Goal: Feedback & Contribution: Contribute content

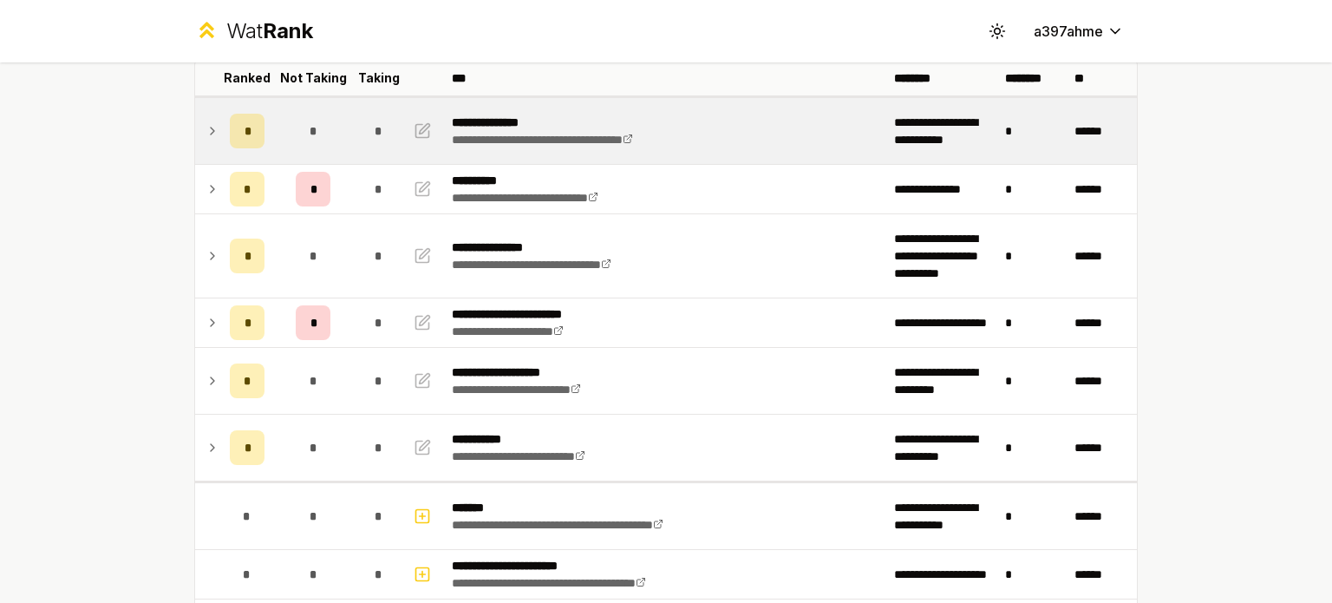
scroll to position [111, 0]
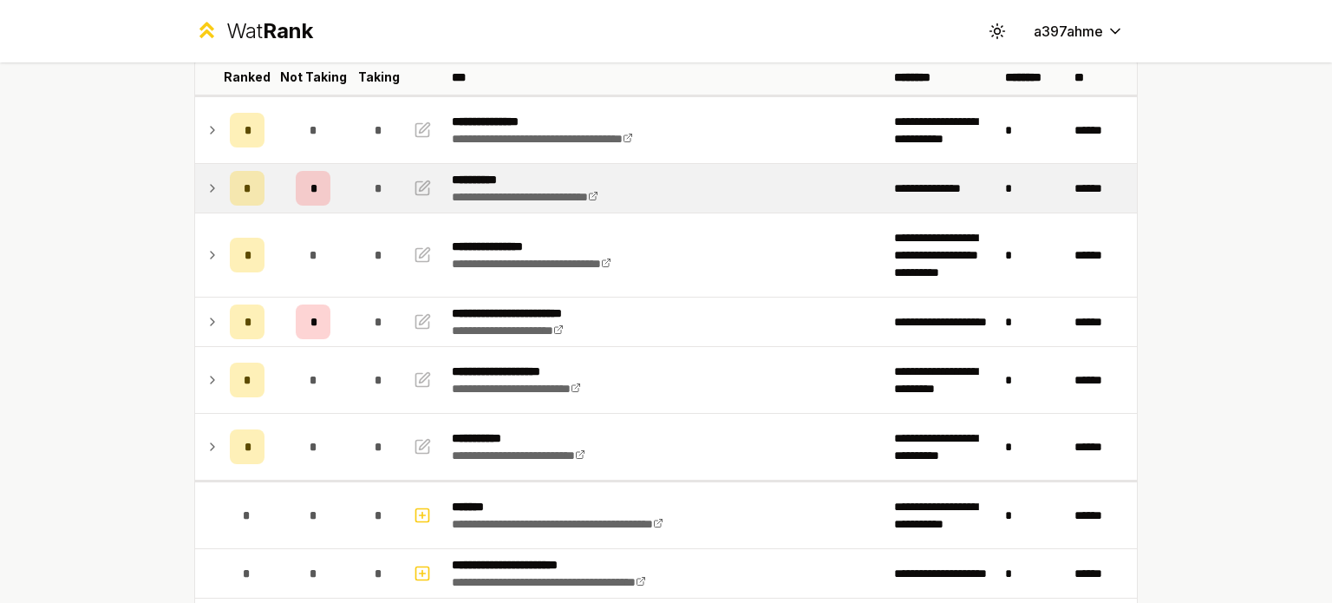
click at [211, 186] on icon at bounding box center [212, 188] width 3 height 7
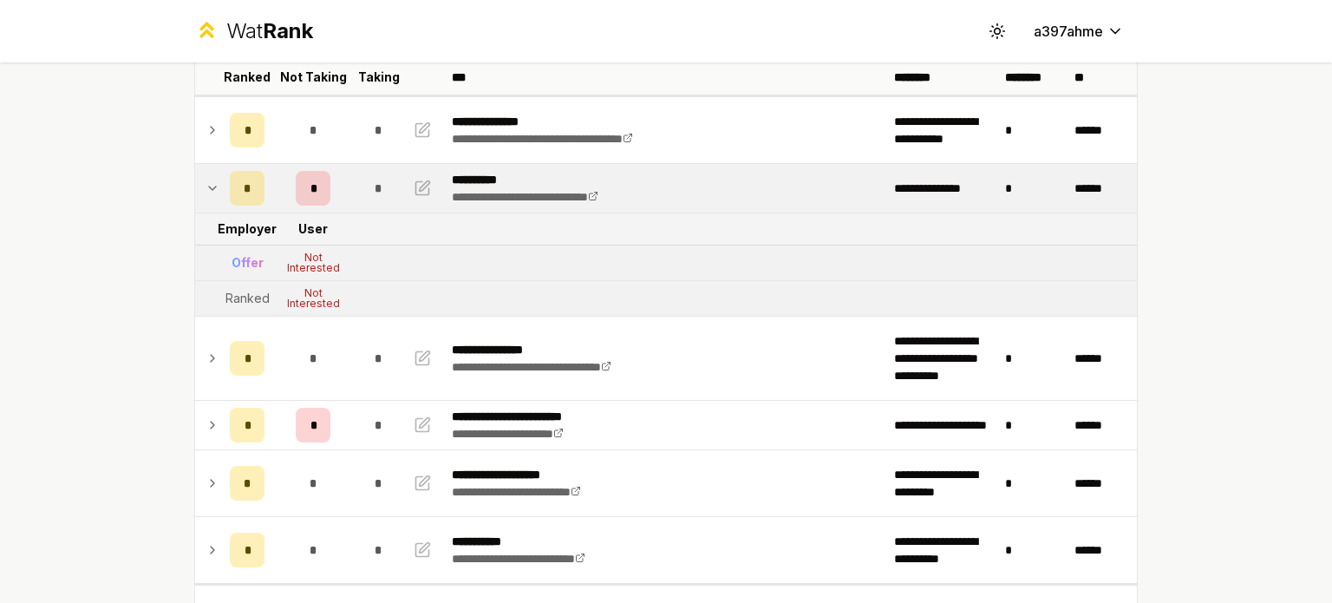
click at [206, 186] on icon at bounding box center [213, 188] width 14 height 21
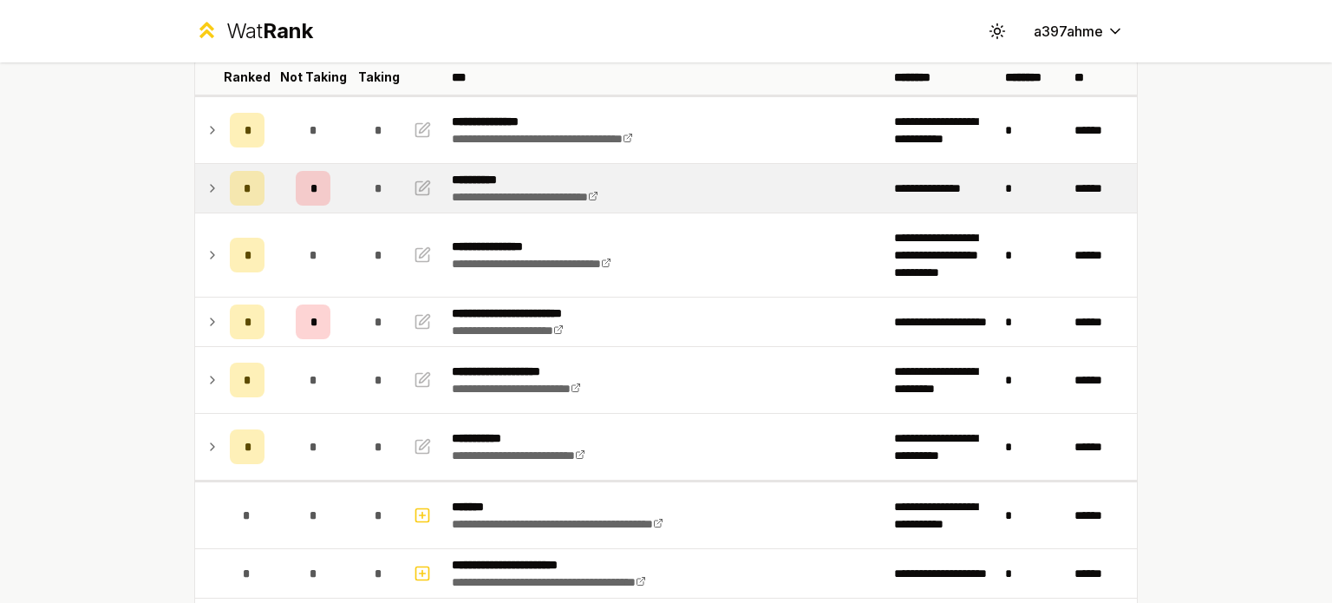
click at [206, 193] on icon at bounding box center [213, 188] width 14 height 21
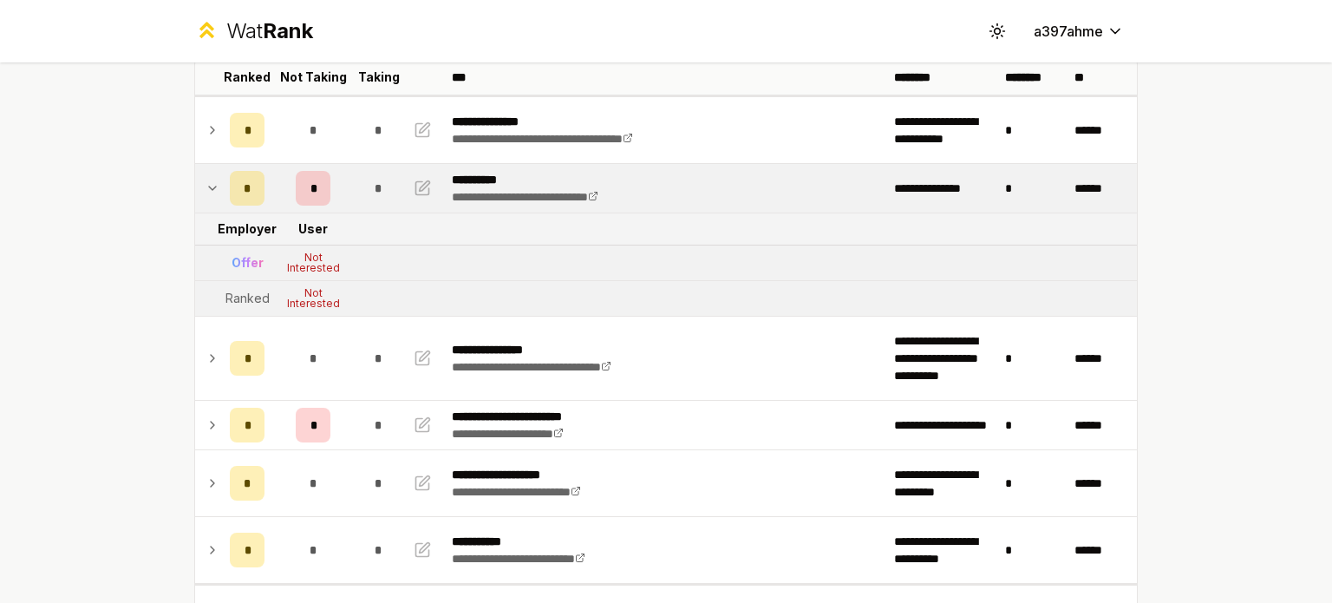
click at [206, 193] on icon at bounding box center [213, 188] width 14 height 21
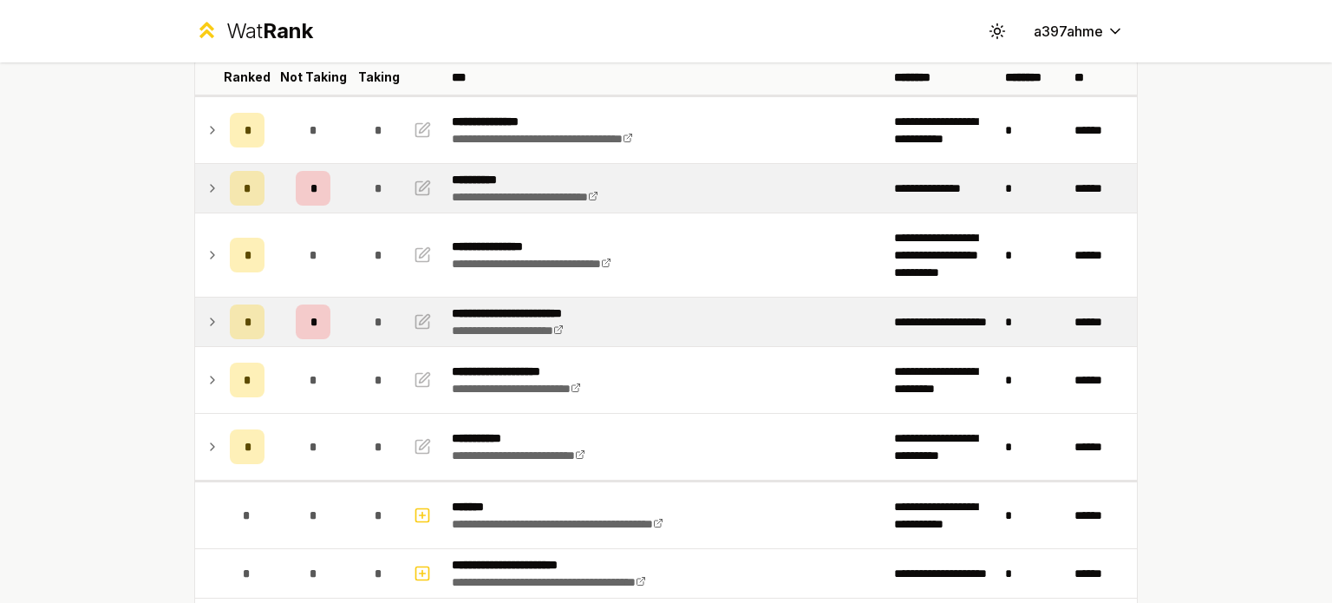
click at [206, 316] on icon at bounding box center [213, 321] width 14 height 21
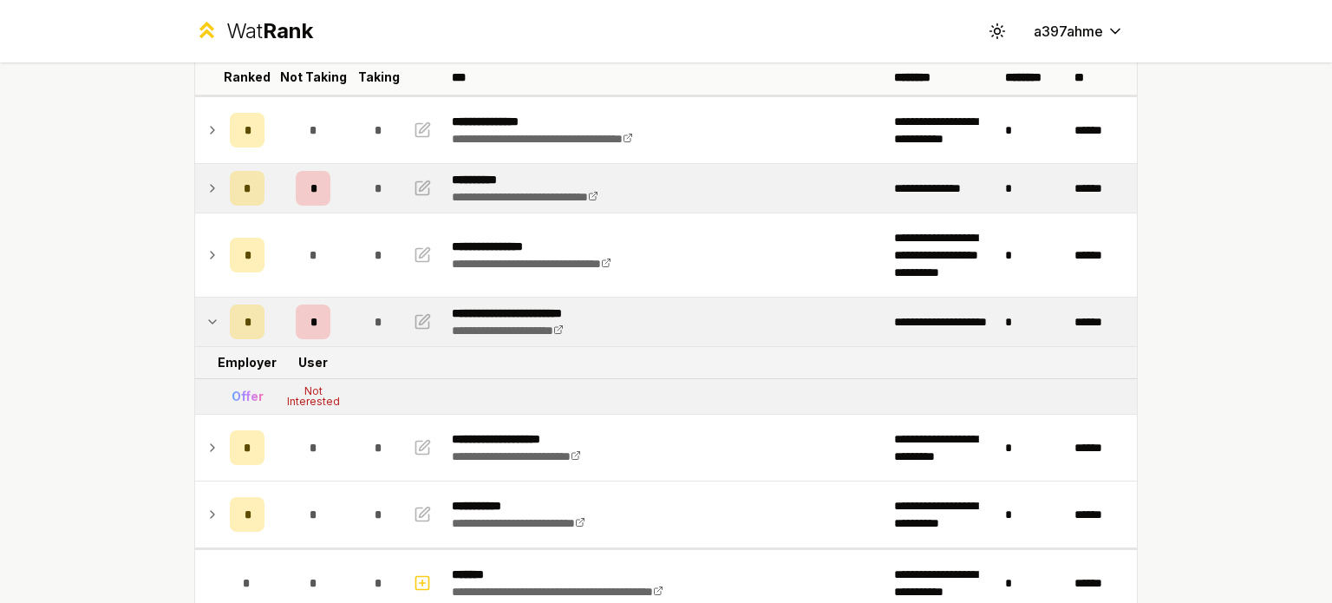
click at [206, 316] on icon at bounding box center [213, 321] width 14 height 21
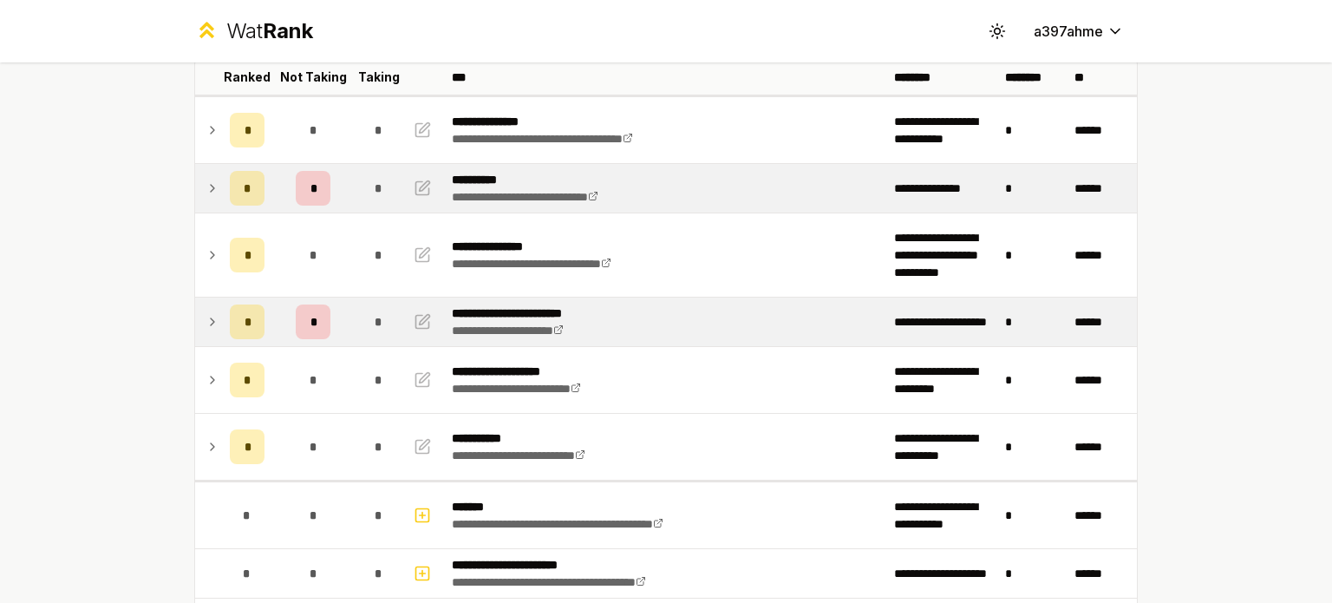
click at [63, 358] on div "**********" at bounding box center [666, 301] width 1332 height 603
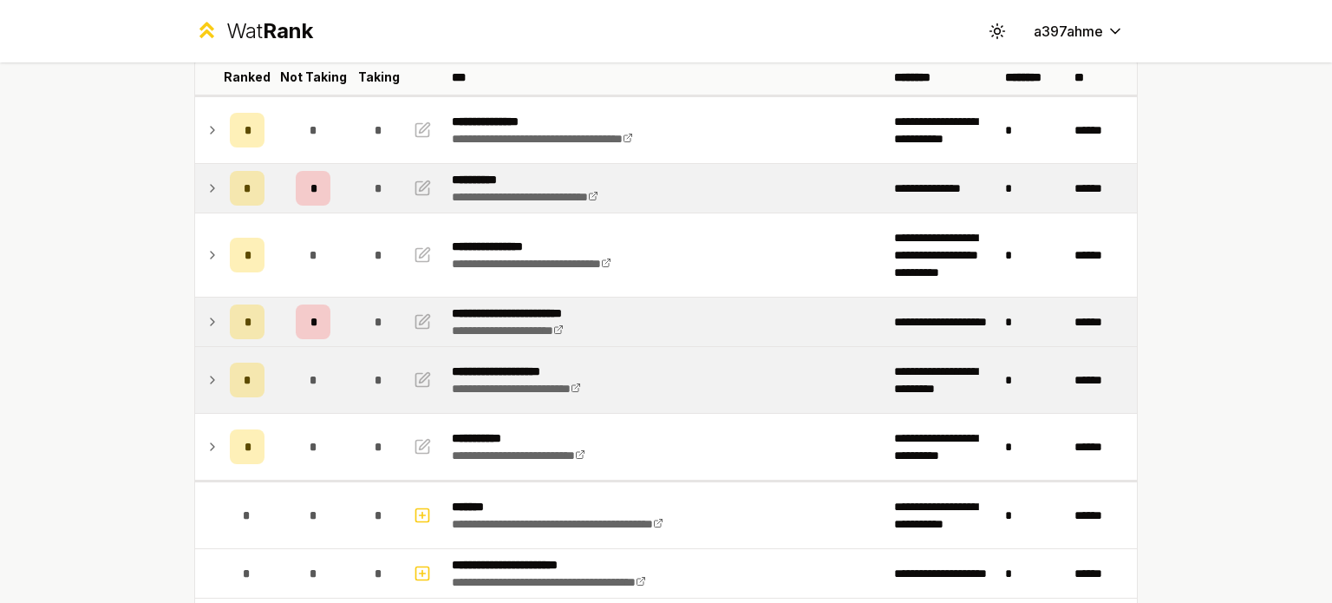
click at [206, 383] on icon at bounding box center [213, 379] width 14 height 21
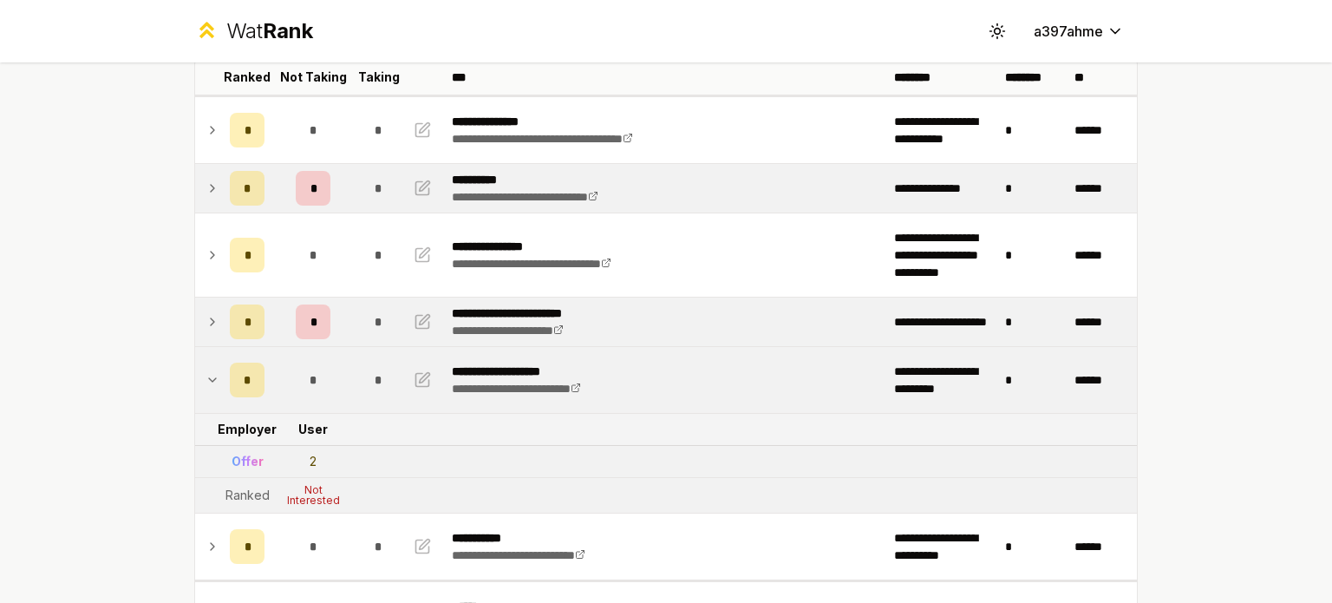
click at [206, 382] on icon at bounding box center [213, 379] width 14 height 21
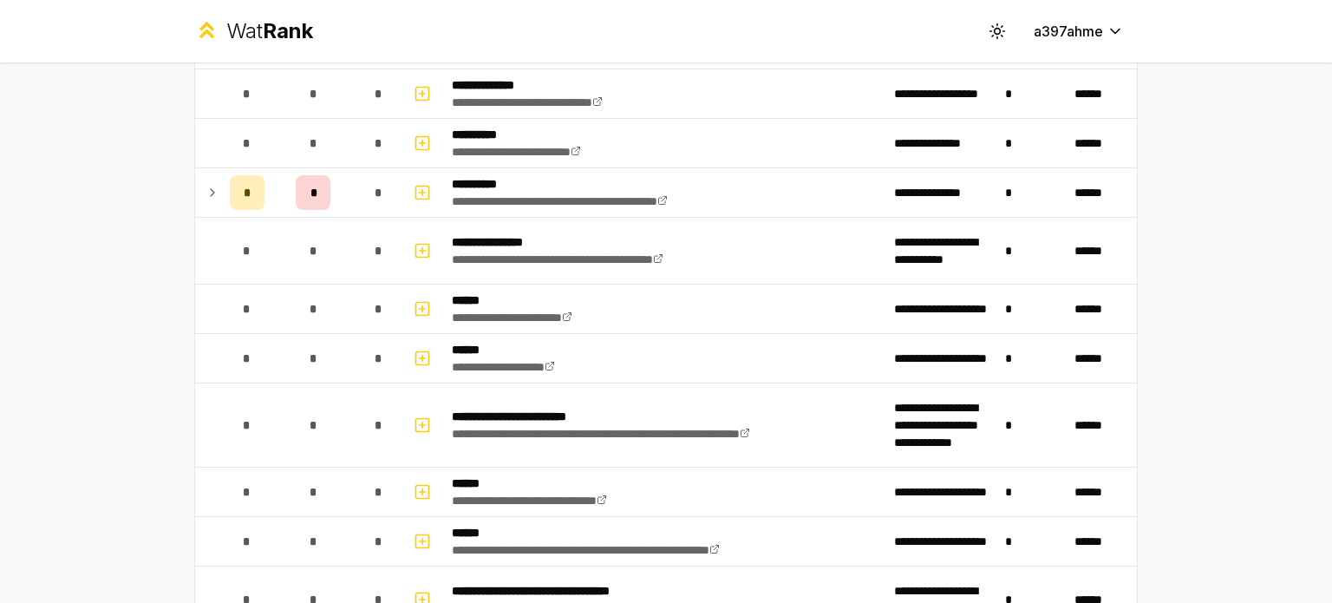
scroll to position [921, 0]
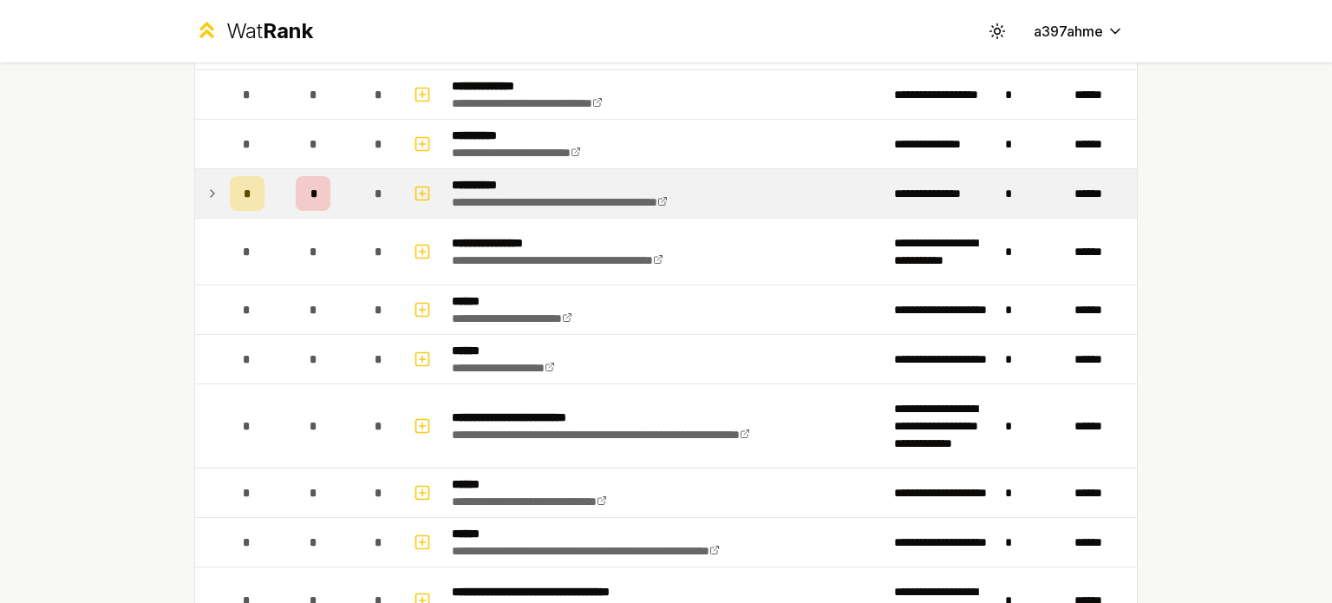
click at [205, 178] on td at bounding box center [209, 193] width 28 height 49
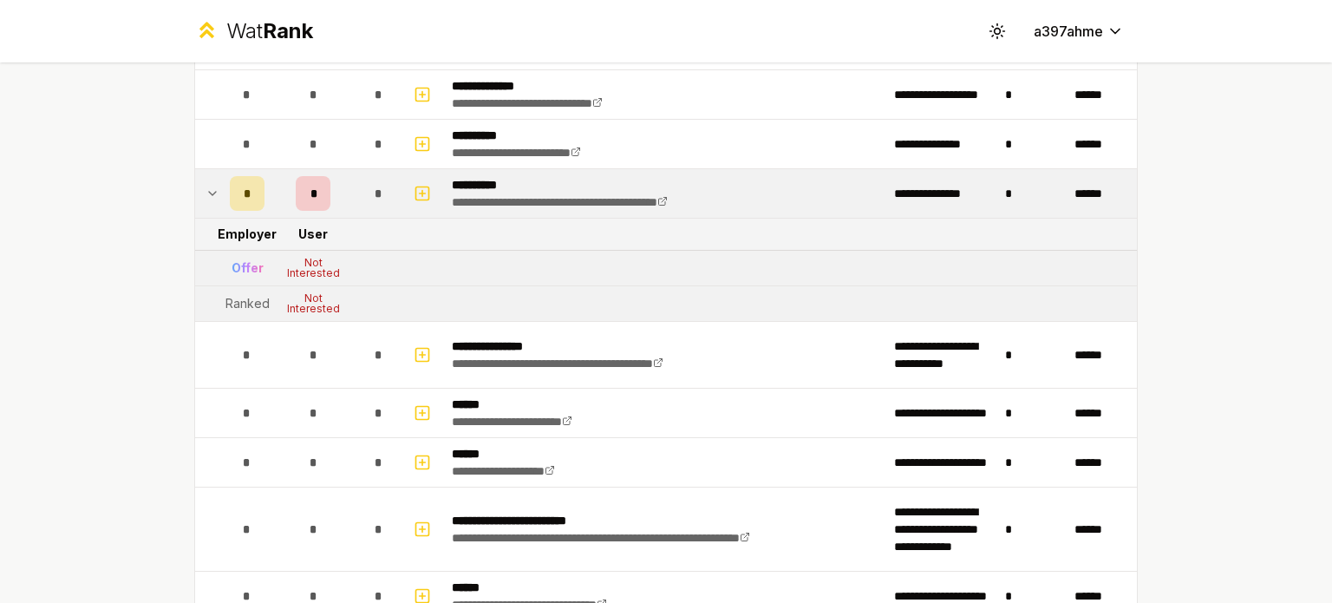
click at [205, 178] on td at bounding box center [209, 193] width 28 height 49
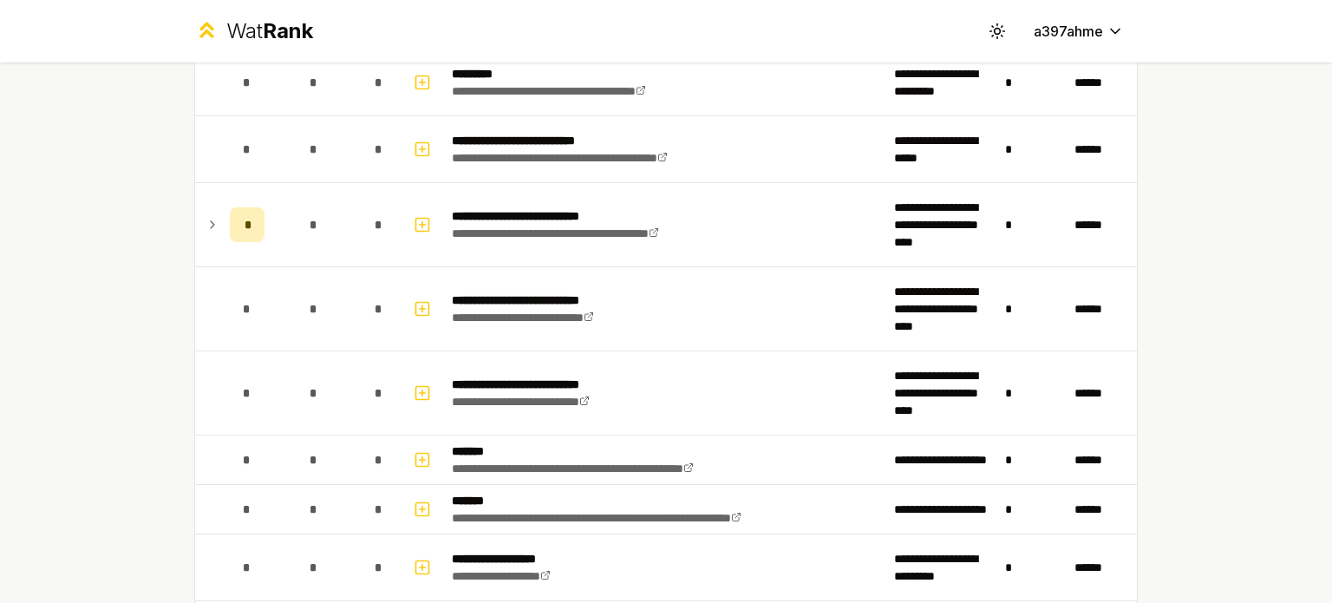
scroll to position [1839, 0]
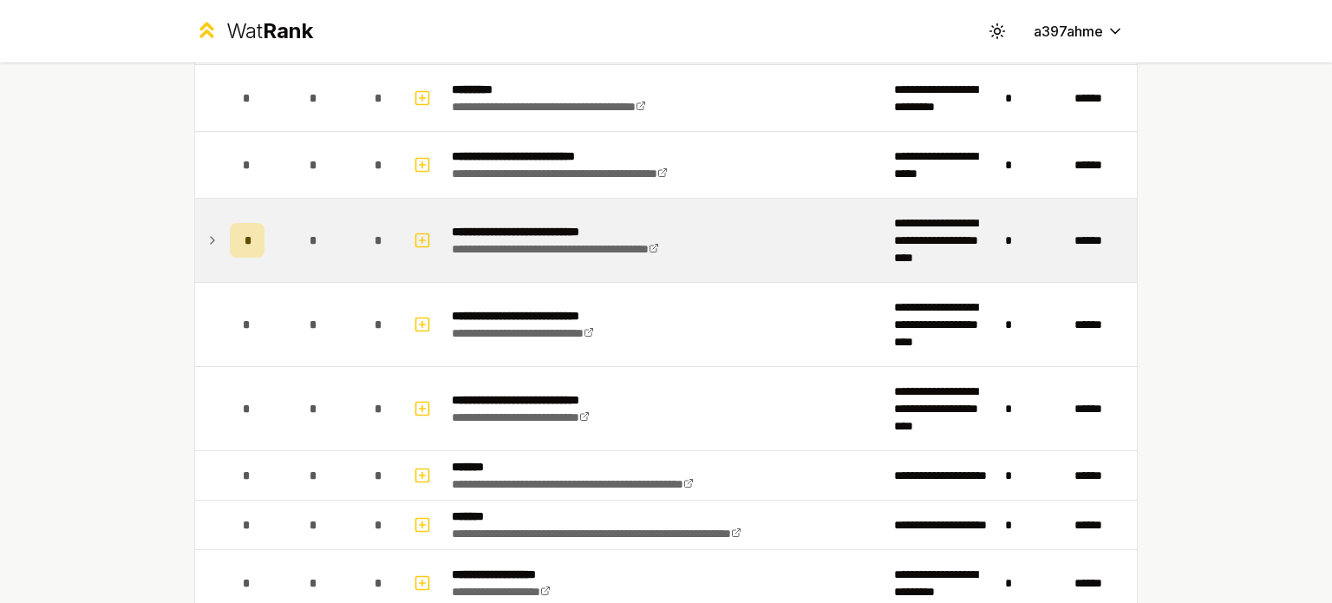
click at [214, 234] on td at bounding box center [209, 240] width 28 height 83
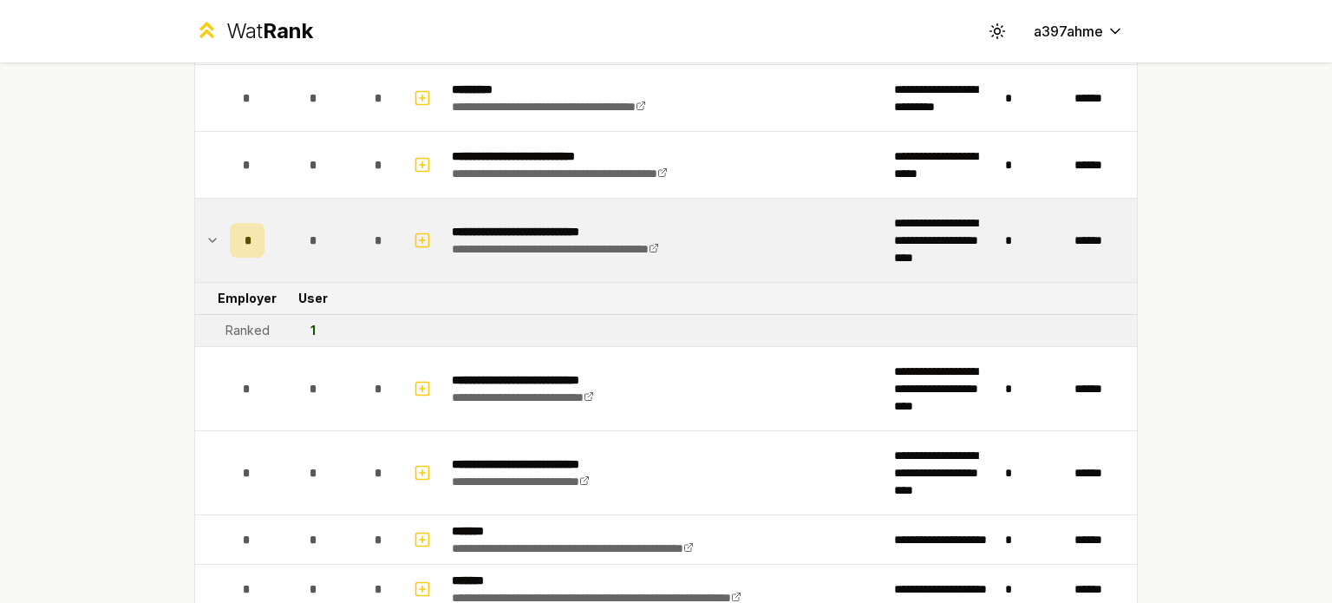
click at [214, 234] on td at bounding box center [209, 240] width 28 height 83
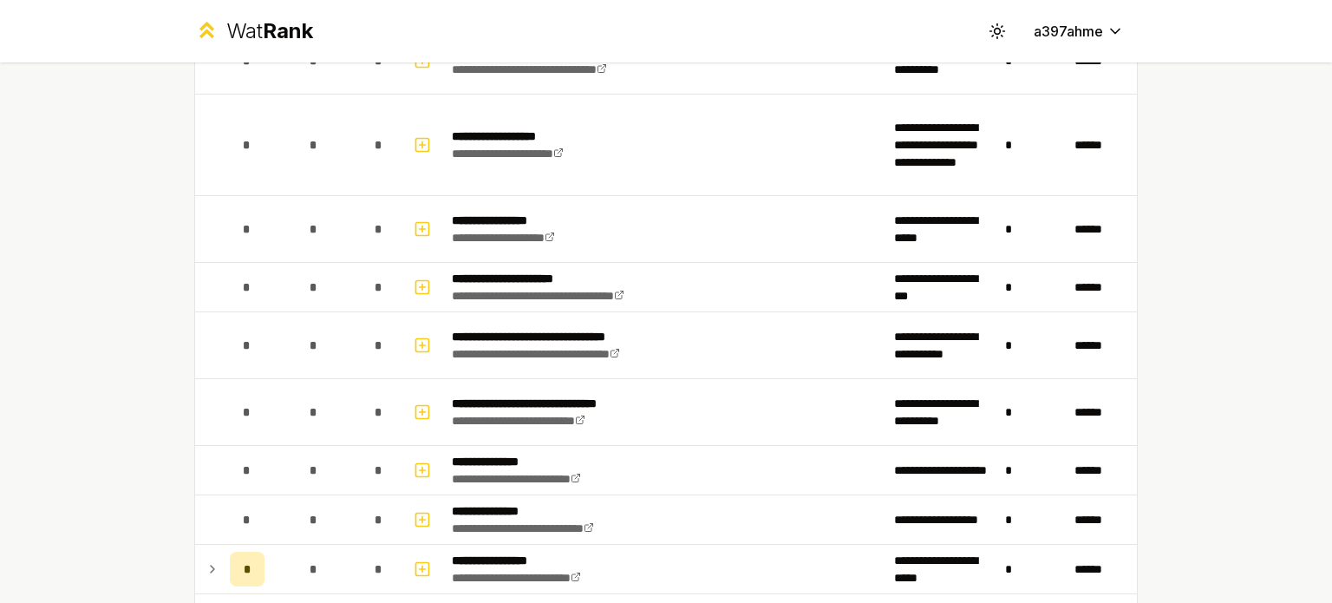
scroll to position [2873, 0]
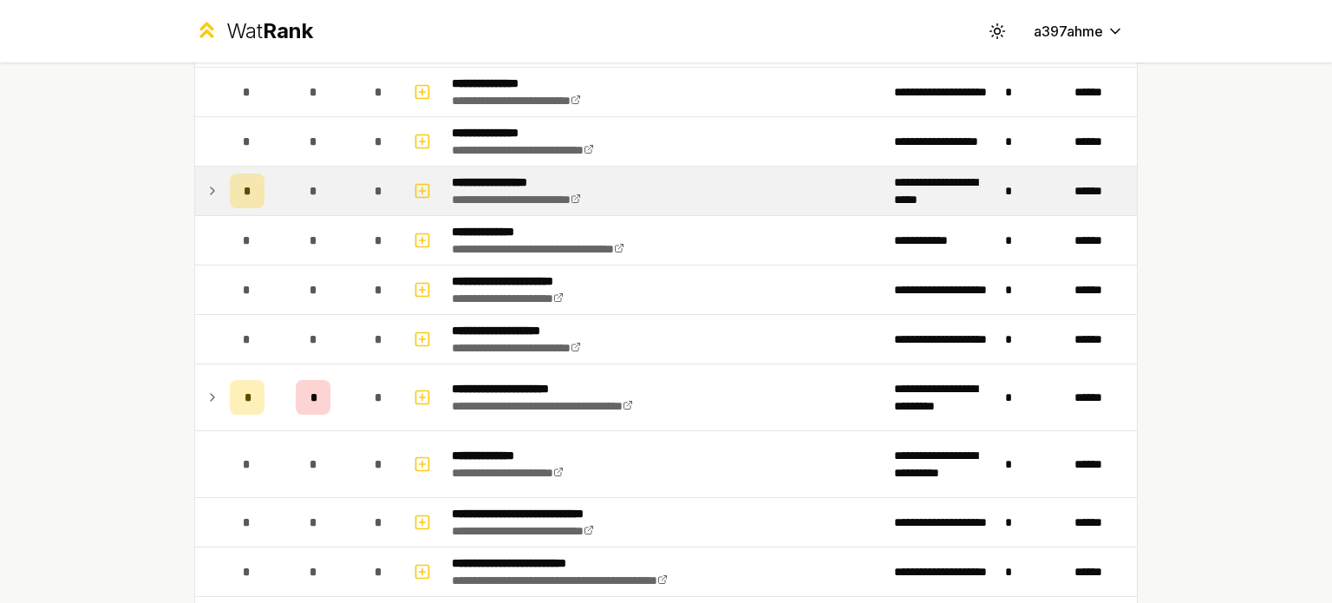
click at [206, 182] on icon at bounding box center [213, 190] width 14 height 21
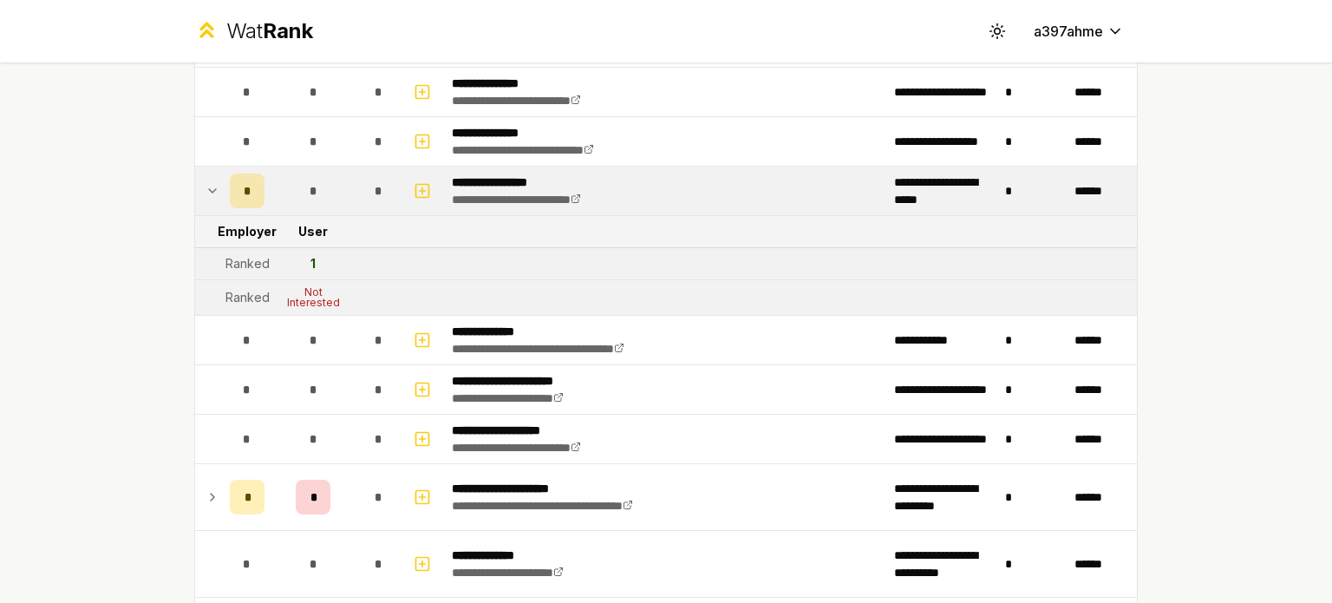
click at [209, 189] on icon at bounding box center [212, 190] width 7 height 3
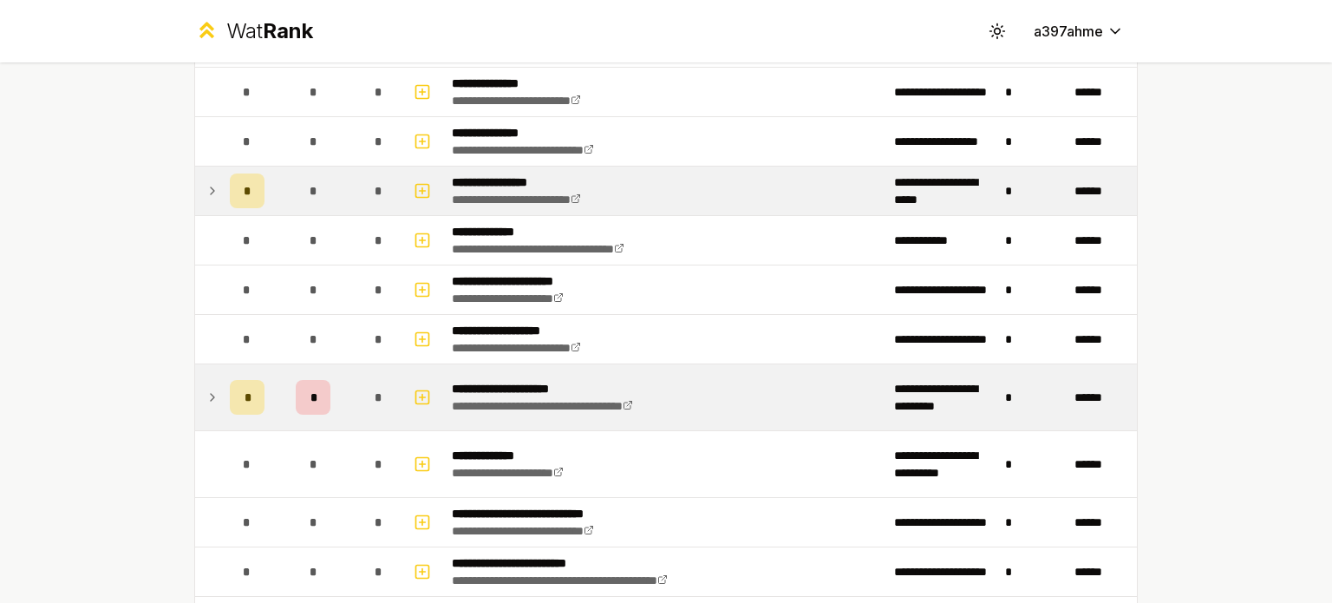
click at [208, 402] on td at bounding box center [209, 397] width 28 height 66
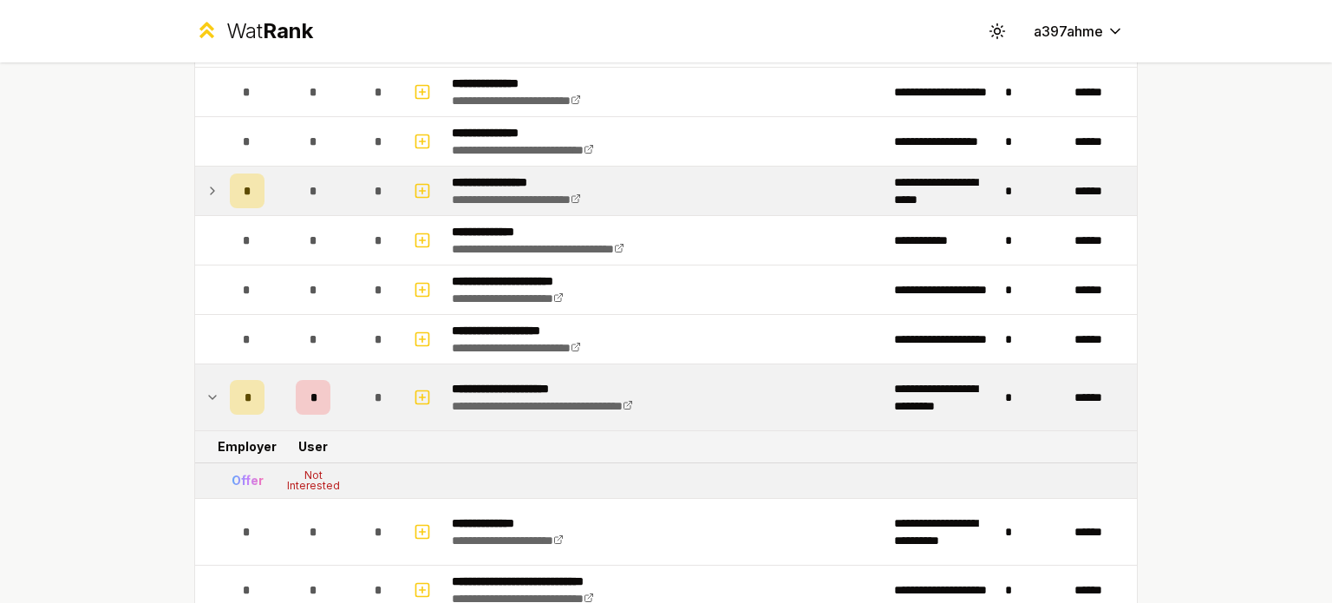
click at [208, 402] on td at bounding box center [209, 397] width 28 height 66
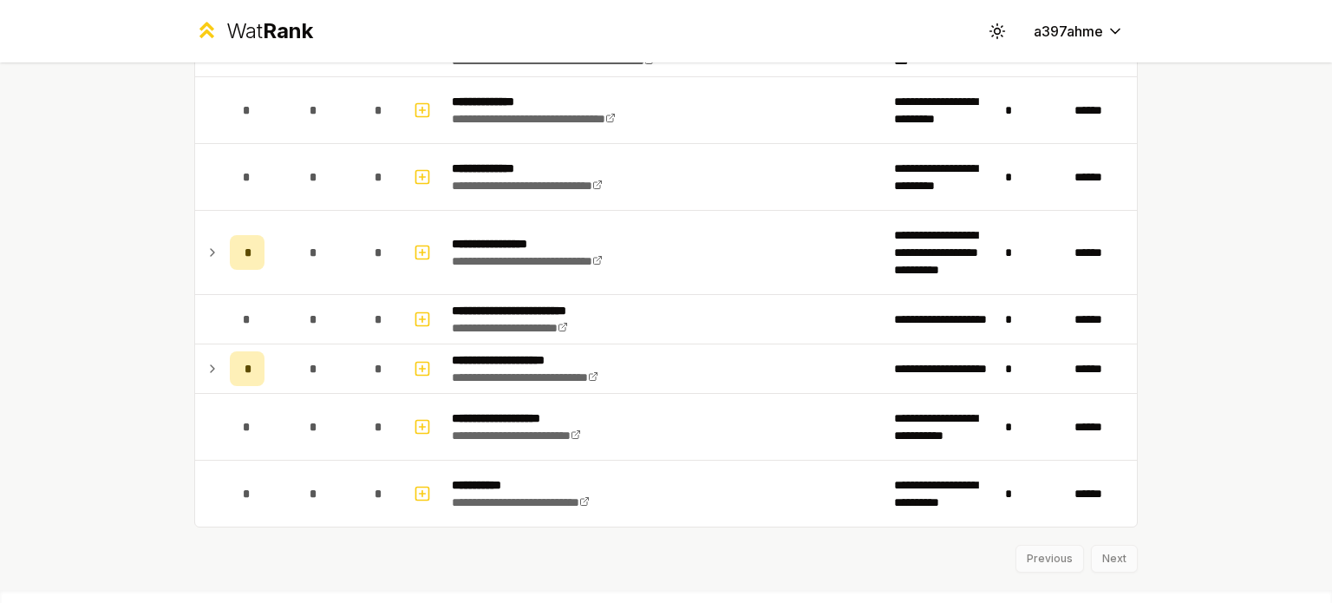
scroll to position [3462, 0]
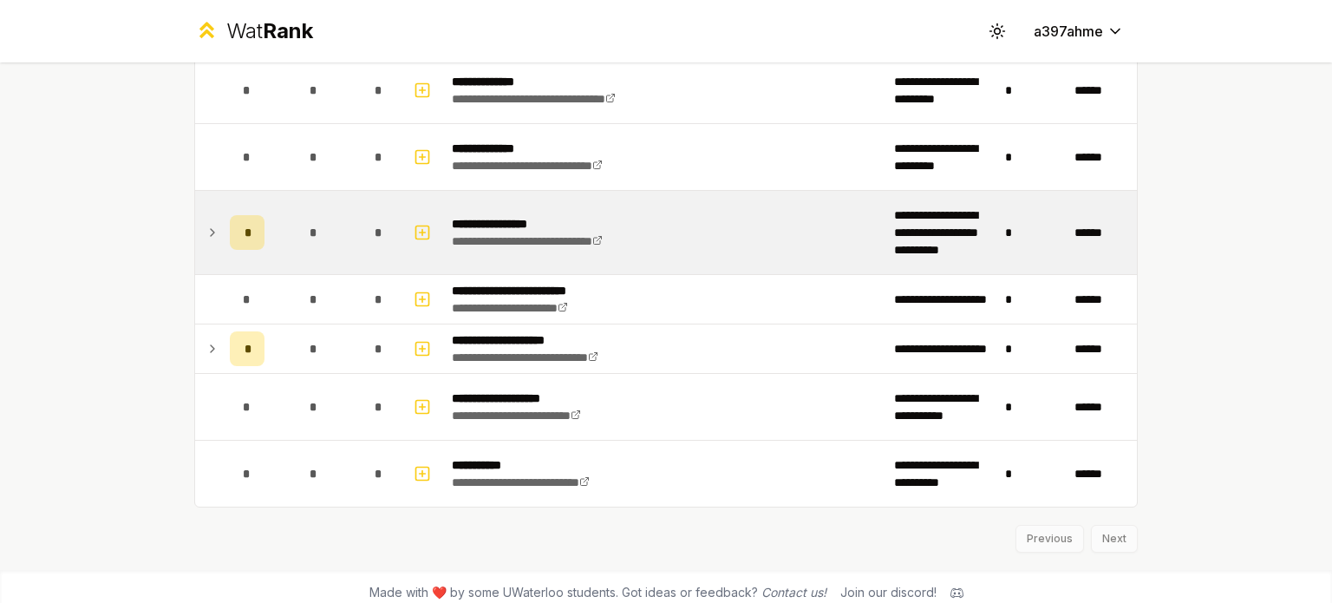
click at [195, 230] on td at bounding box center [209, 232] width 28 height 83
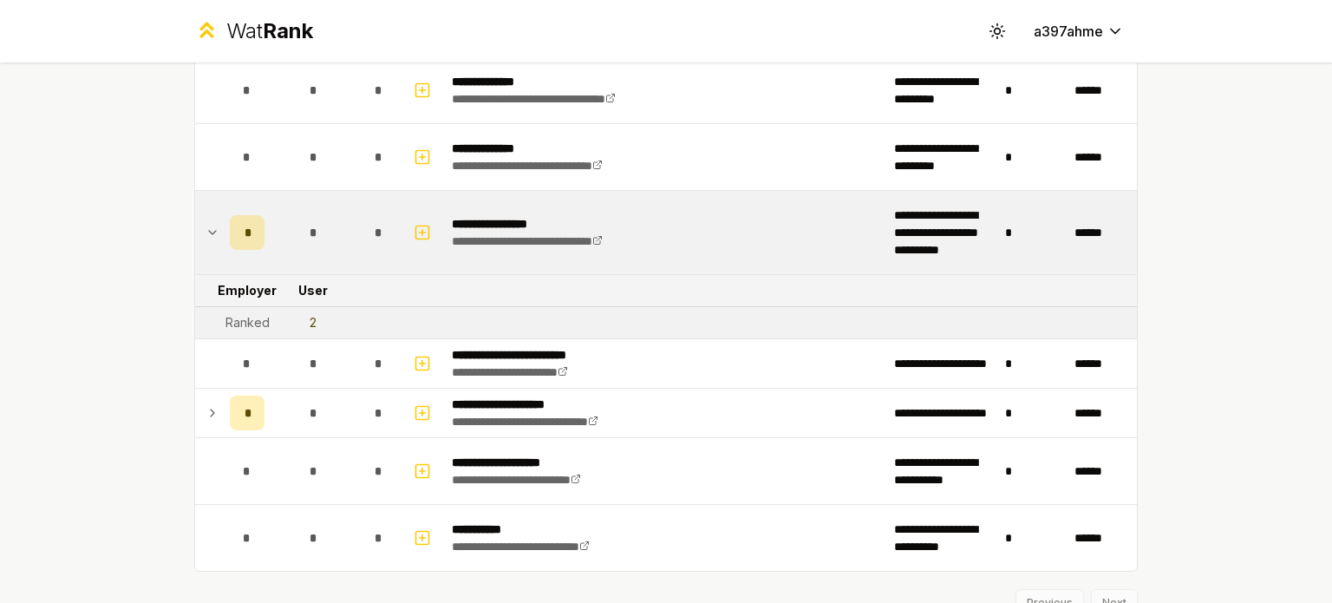
click at [206, 225] on icon at bounding box center [213, 232] width 14 height 21
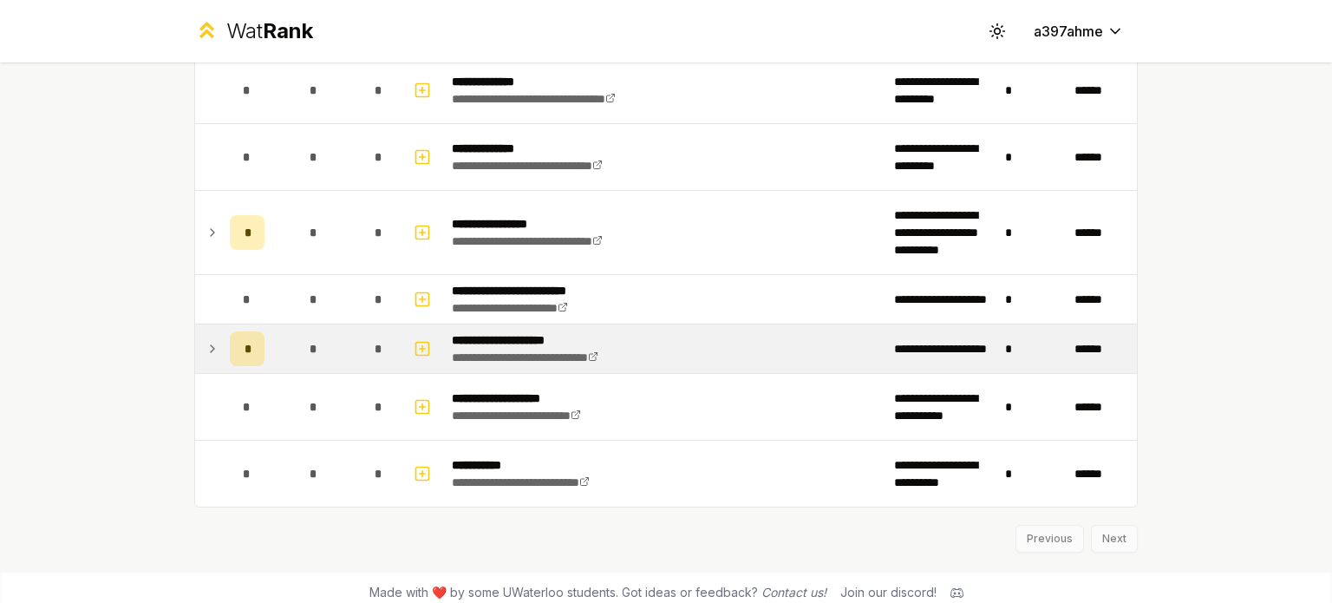
click at [223, 332] on td "*" at bounding box center [247, 348] width 49 height 49
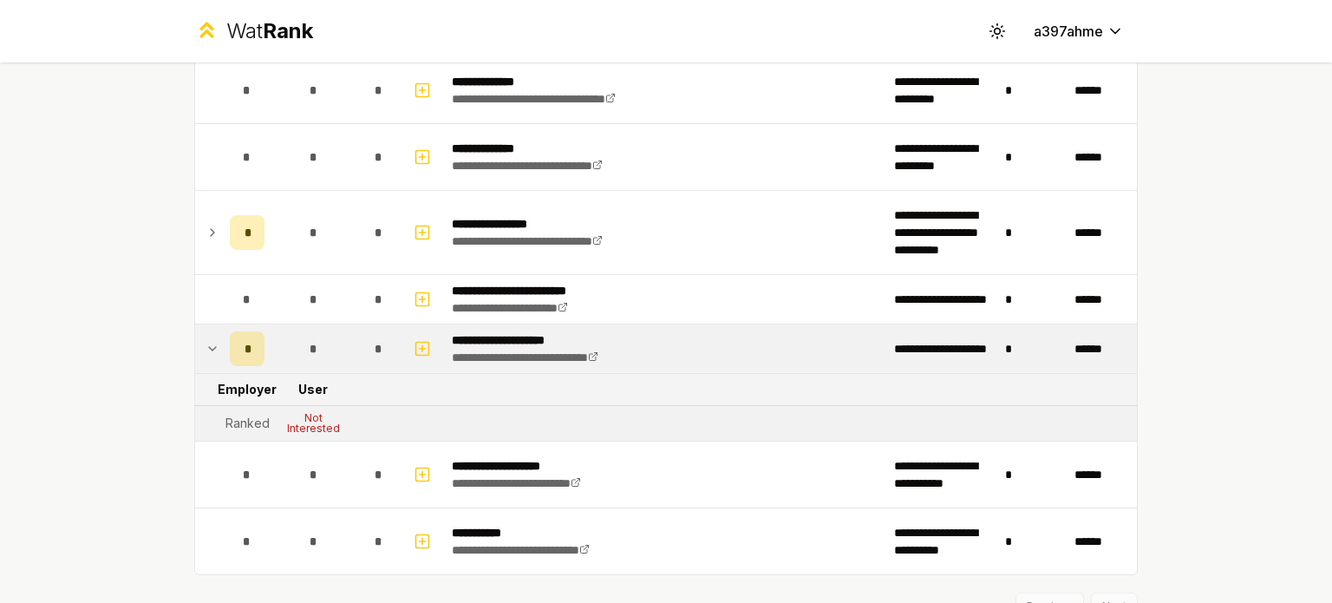
click at [223, 332] on td "*" at bounding box center [247, 348] width 49 height 49
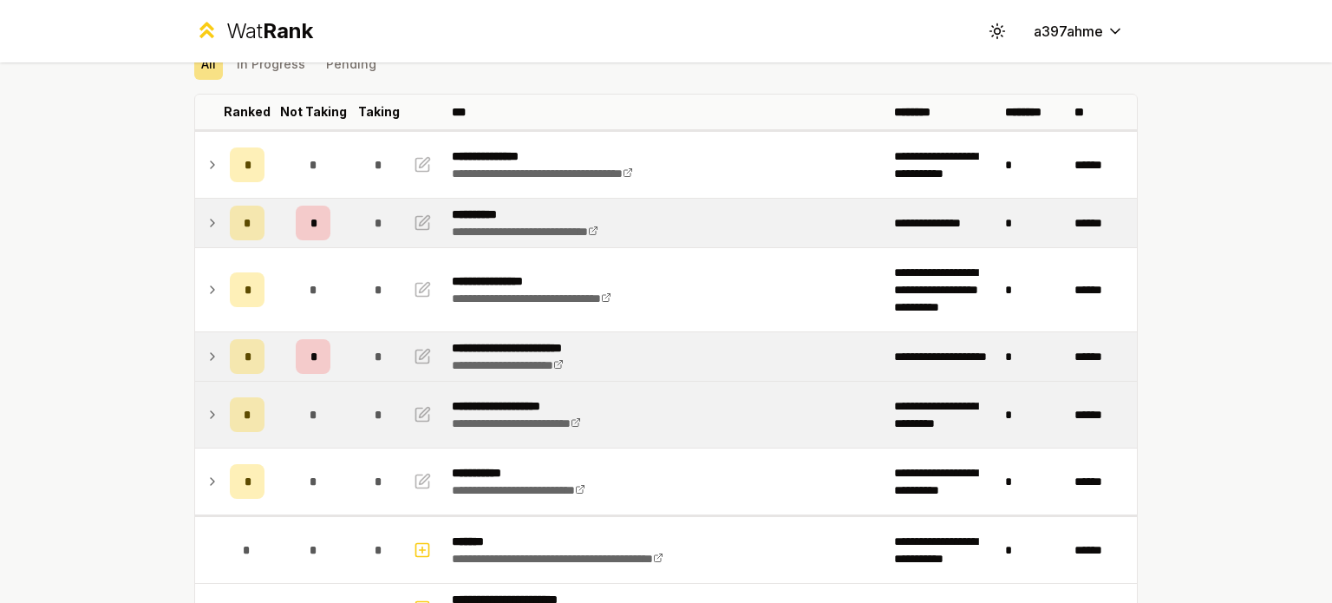
scroll to position [90, 0]
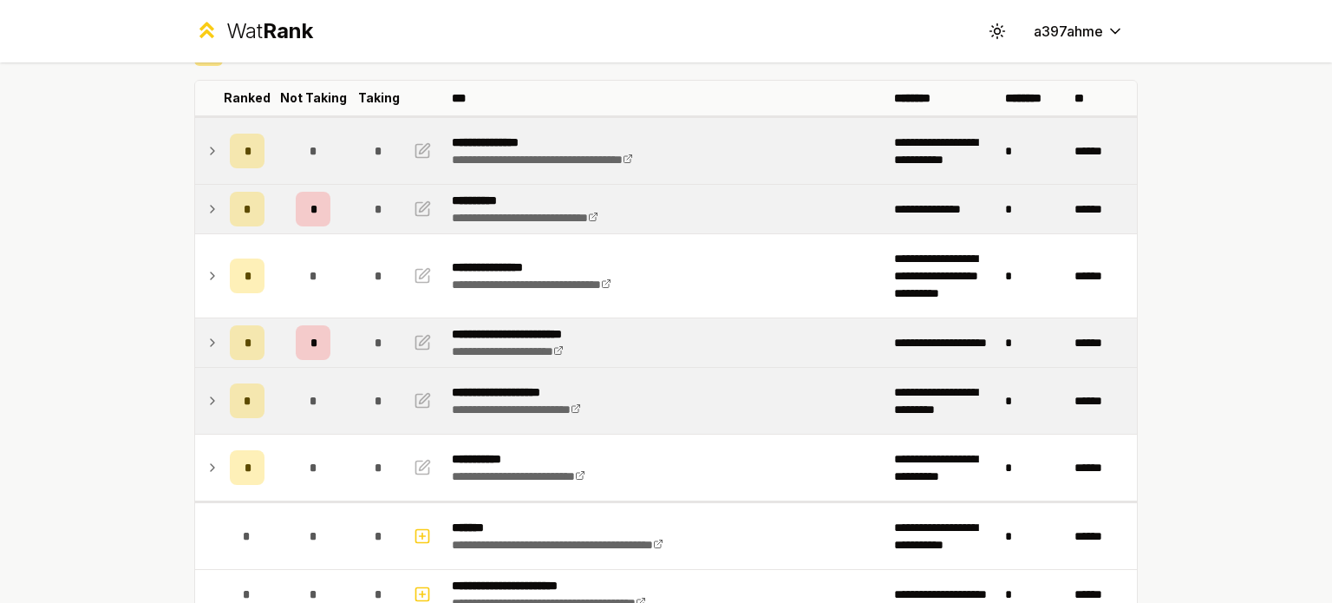
click at [210, 155] on icon at bounding box center [213, 151] width 14 height 21
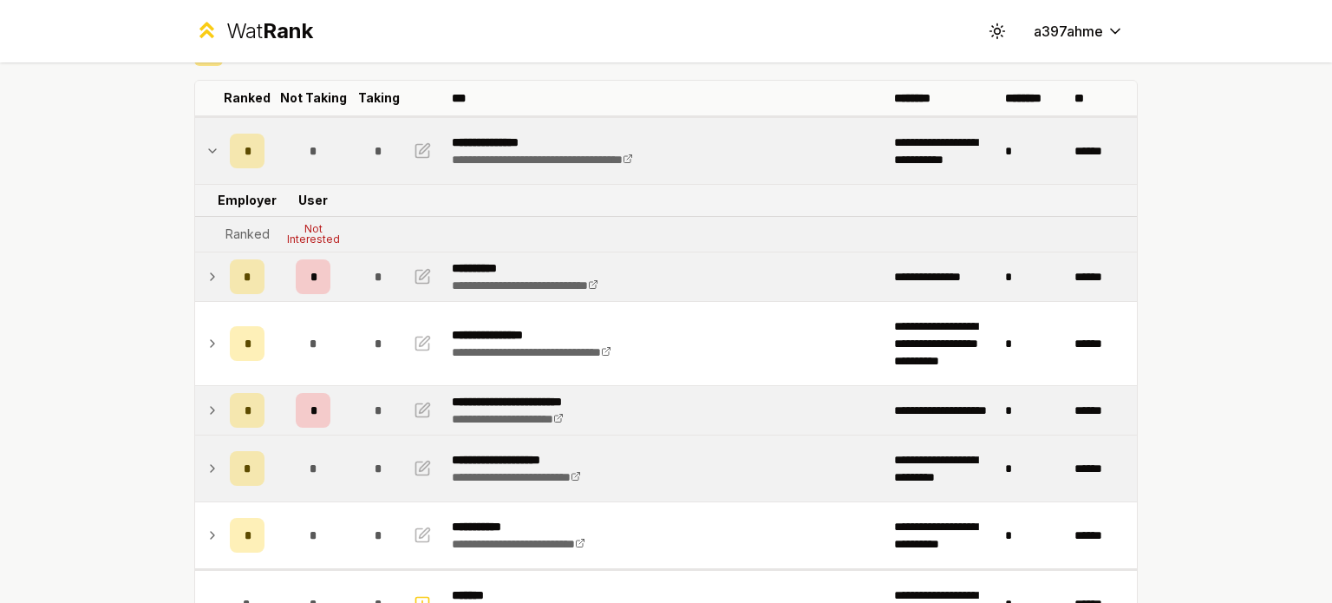
click at [210, 155] on icon at bounding box center [213, 151] width 14 height 21
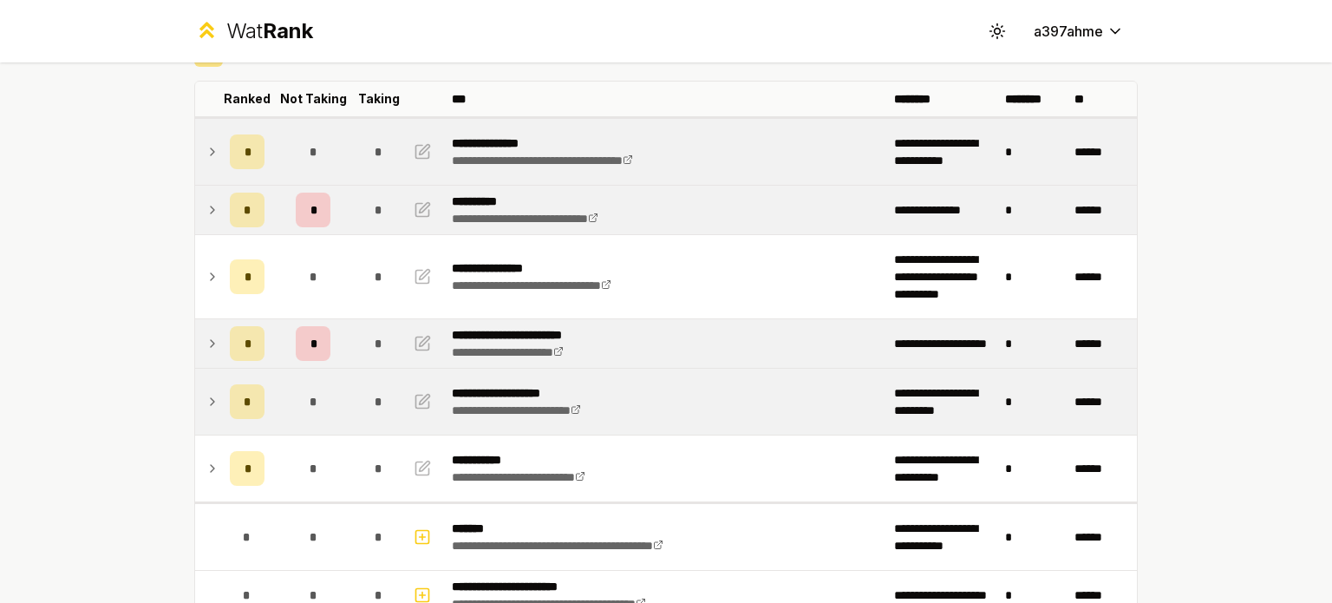
scroll to position [43, 0]
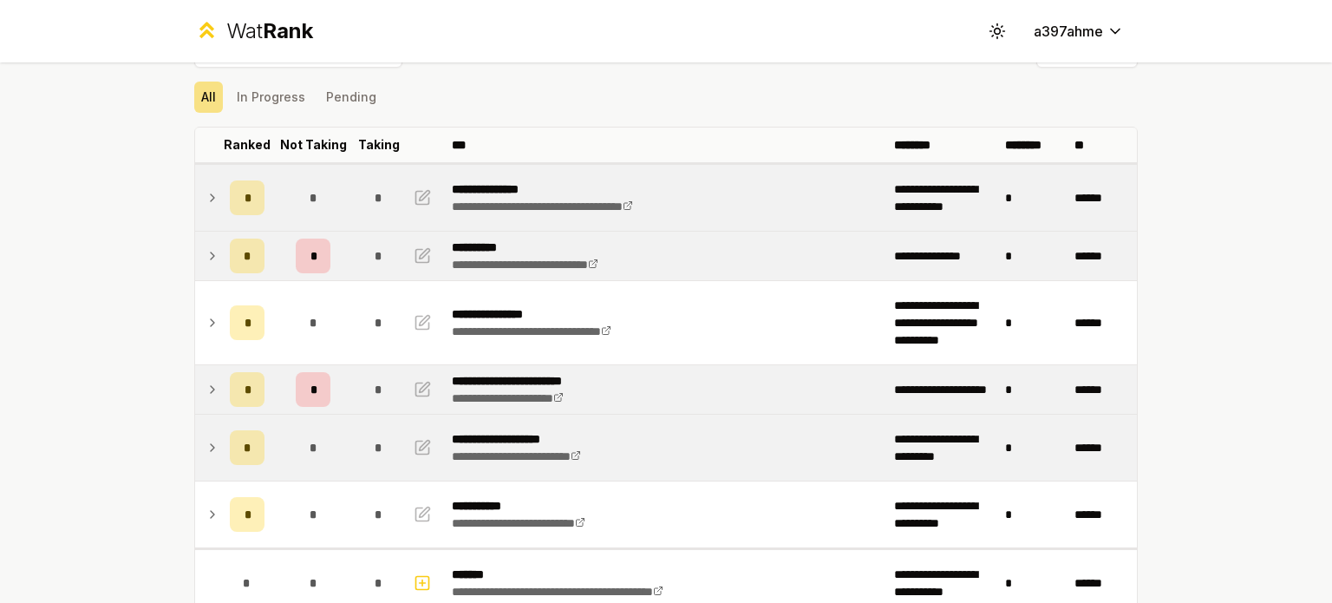
click at [35, 280] on div "**********" at bounding box center [666, 301] width 1332 height 603
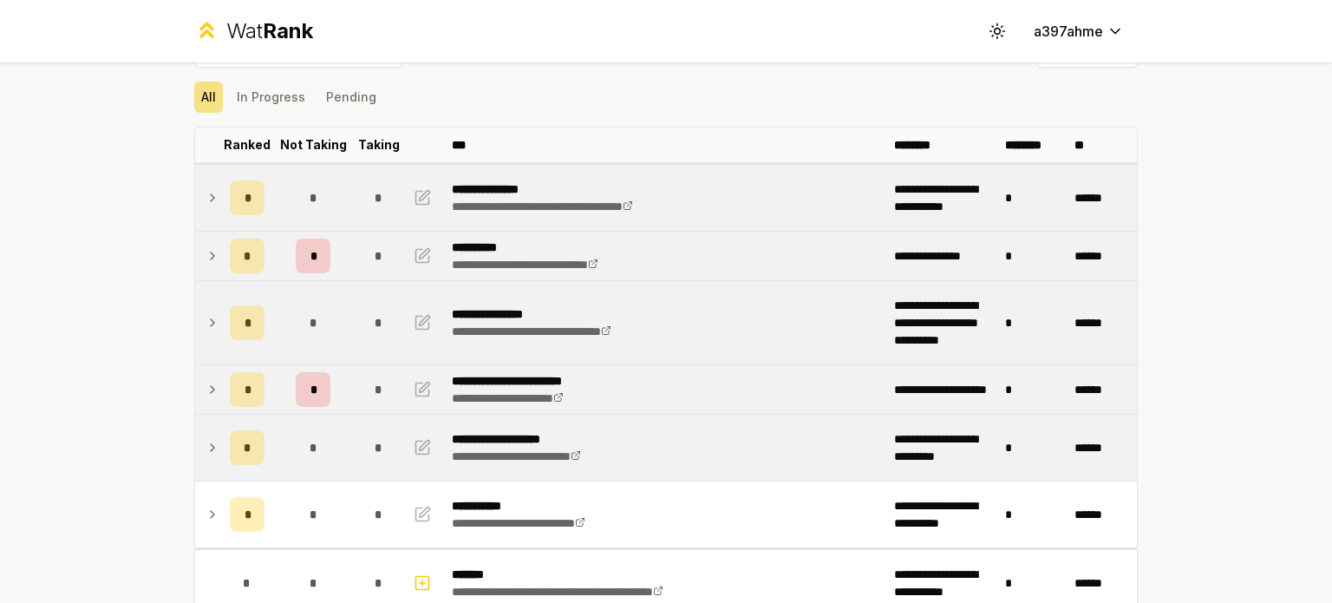
click at [211, 325] on icon at bounding box center [213, 322] width 14 height 21
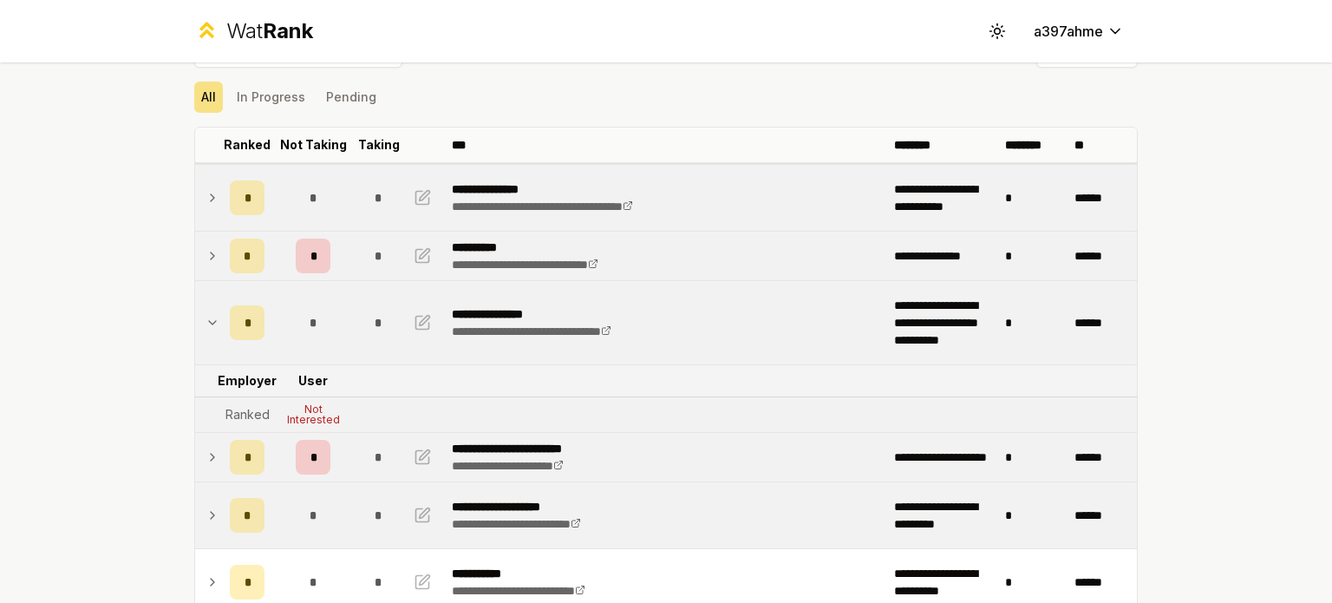
click at [211, 325] on icon at bounding box center [213, 322] width 14 height 21
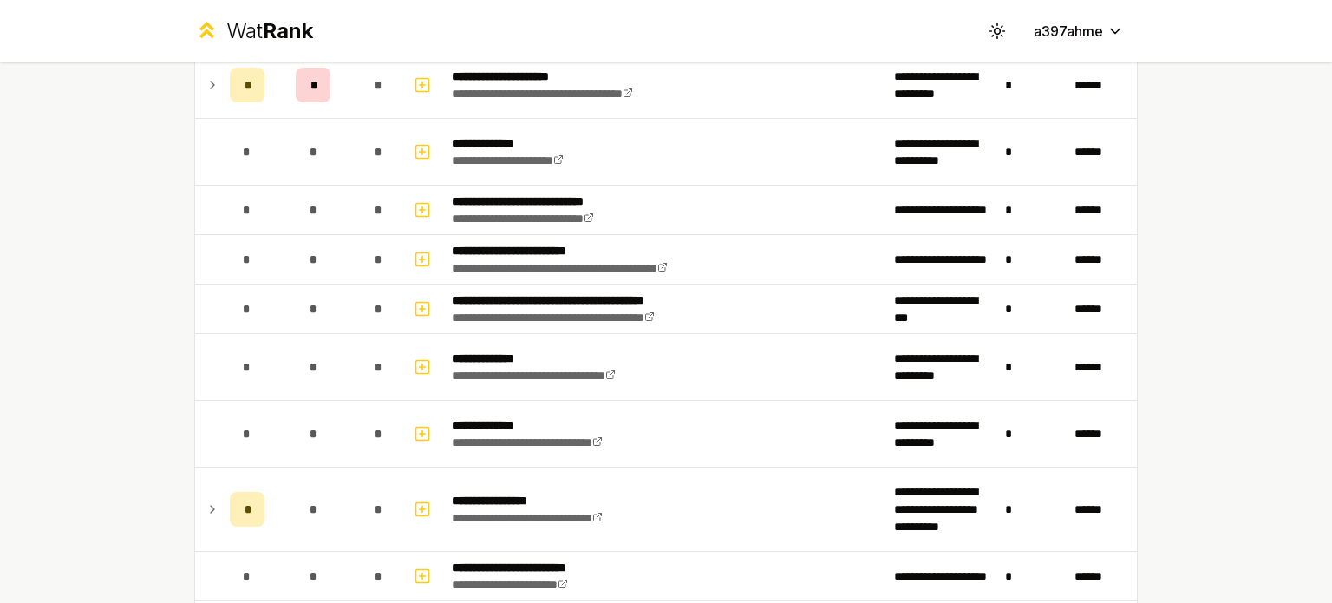
scroll to position [3129, 0]
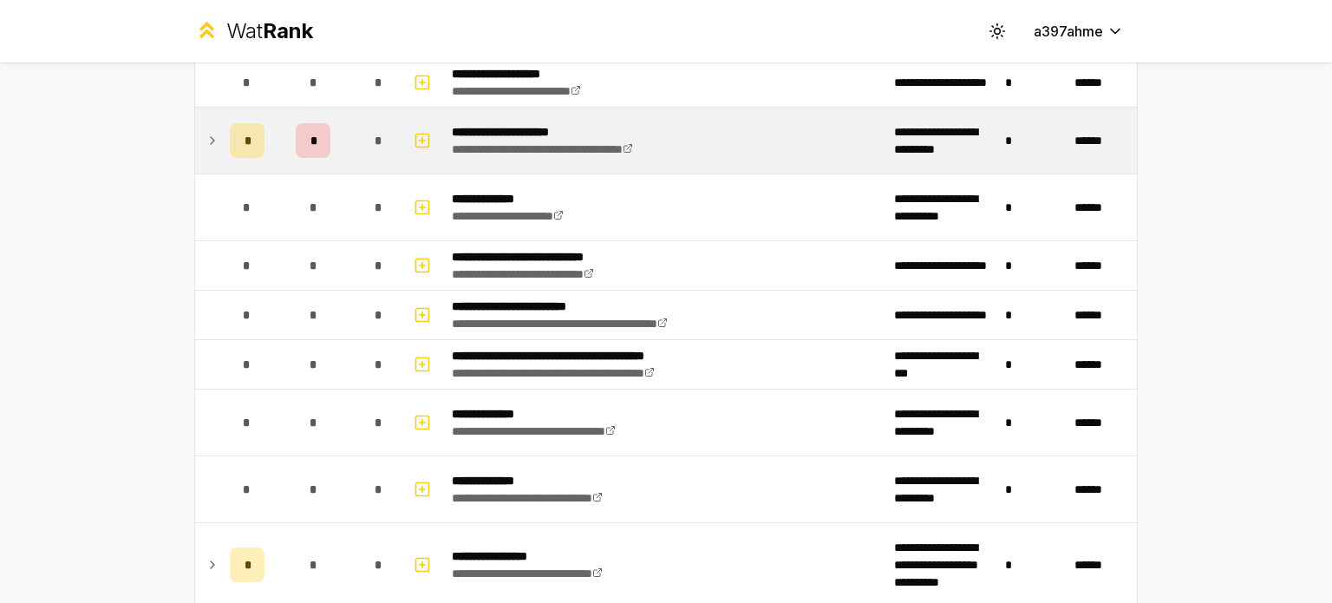
click at [212, 135] on icon at bounding box center [213, 140] width 14 height 21
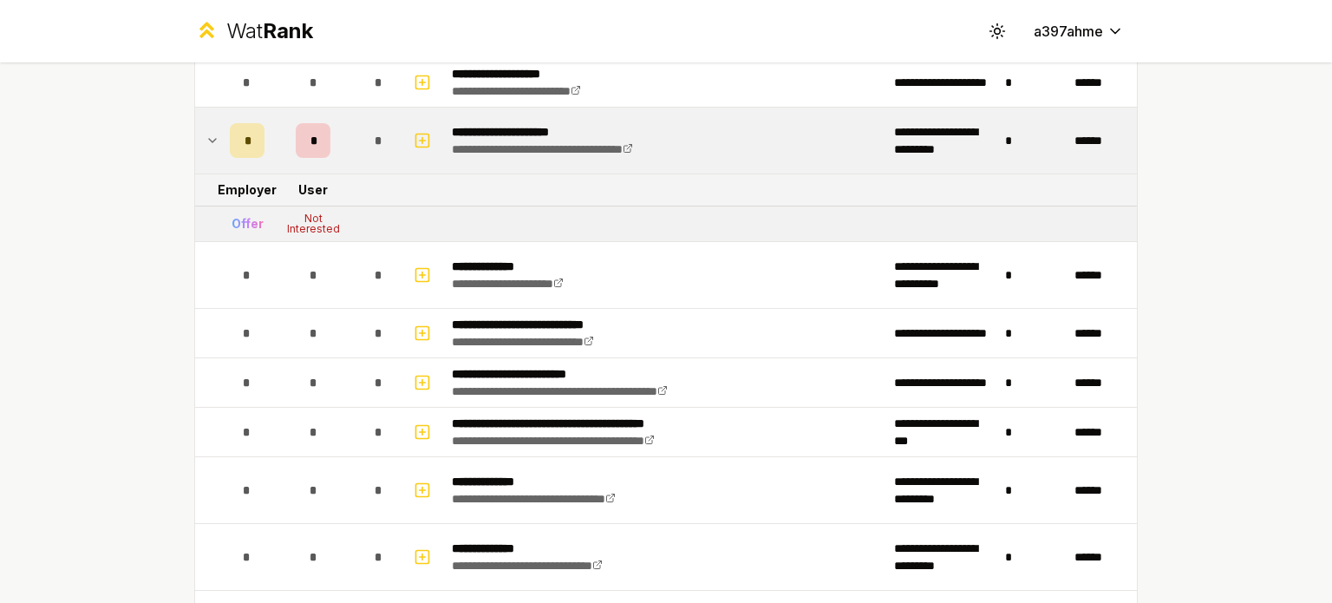
click at [212, 135] on icon at bounding box center [213, 140] width 14 height 21
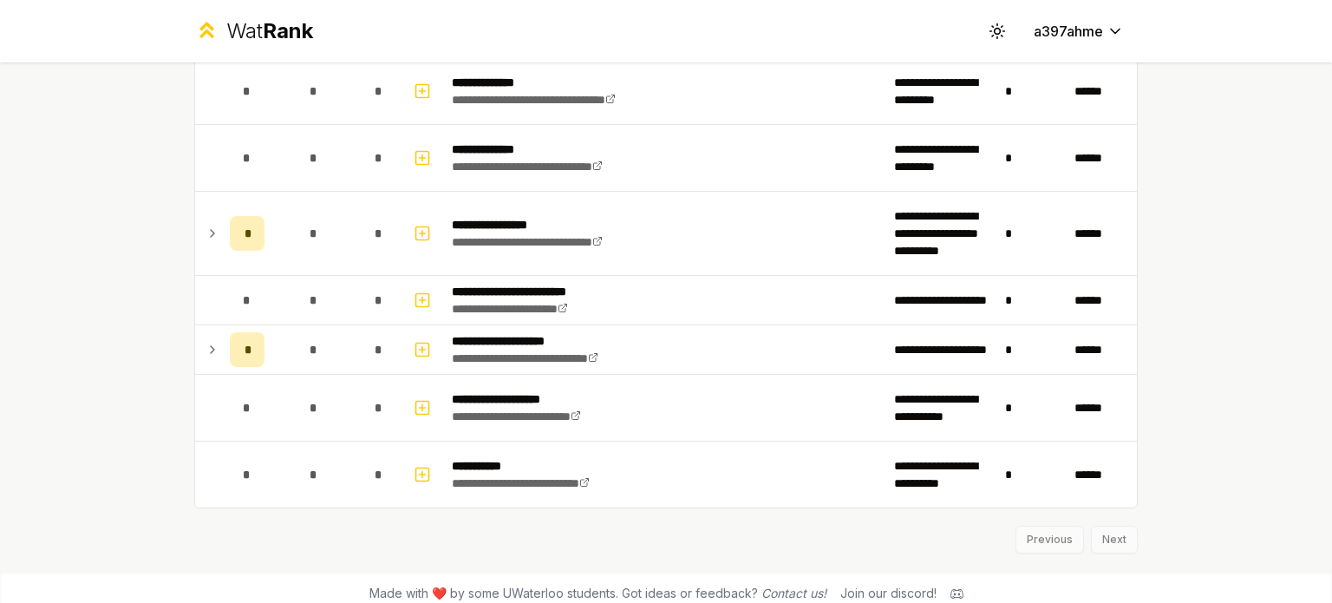
scroll to position [3462, 0]
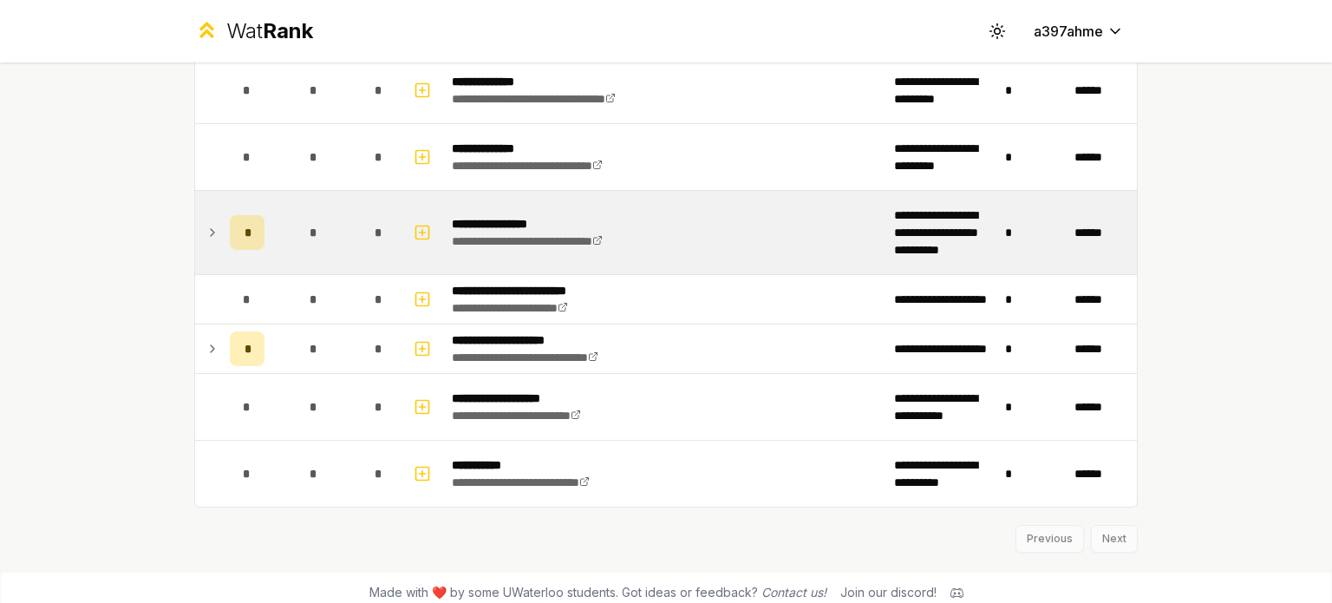
click at [208, 234] on td at bounding box center [209, 232] width 28 height 83
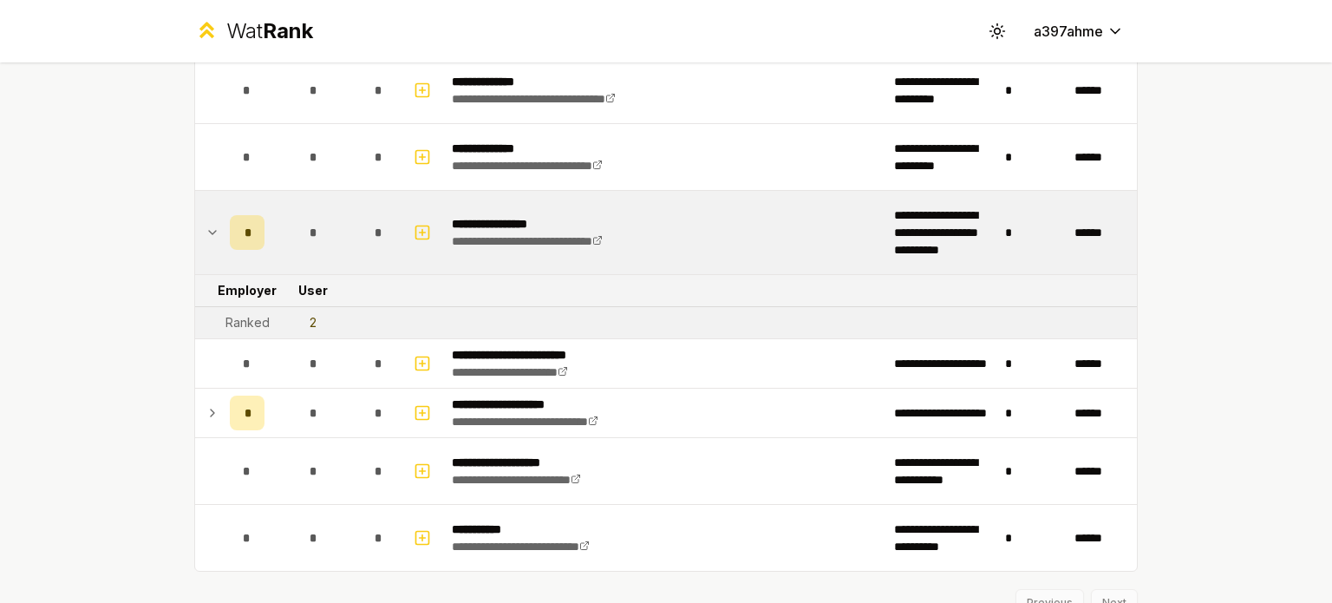
click at [208, 234] on td at bounding box center [209, 232] width 28 height 83
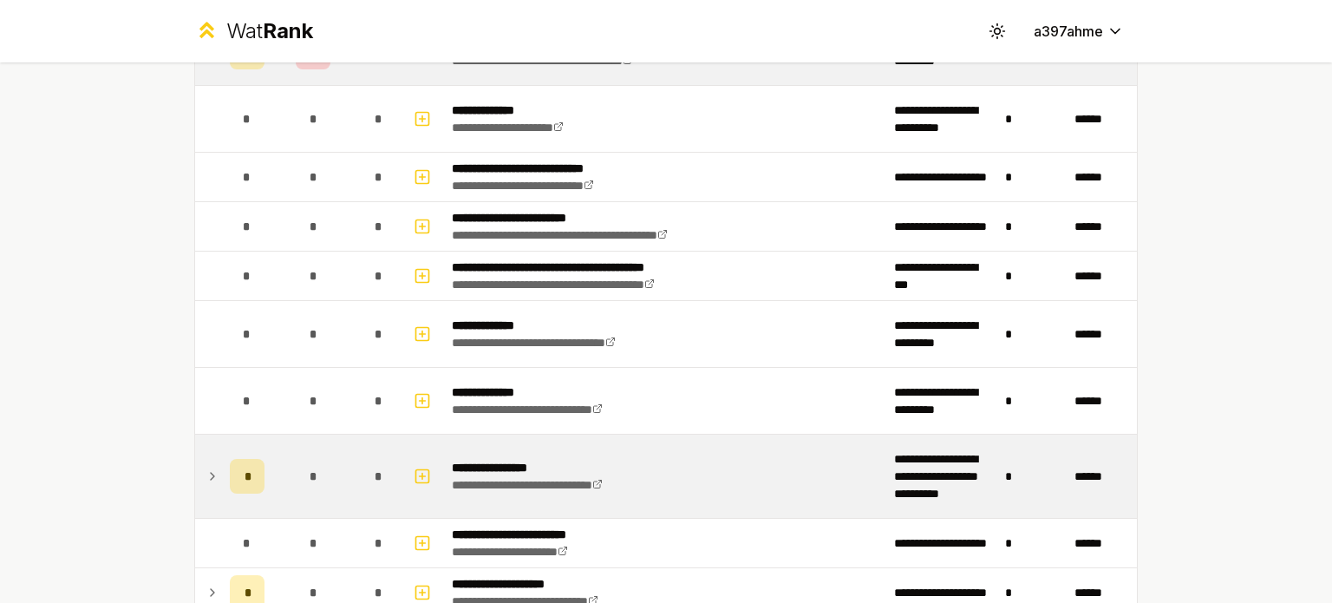
scroll to position [3187, 0]
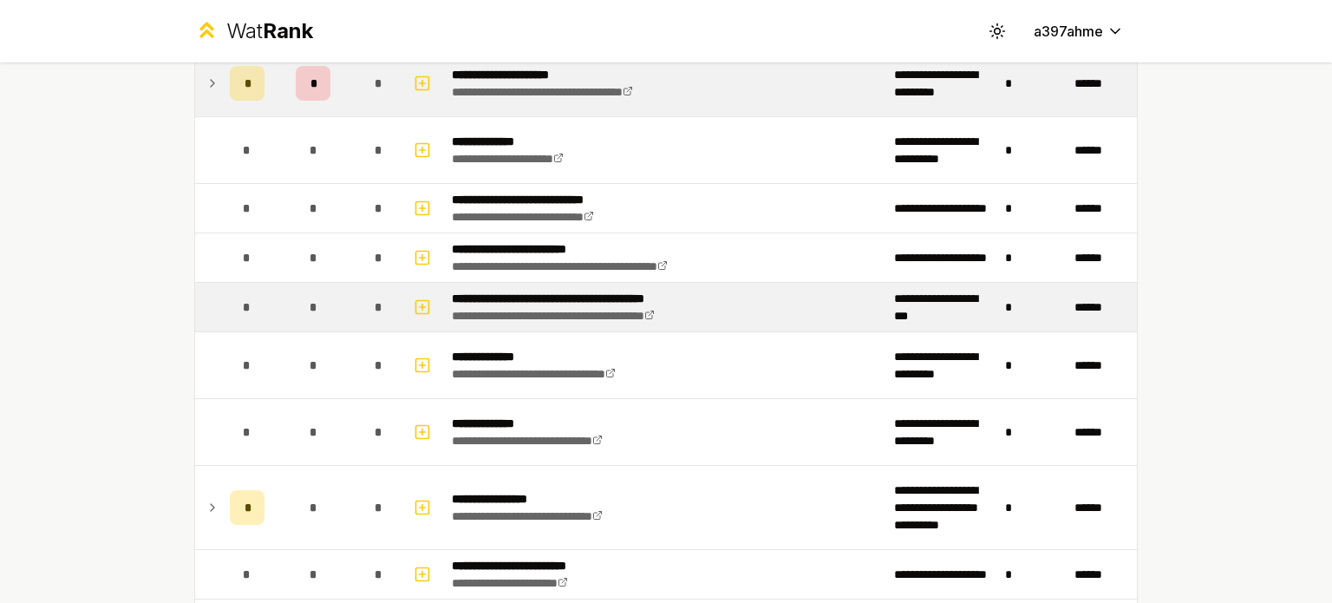
click at [230, 304] on div "*" at bounding box center [247, 307] width 35 height 35
click at [422, 304] on icon "button" at bounding box center [422, 307] width 0 height 6
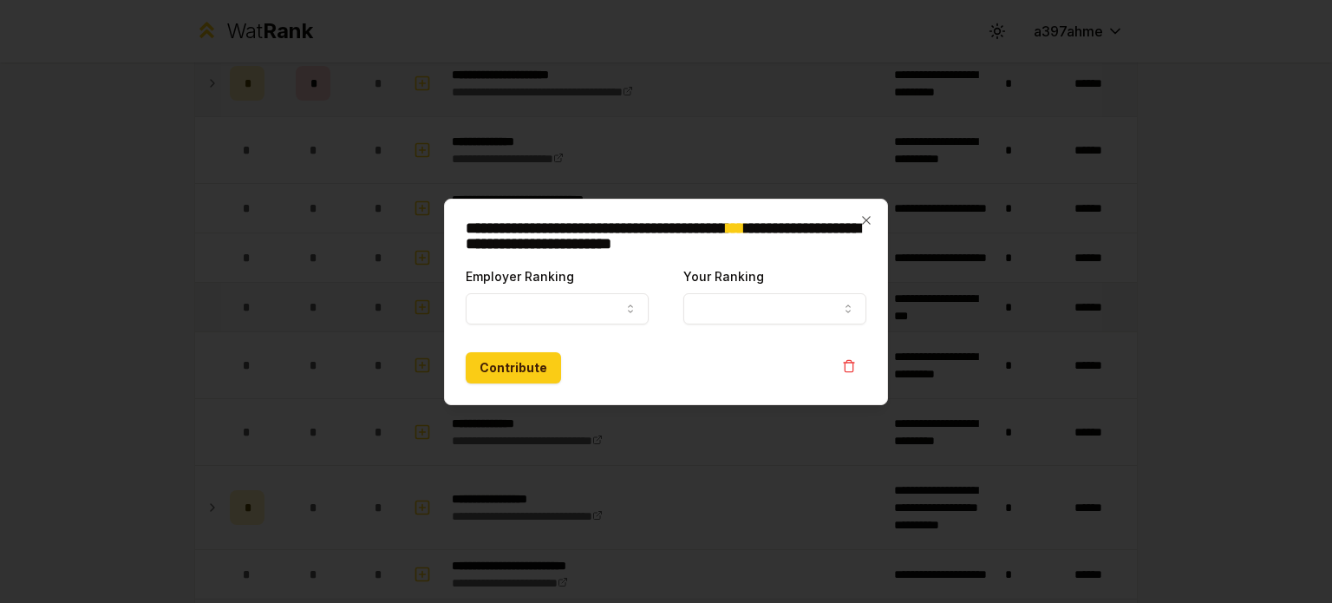
select select
click at [577, 308] on button "Employer Ranking" at bounding box center [557, 308] width 183 height 31
select select "*****"
click at [684, 323] on div "**********" at bounding box center [774, 294] width 183 height 59
click at [723, 314] on button "Your Ranking" at bounding box center [774, 308] width 183 height 31
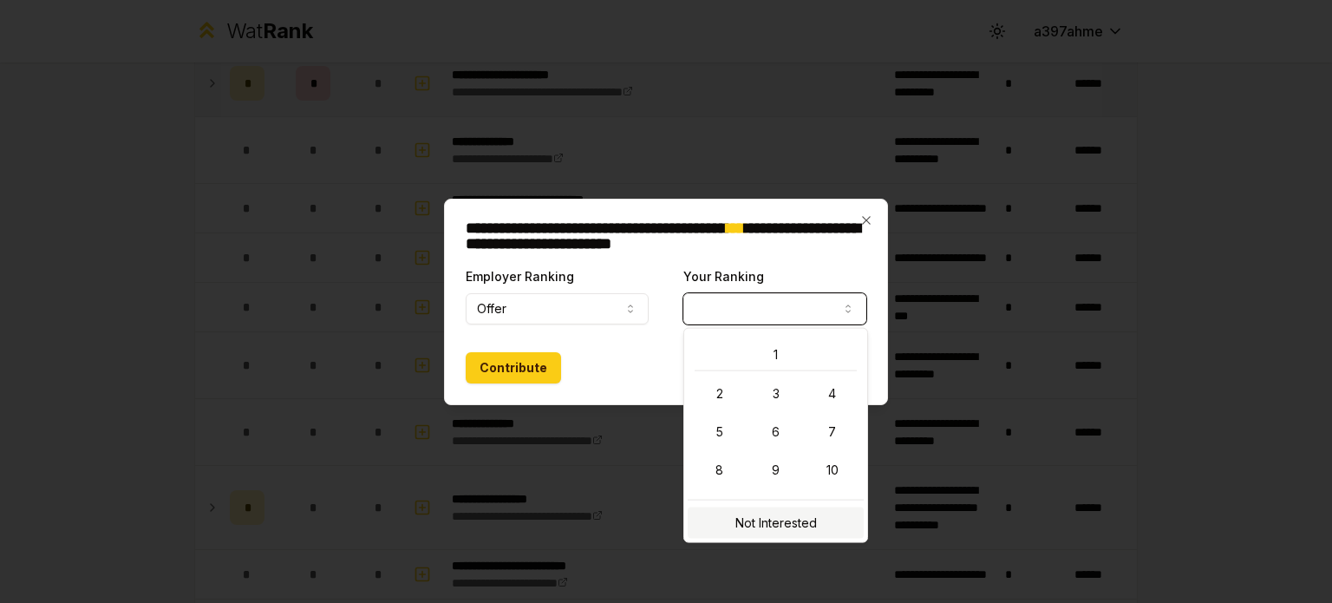
select select "**********"
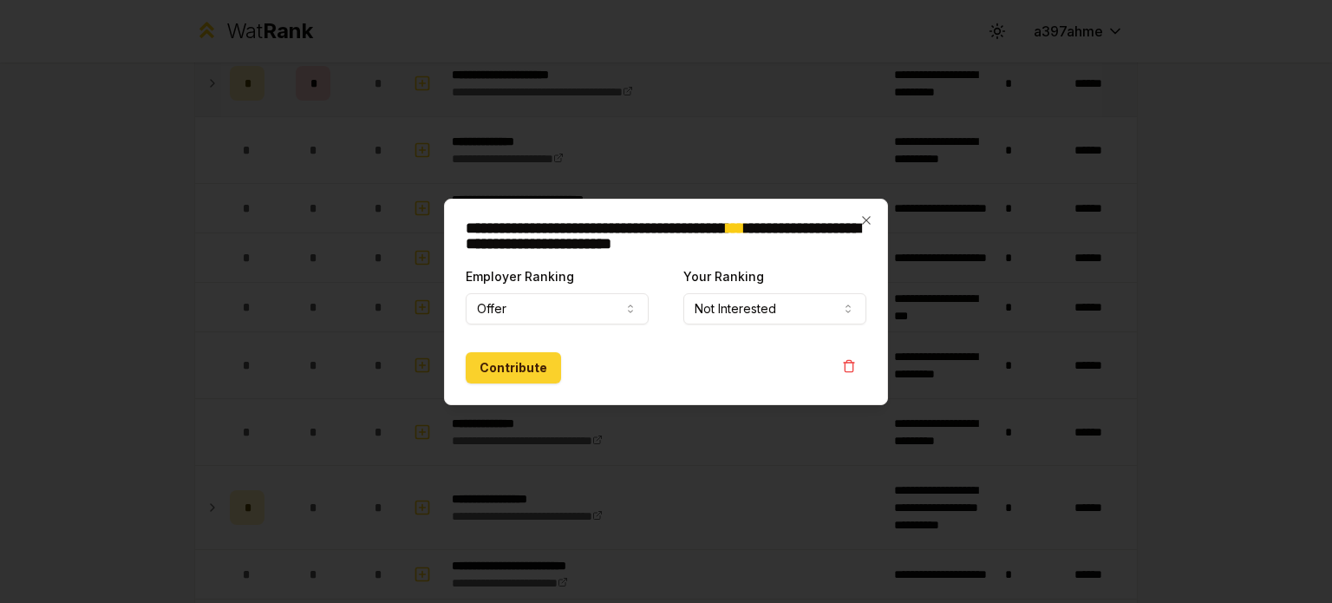
click at [531, 359] on button "Contribute" at bounding box center [513, 367] width 95 height 31
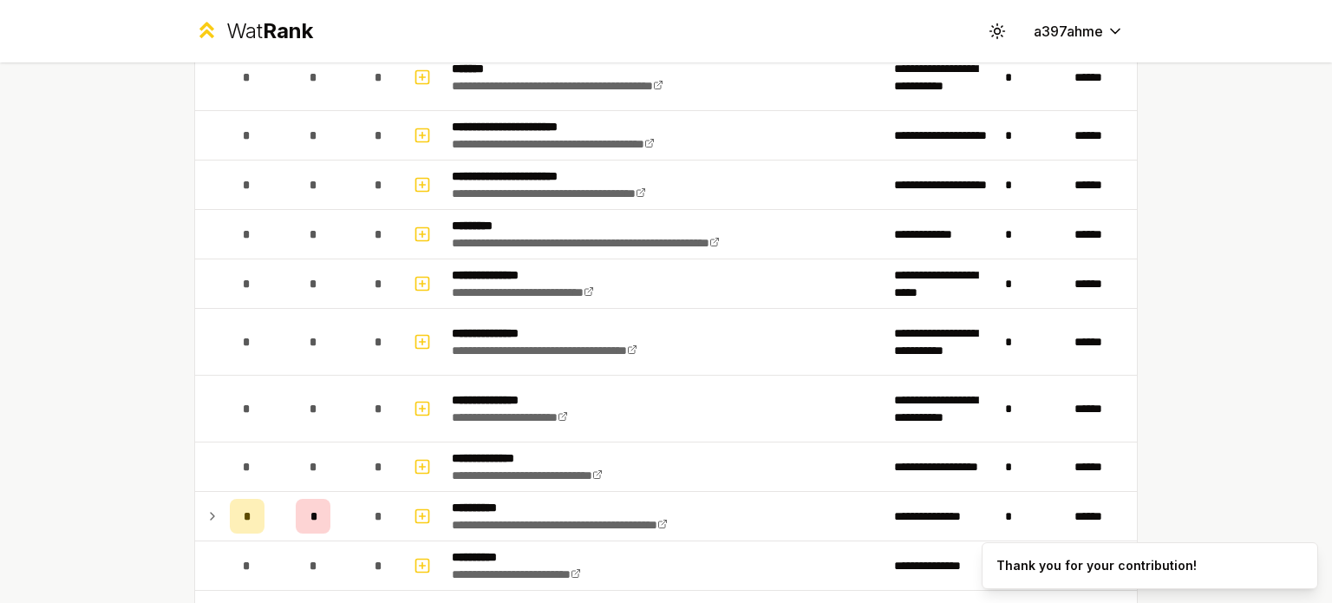
scroll to position [593, 0]
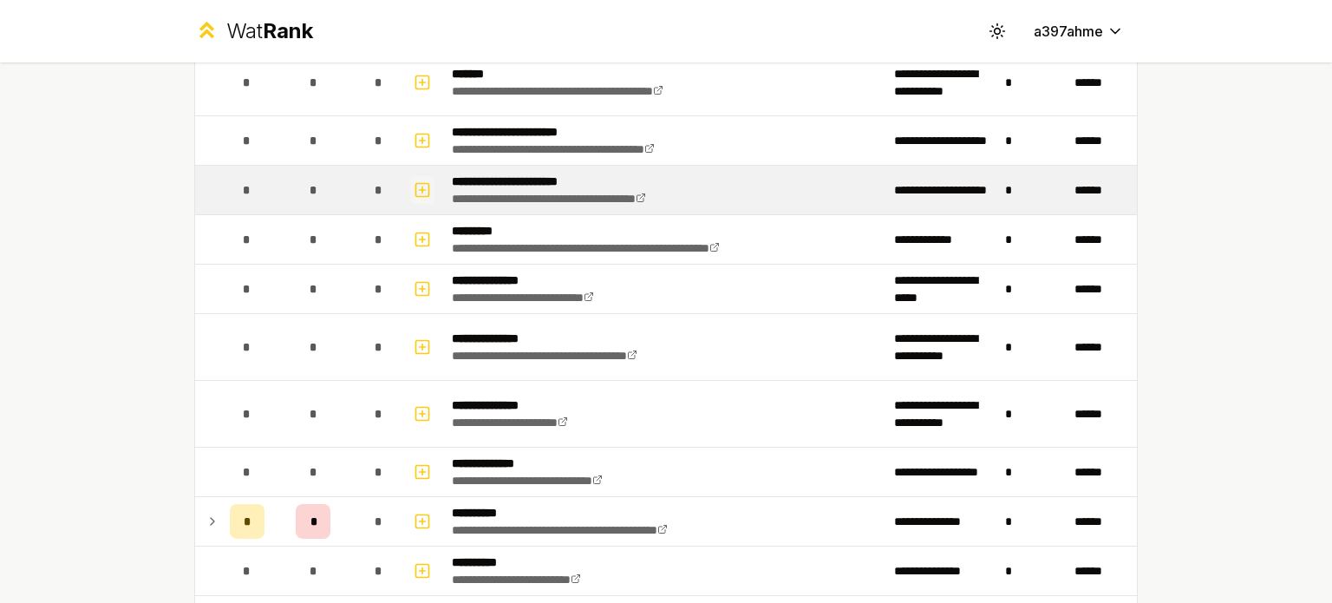
click at [417, 180] on icon "button" at bounding box center [422, 190] width 17 height 21
select select
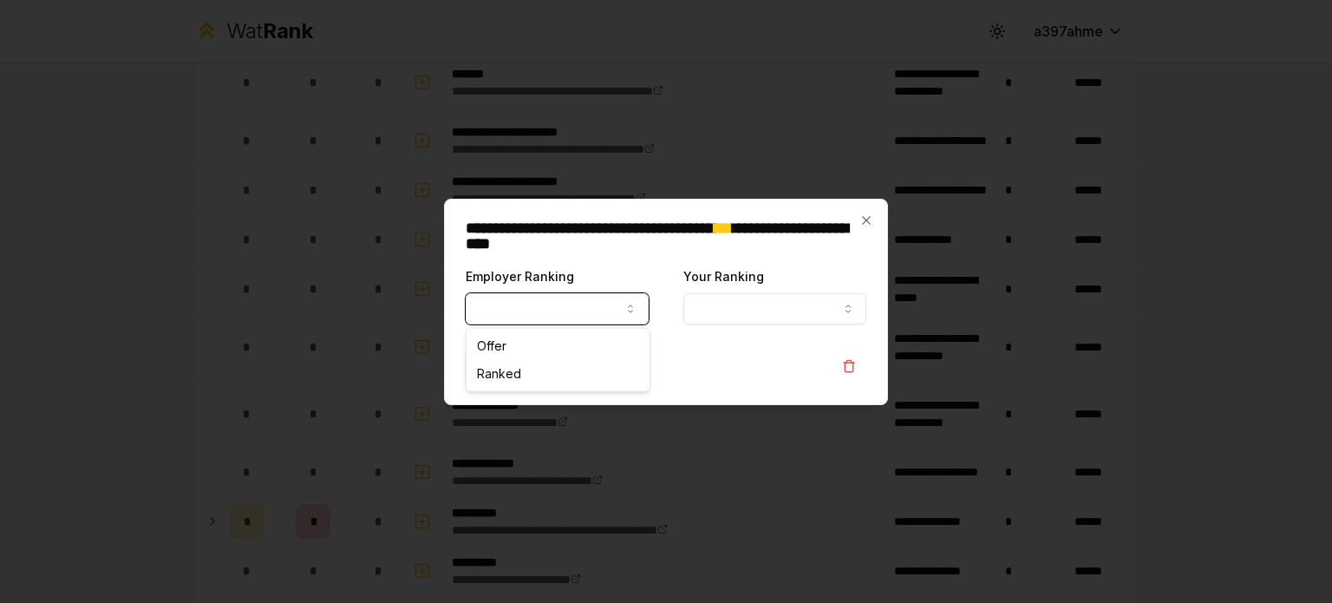
click at [632, 315] on button "Employer Ranking" at bounding box center [557, 308] width 183 height 31
select select "*****"
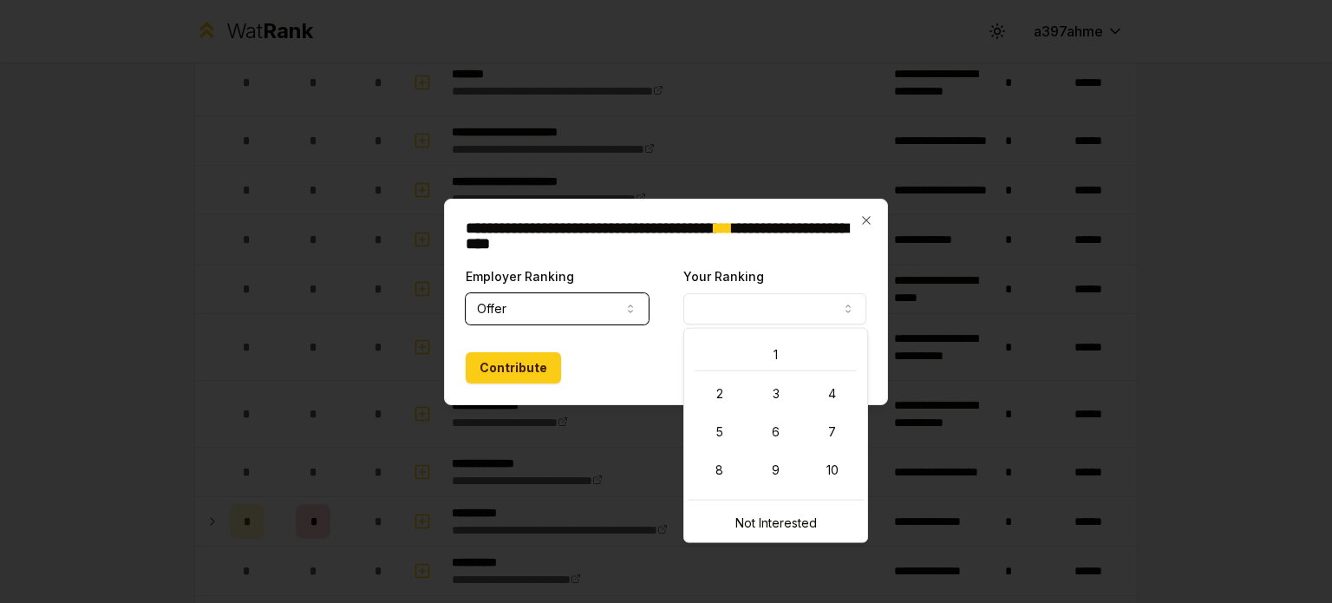
click at [720, 311] on button "Your Ranking" at bounding box center [774, 308] width 183 height 31
select select "*"
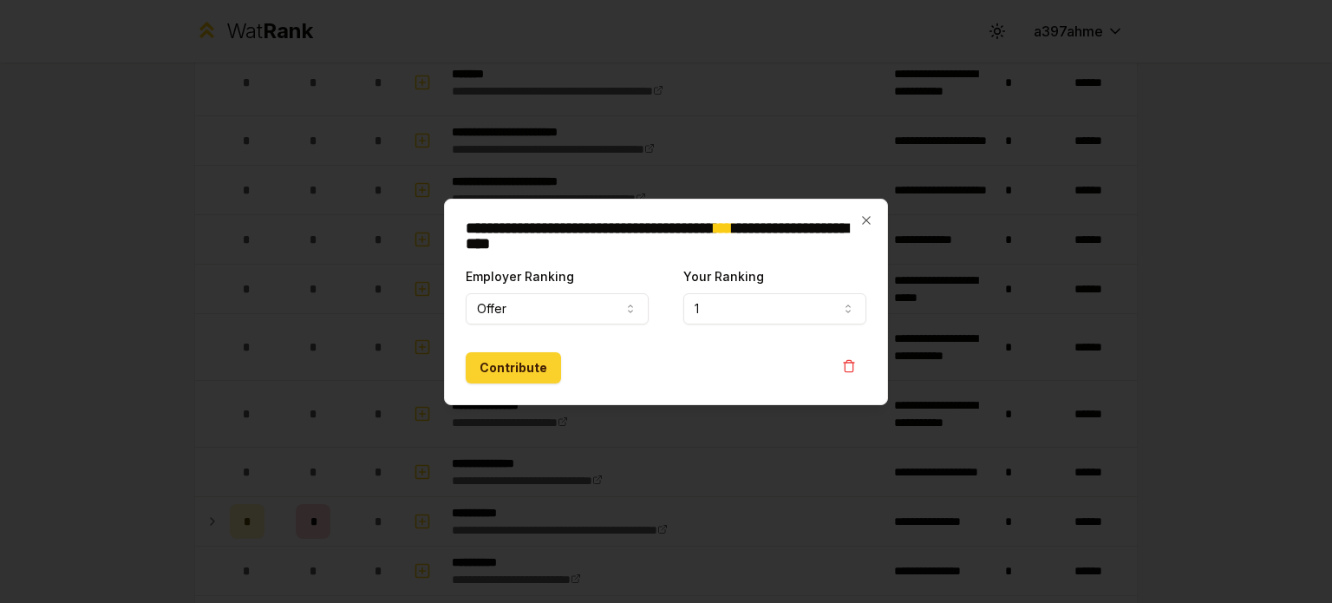
click at [530, 371] on button "Contribute" at bounding box center [513, 367] width 95 height 31
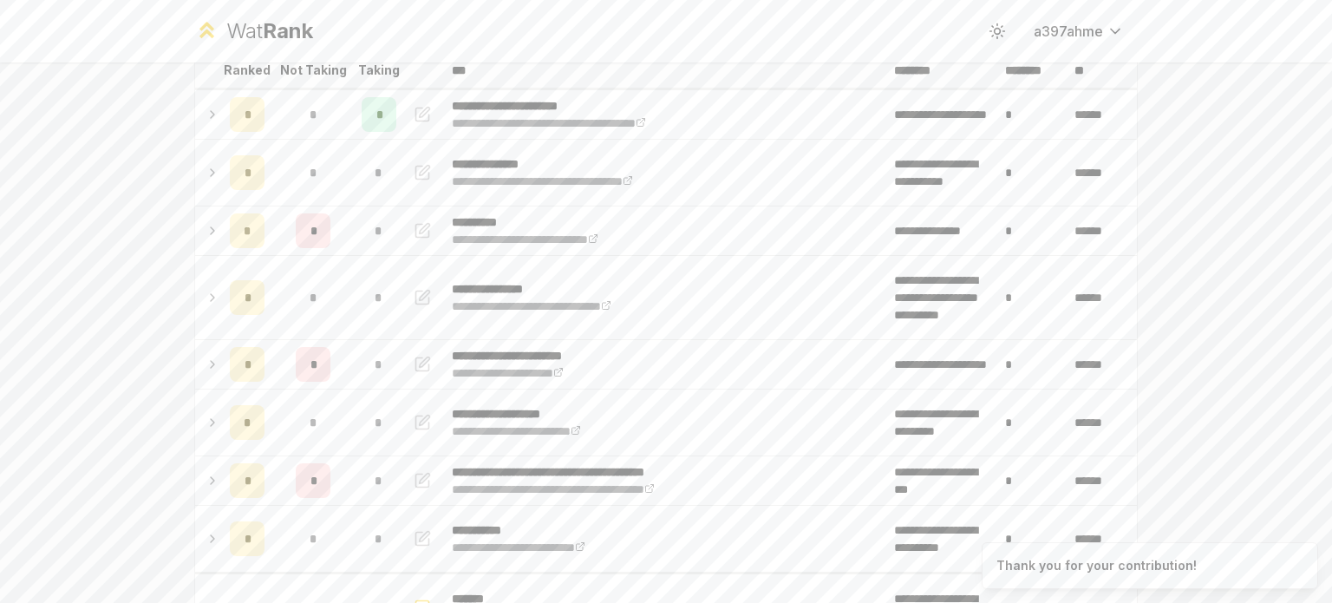
scroll to position [118, 0]
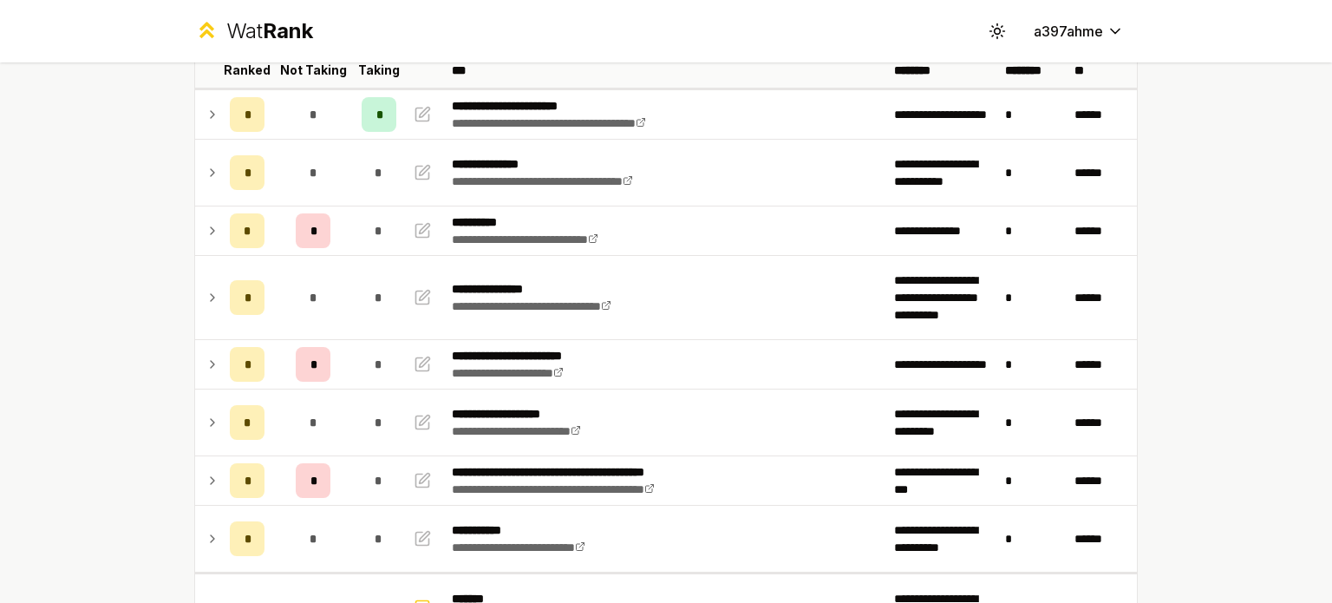
click at [7, 343] on div "**********" at bounding box center [666, 301] width 1332 height 603
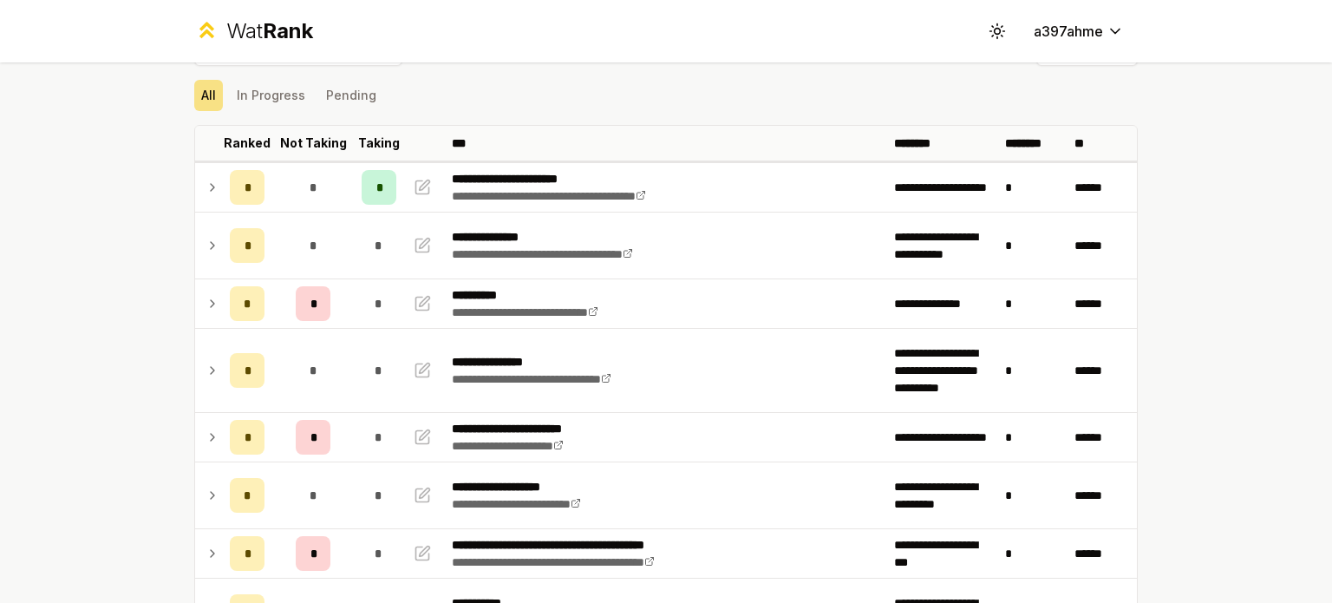
scroll to position [0, 0]
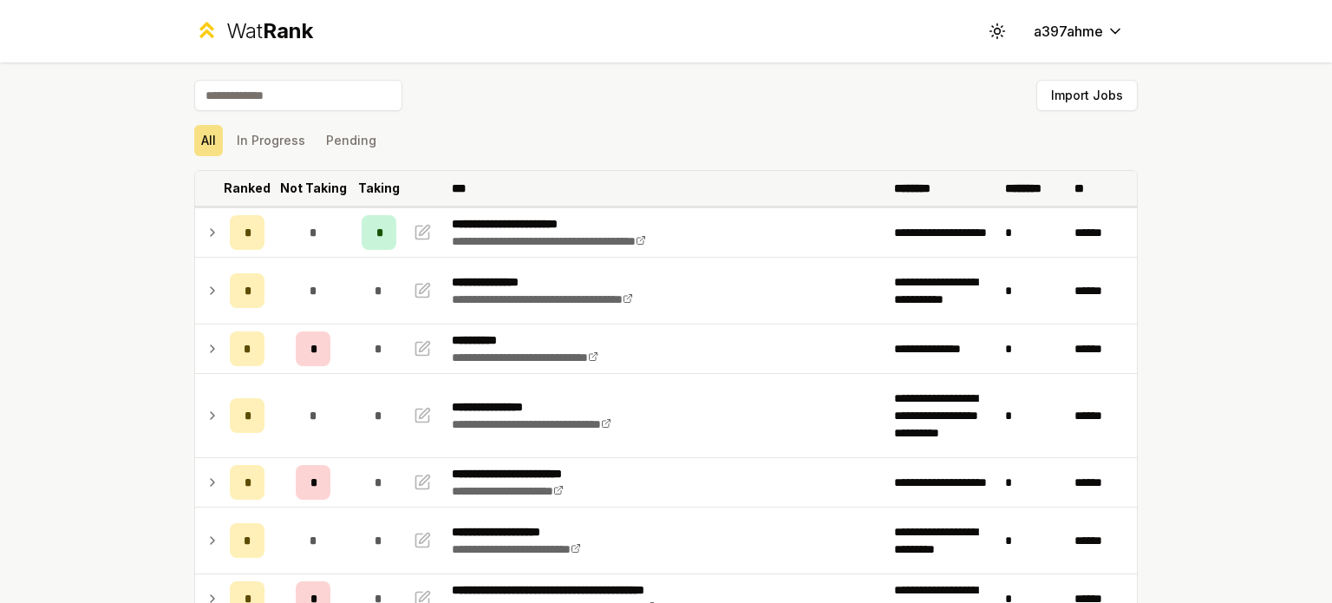
click at [315, 186] on p "Not Taking" at bounding box center [313, 188] width 67 height 17
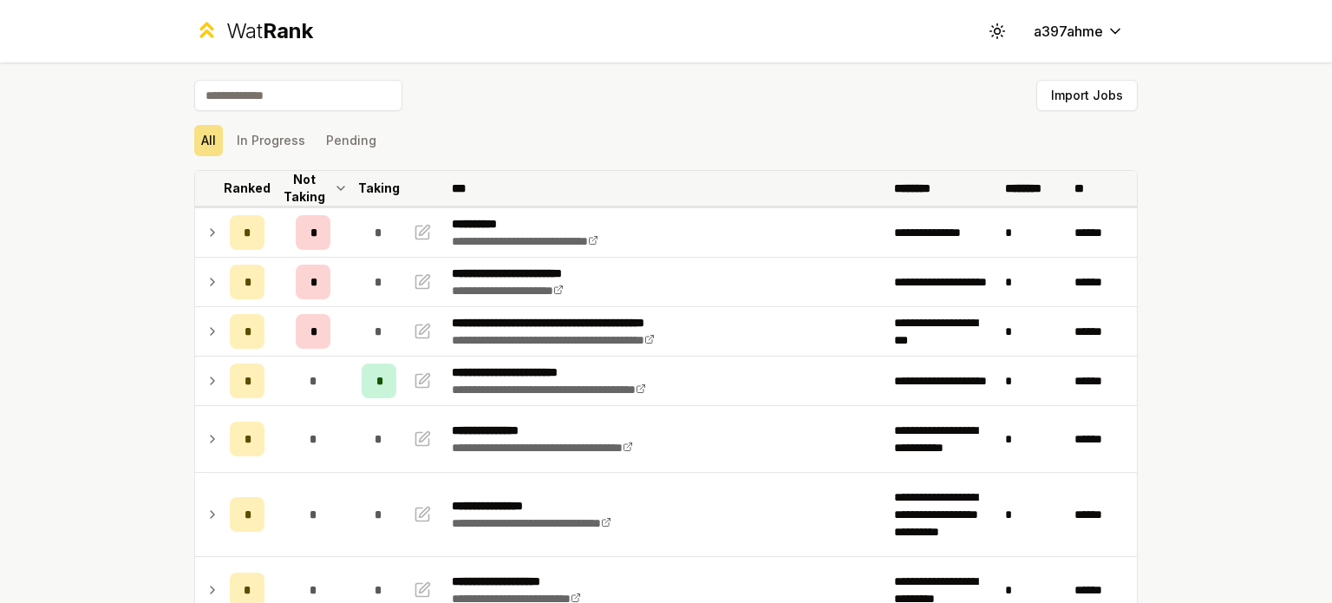
click at [239, 193] on p "Ranked" at bounding box center [247, 188] width 47 height 17
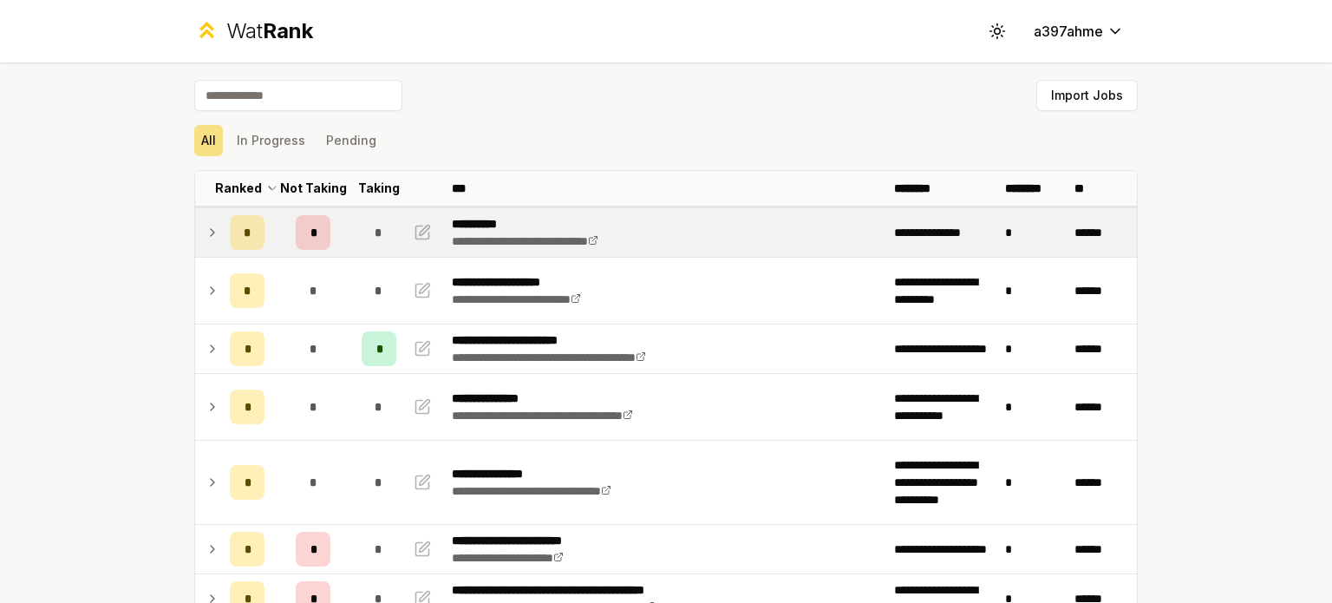
click at [206, 226] on icon at bounding box center [213, 232] width 14 height 21
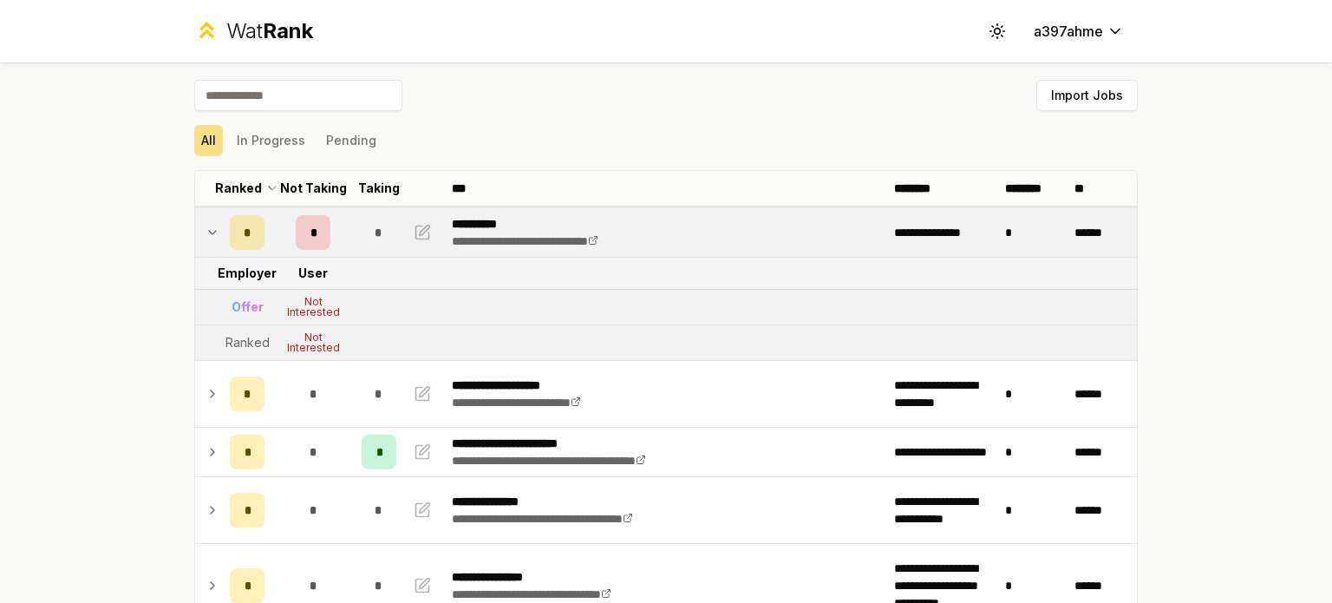
click at [213, 236] on td at bounding box center [209, 232] width 28 height 49
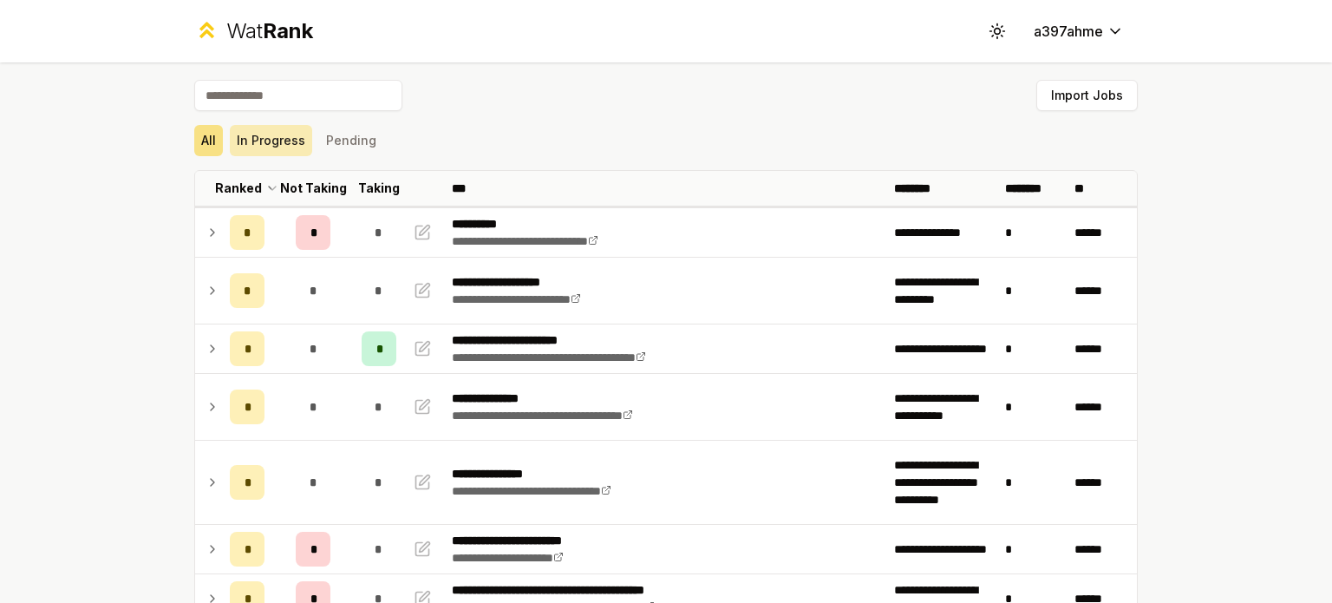
click at [271, 134] on button "In Progress" at bounding box center [271, 140] width 82 height 31
click at [199, 146] on button "All" at bounding box center [208, 140] width 29 height 31
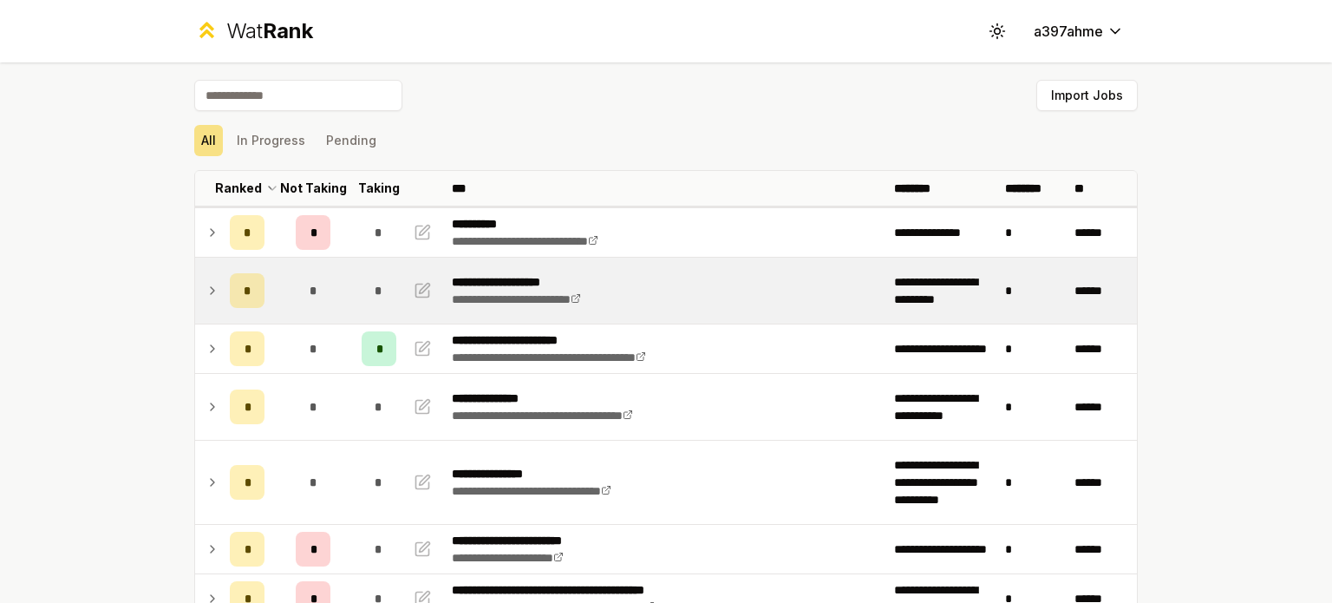
click at [223, 294] on td "*" at bounding box center [247, 291] width 49 height 66
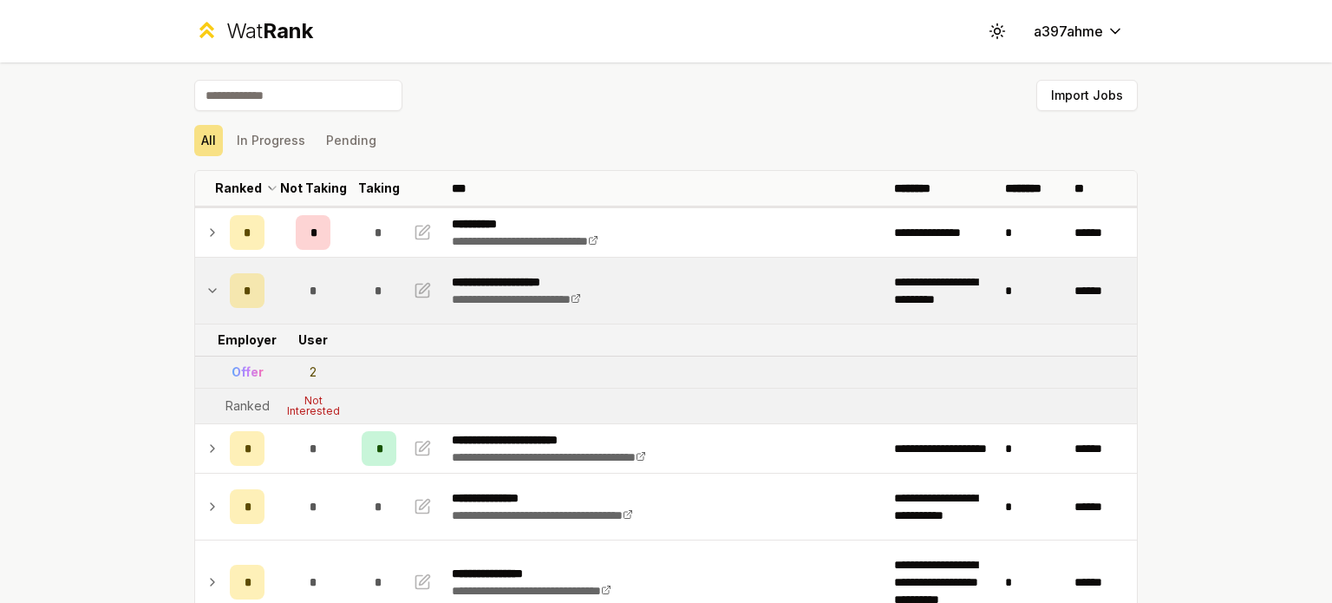
click at [223, 294] on td "*" at bounding box center [247, 291] width 49 height 66
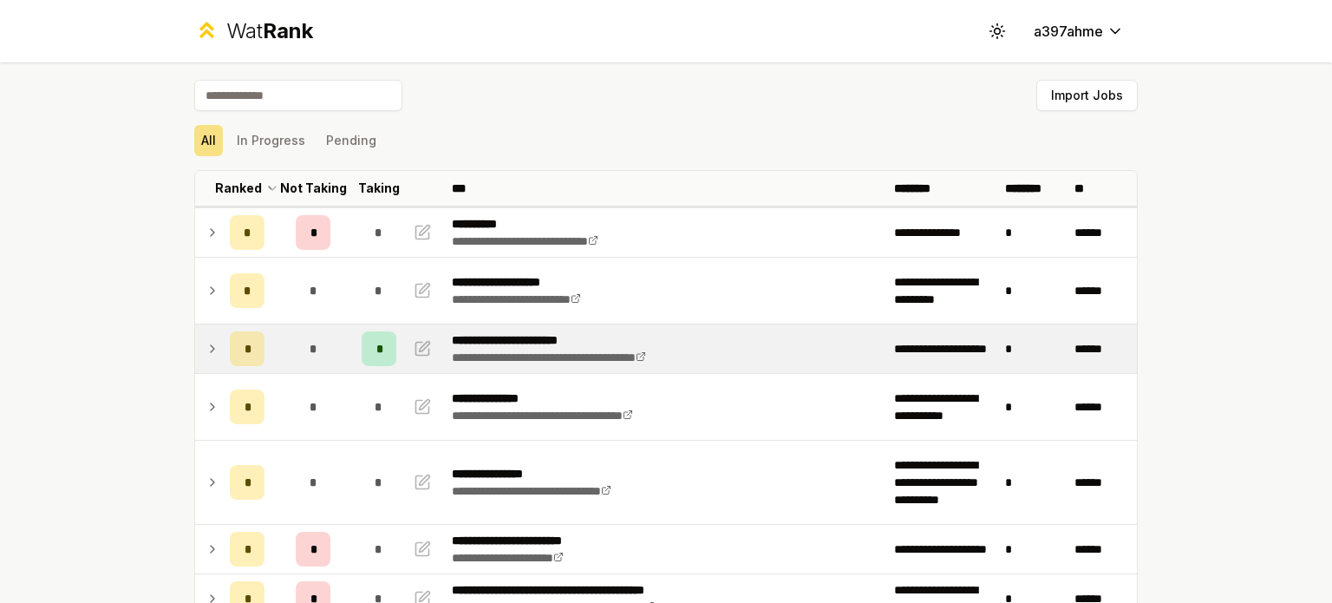
click at [206, 354] on icon at bounding box center [213, 348] width 14 height 21
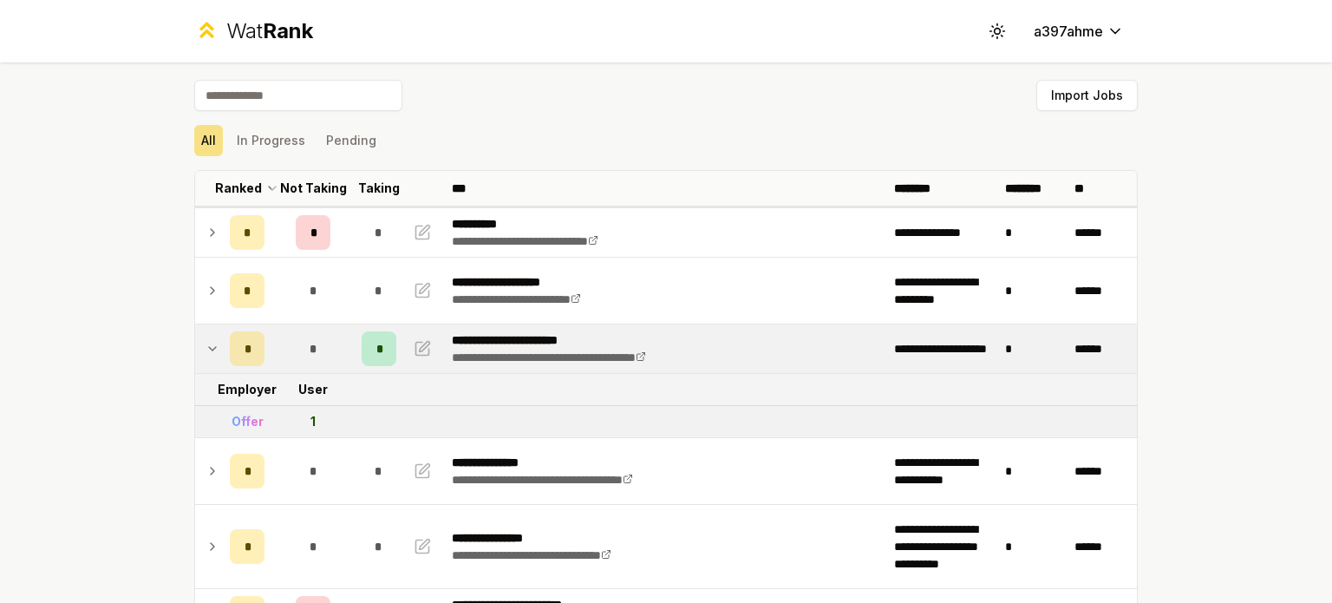
click at [206, 354] on icon at bounding box center [213, 348] width 14 height 21
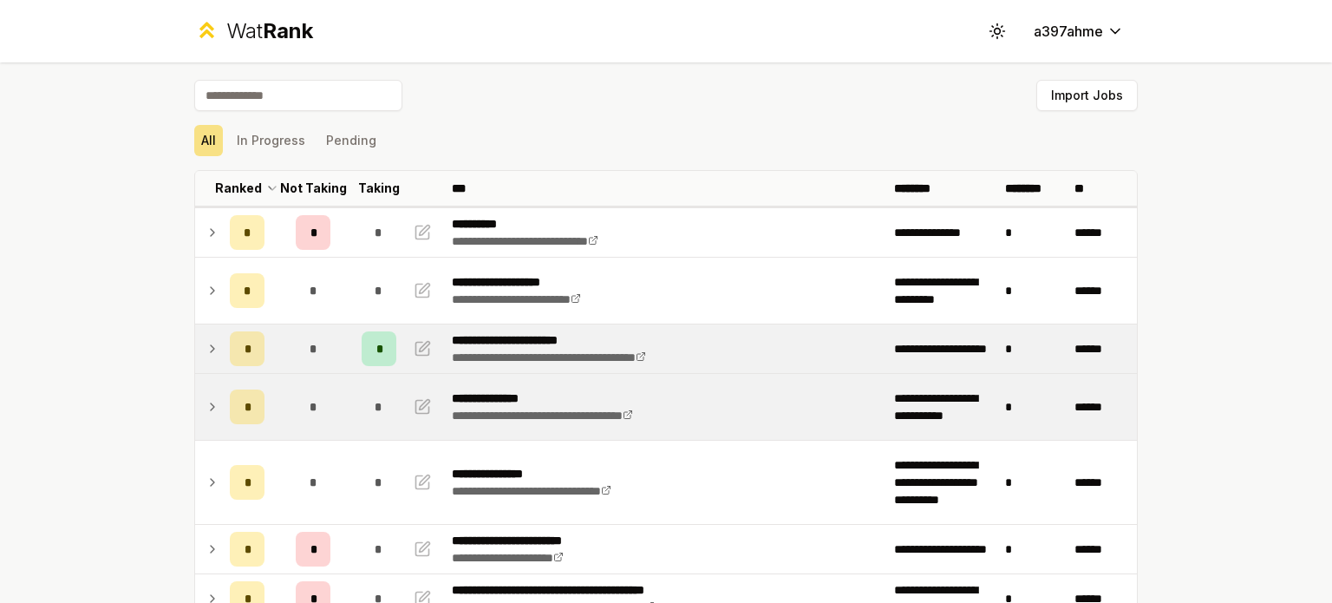
click at [206, 415] on icon at bounding box center [213, 406] width 14 height 21
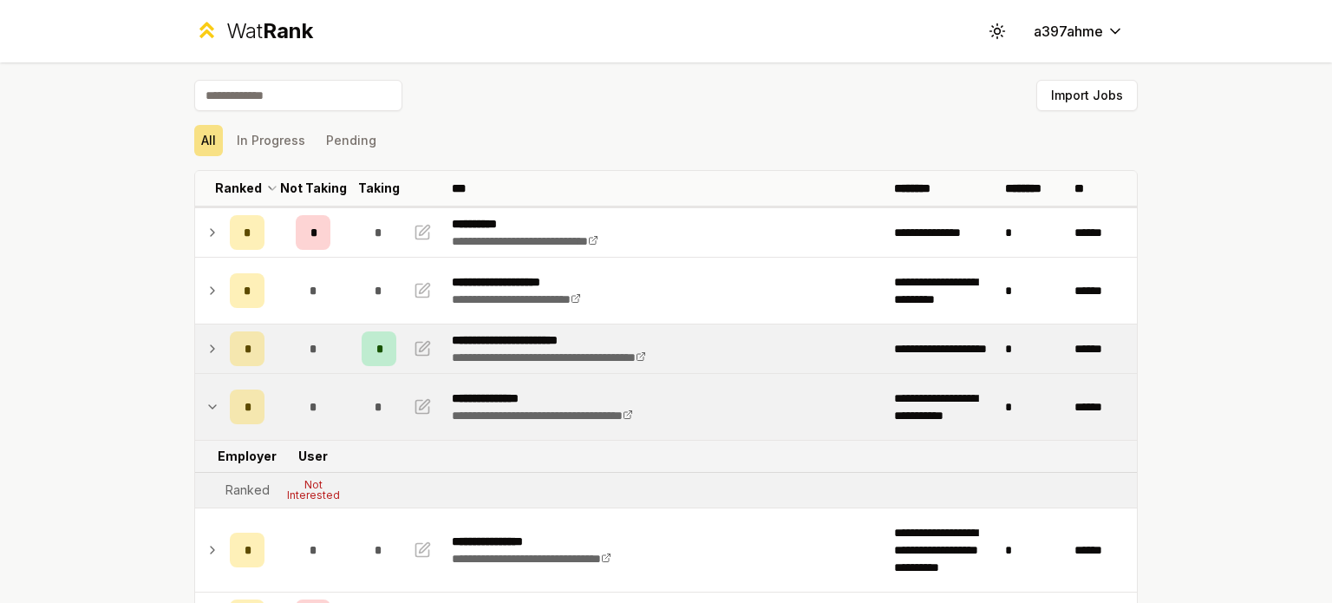
click at [206, 415] on icon at bounding box center [213, 406] width 14 height 21
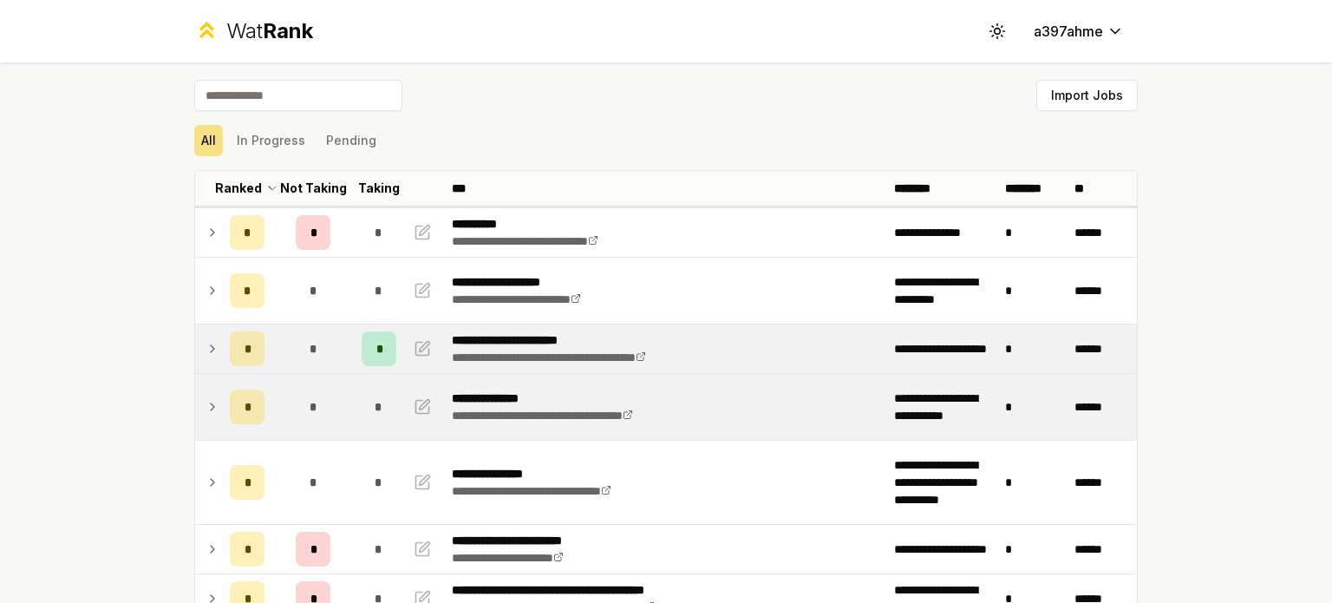
scroll to position [212, 0]
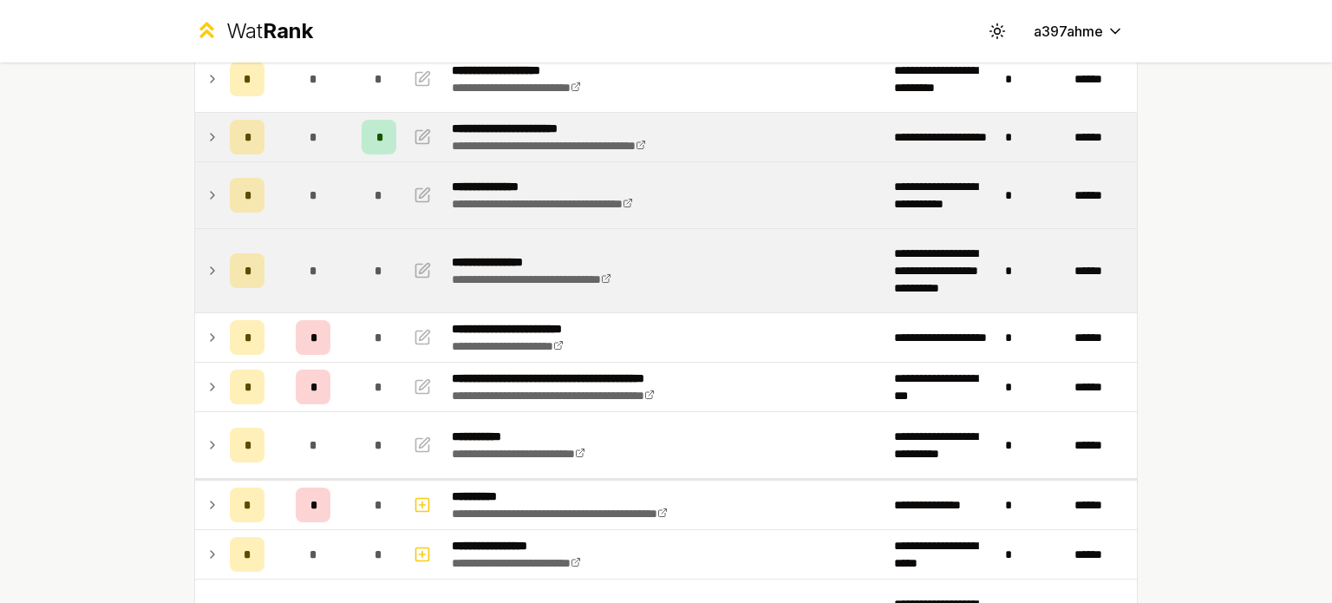
click at [206, 275] on icon at bounding box center [213, 270] width 14 height 21
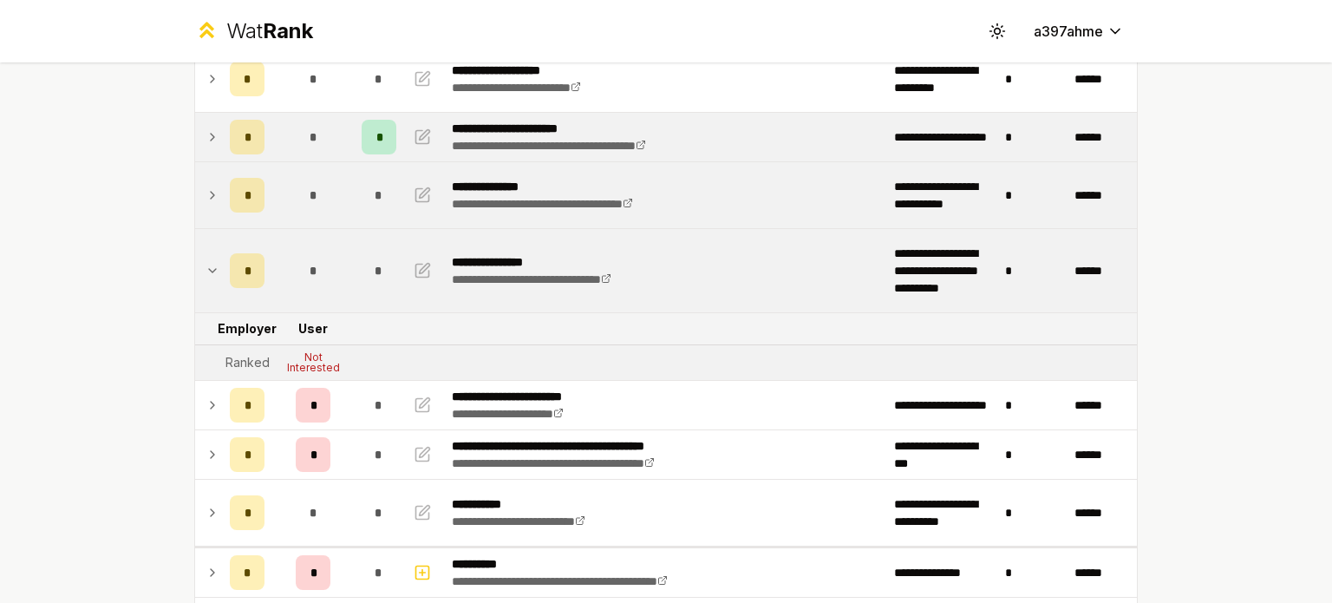
click at [206, 275] on icon at bounding box center [213, 270] width 14 height 21
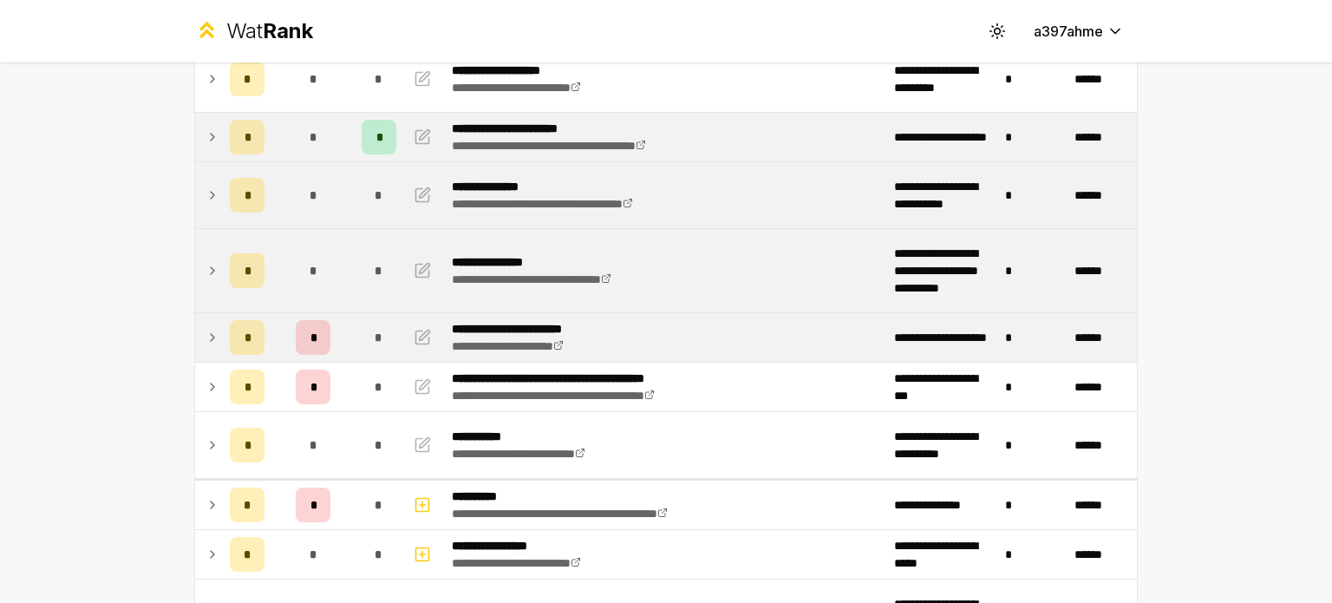
click at [208, 337] on icon at bounding box center [213, 337] width 14 height 21
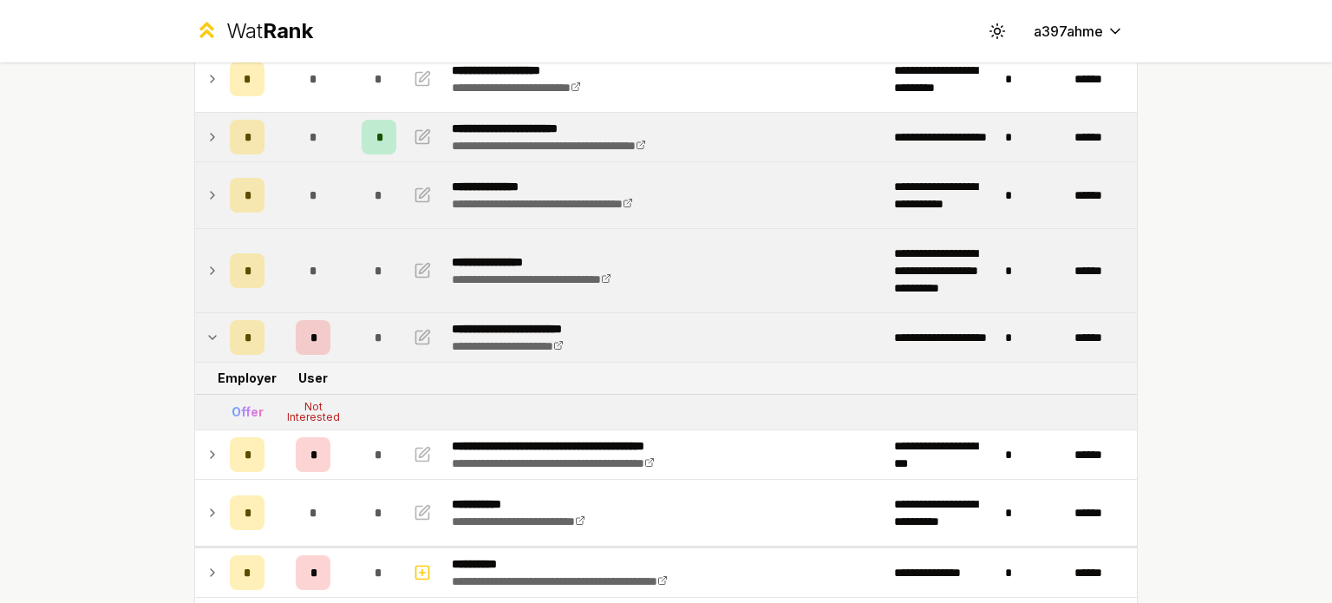
click at [209, 327] on icon at bounding box center [213, 337] width 14 height 21
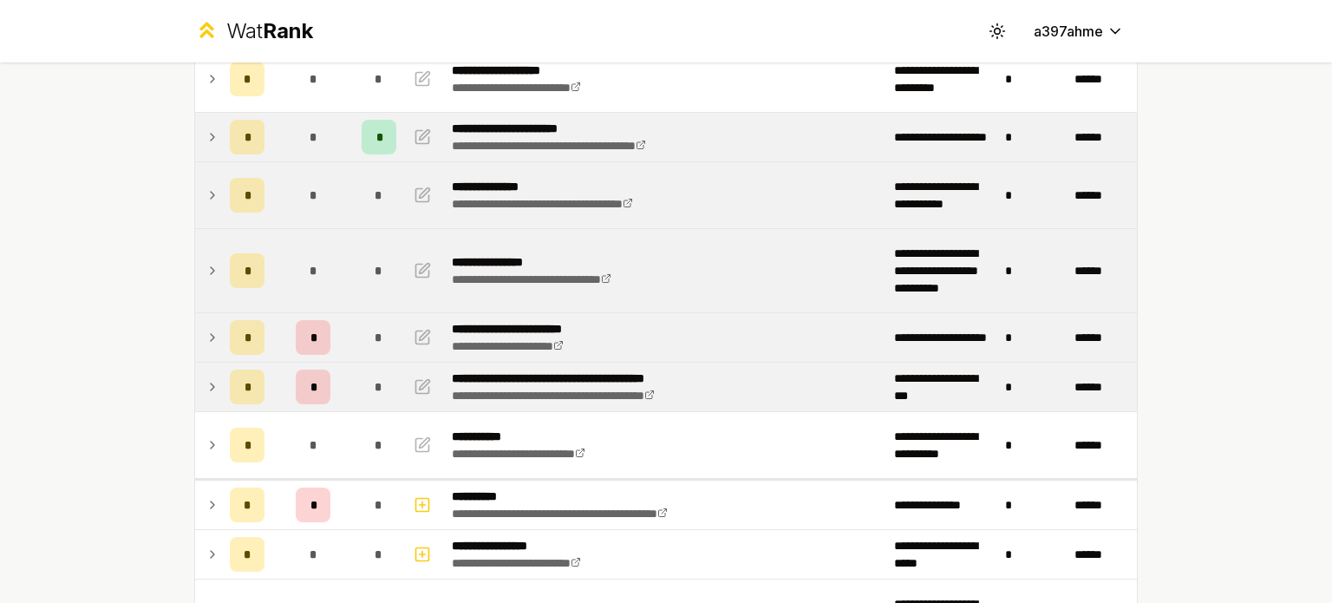
click at [208, 388] on icon at bounding box center [213, 386] width 14 height 21
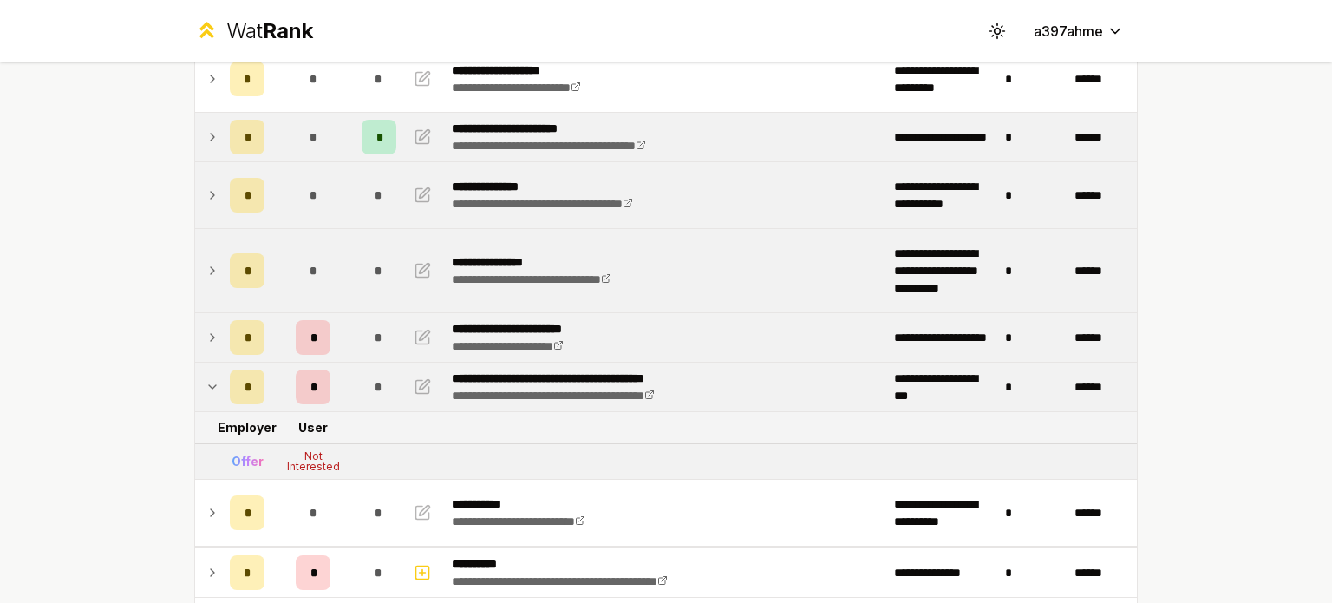
click at [195, 391] on td at bounding box center [209, 387] width 28 height 49
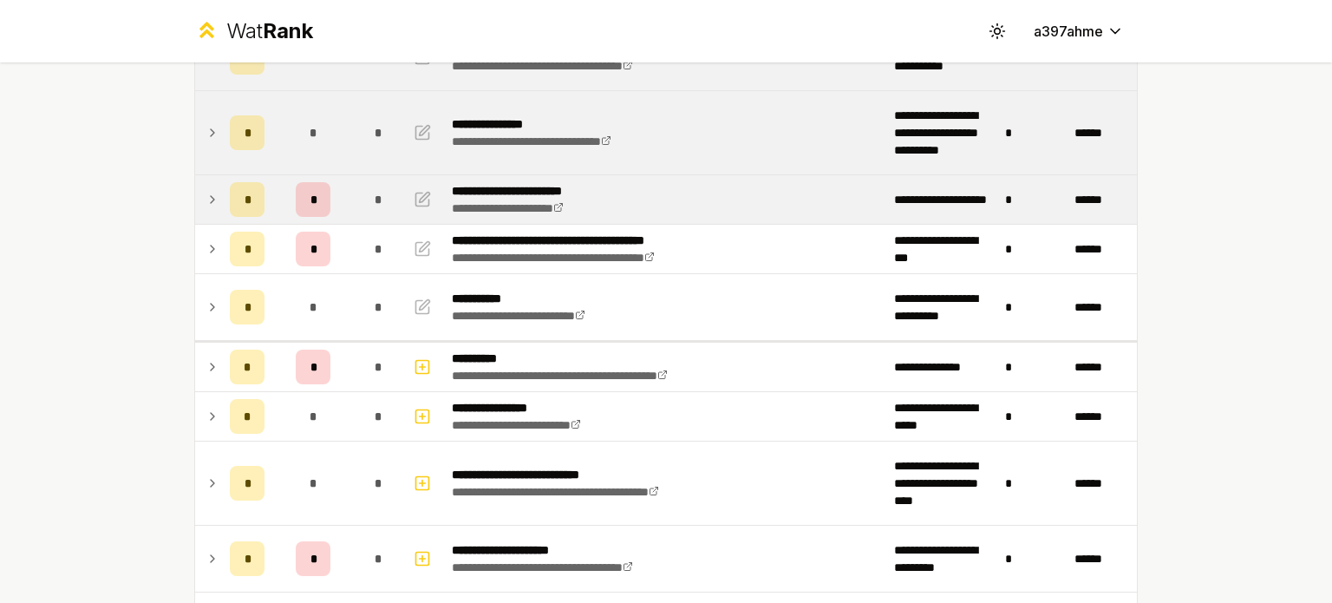
scroll to position [350, 0]
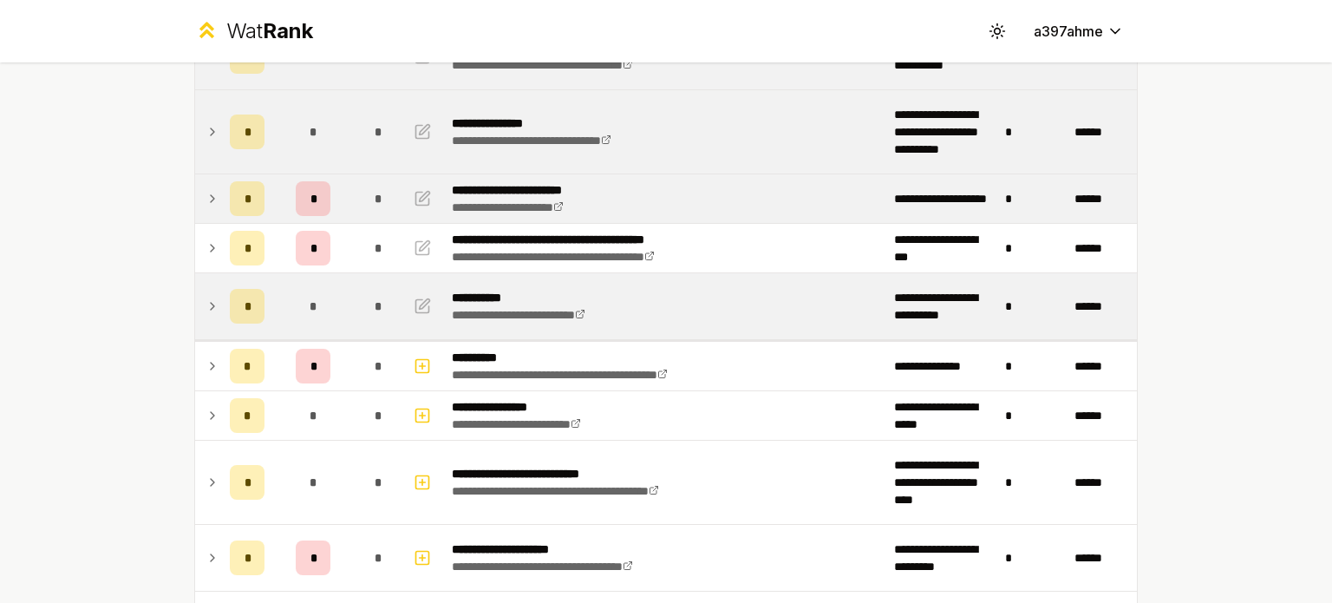
click at [209, 304] on icon at bounding box center [213, 306] width 14 height 21
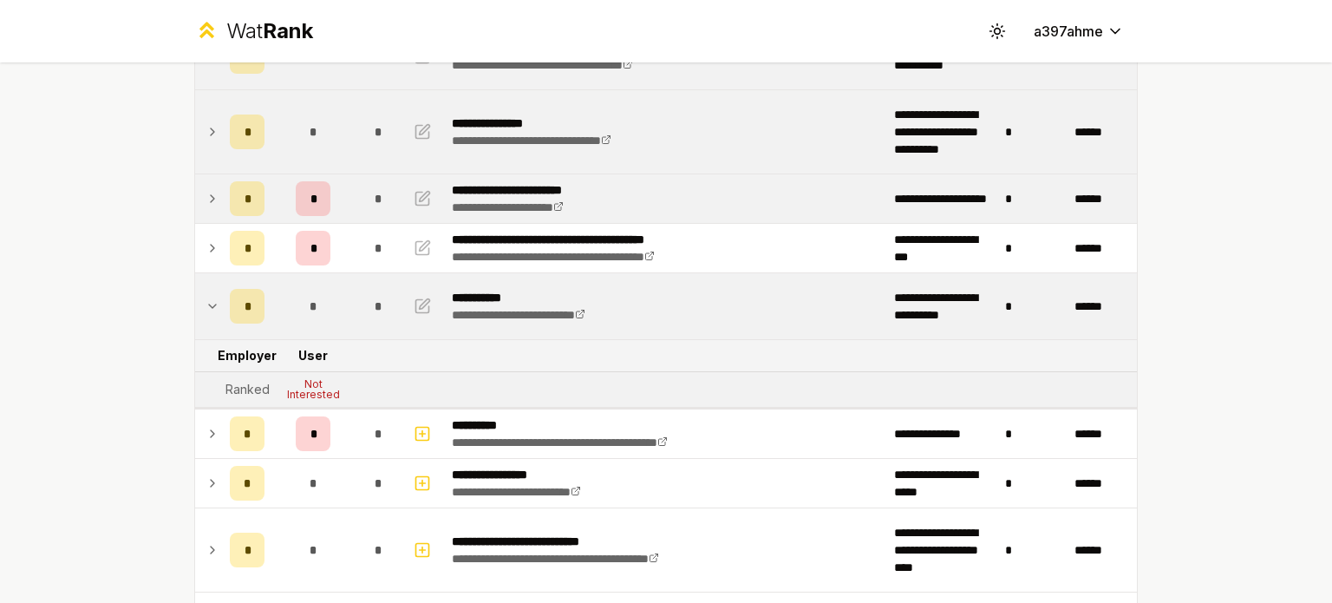
click at [196, 300] on td at bounding box center [209, 306] width 28 height 66
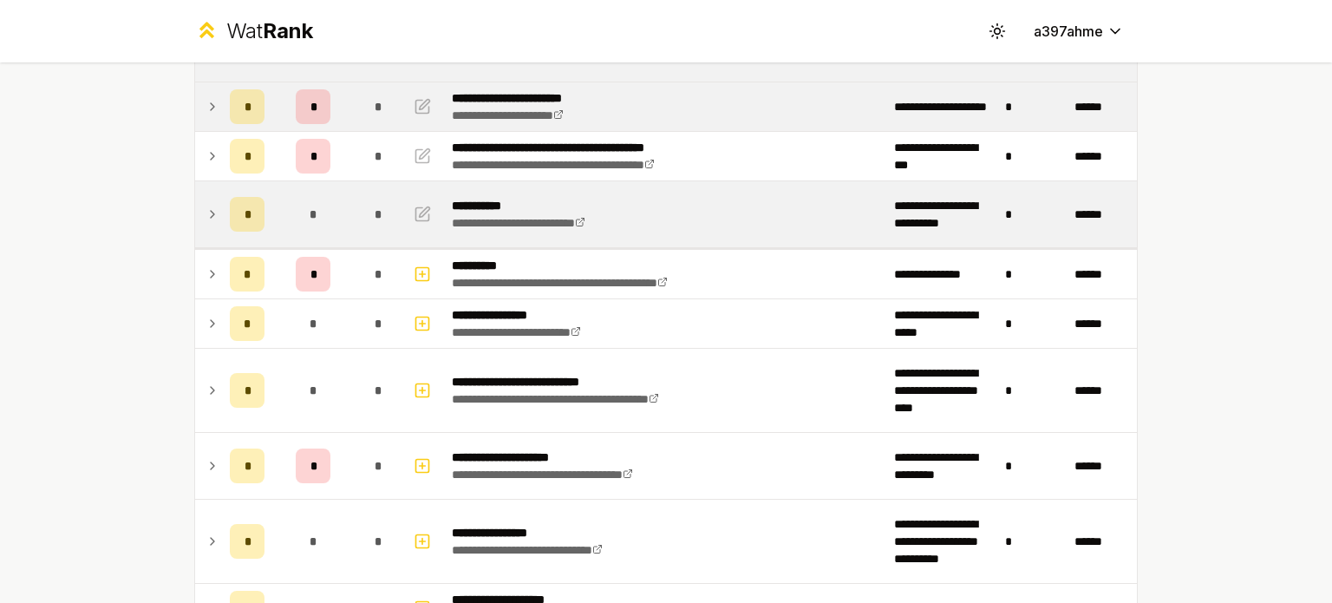
scroll to position [443, 0]
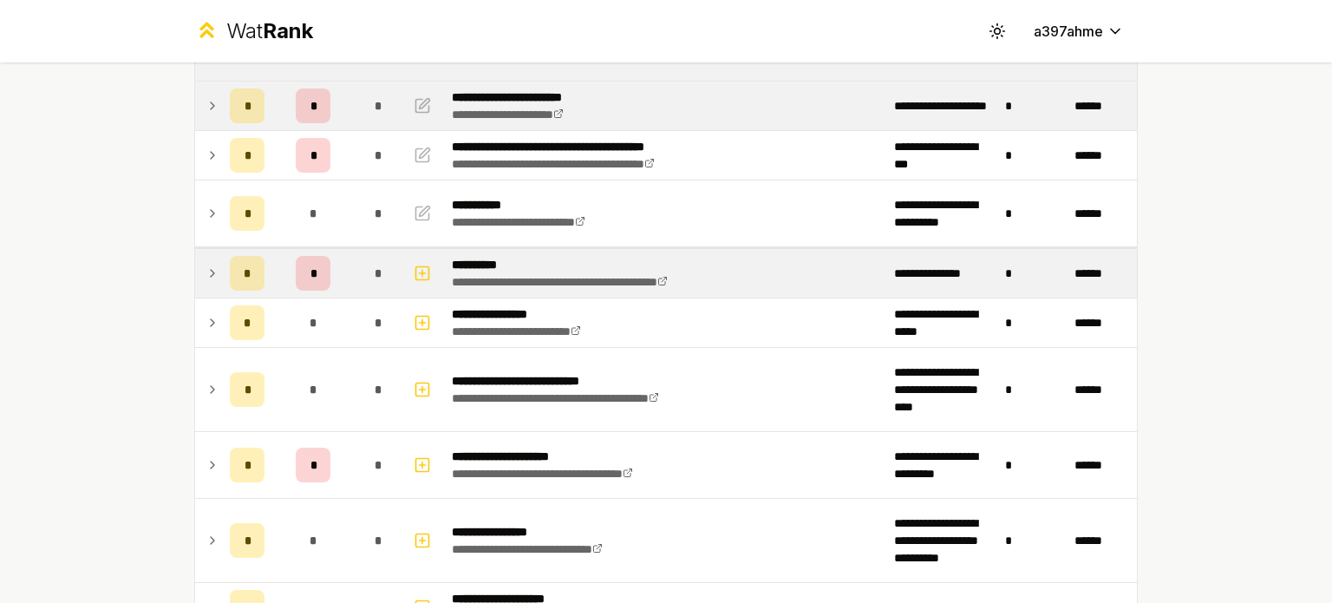
click at [213, 271] on td at bounding box center [209, 273] width 28 height 49
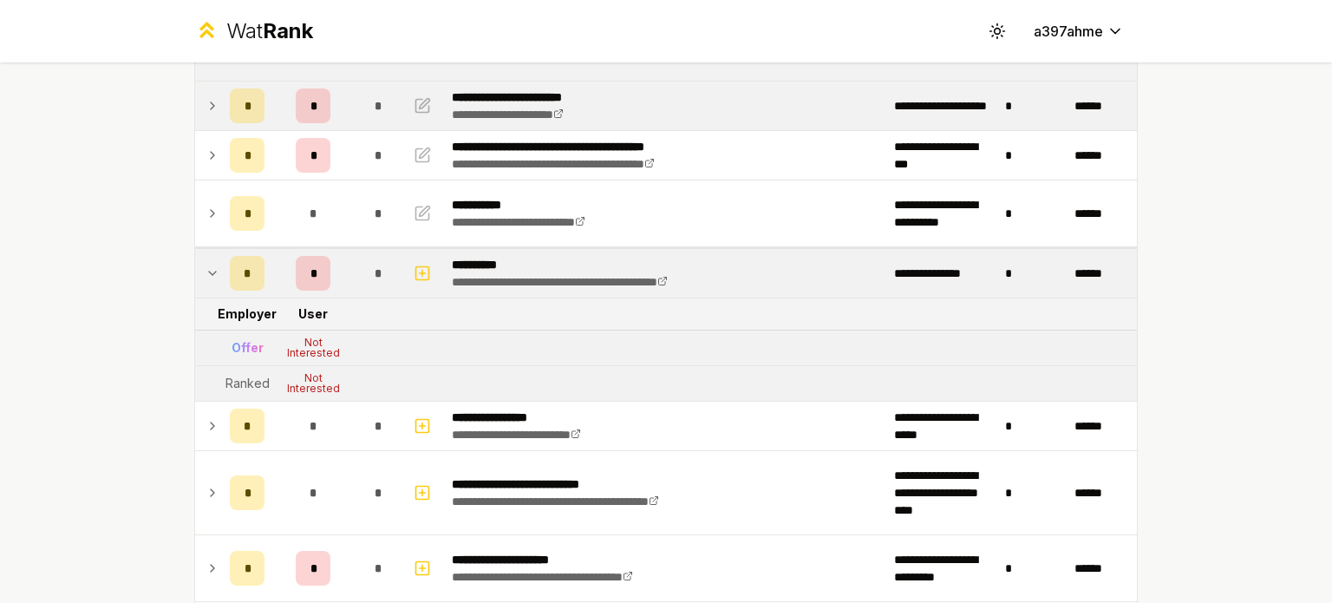
click at [213, 271] on td at bounding box center [209, 273] width 28 height 49
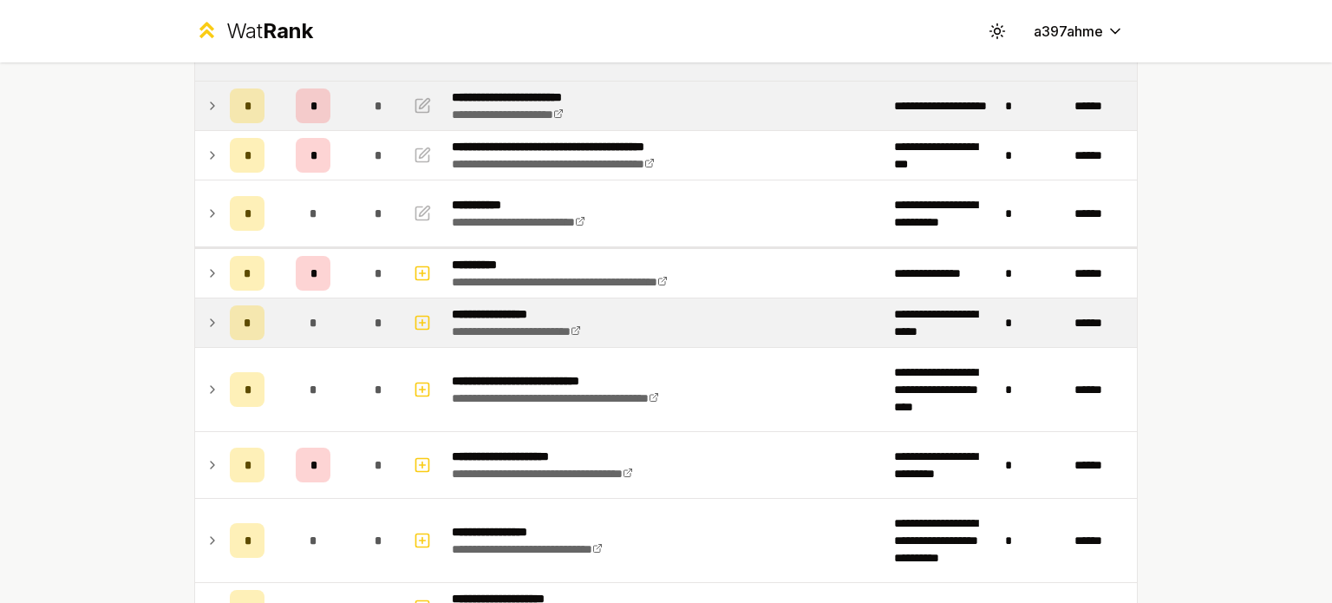
click at [211, 318] on icon at bounding box center [213, 322] width 14 height 21
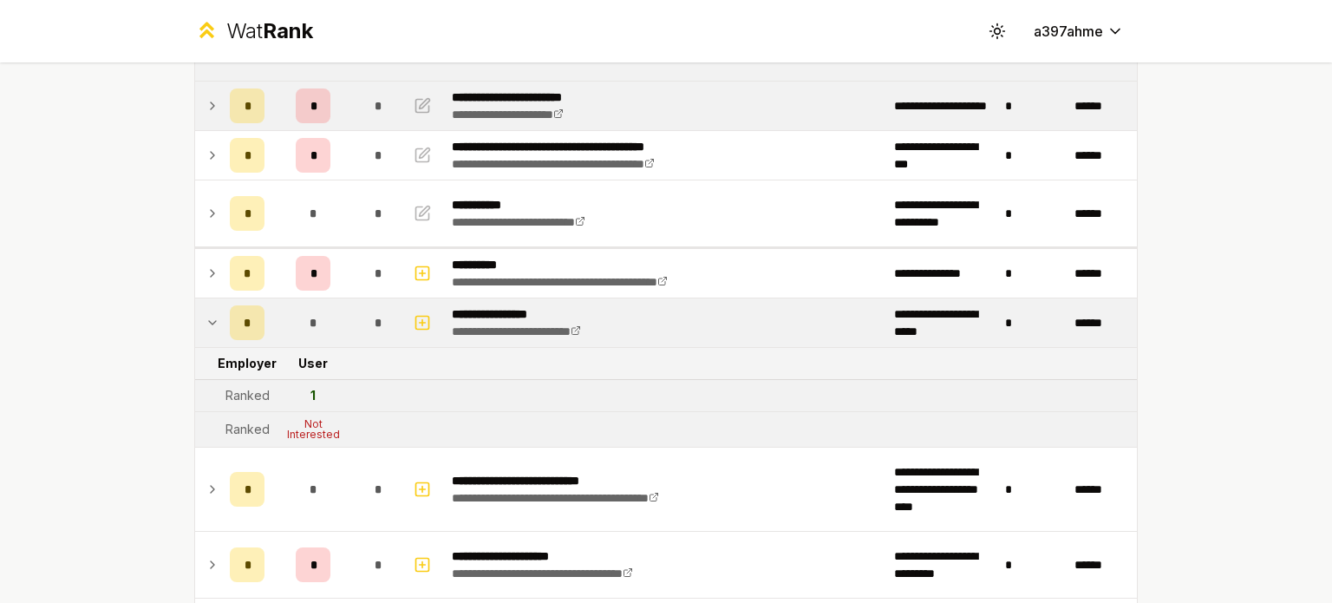
click at [211, 318] on icon at bounding box center [213, 322] width 14 height 21
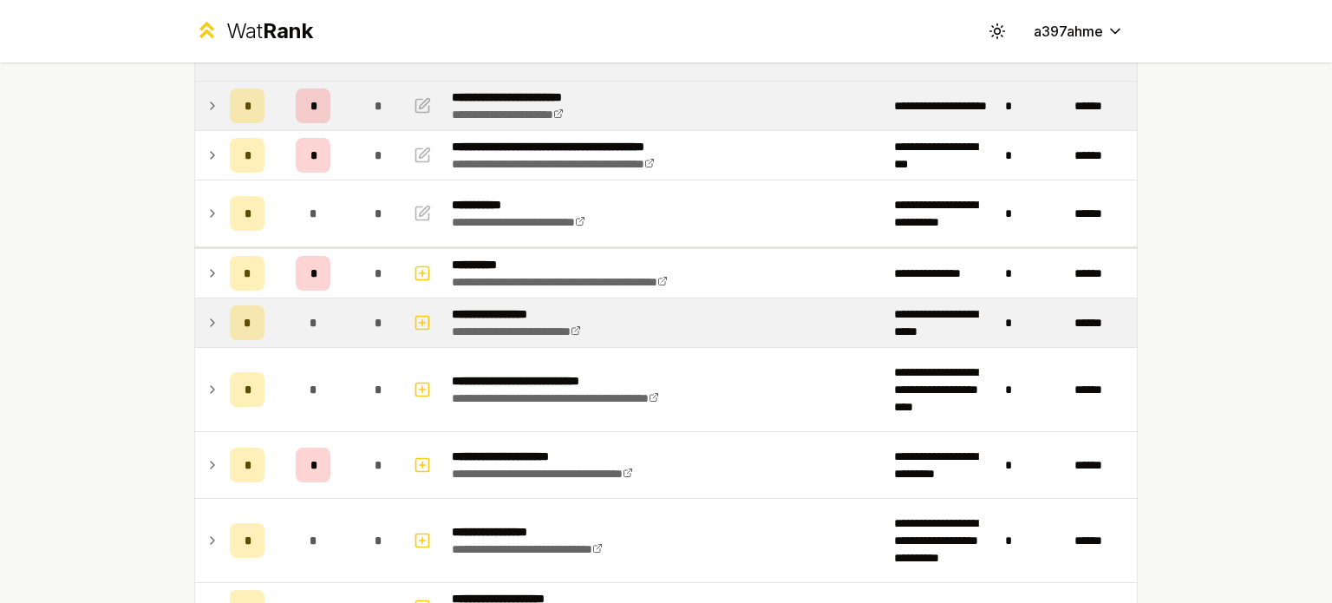
scroll to position [475, 0]
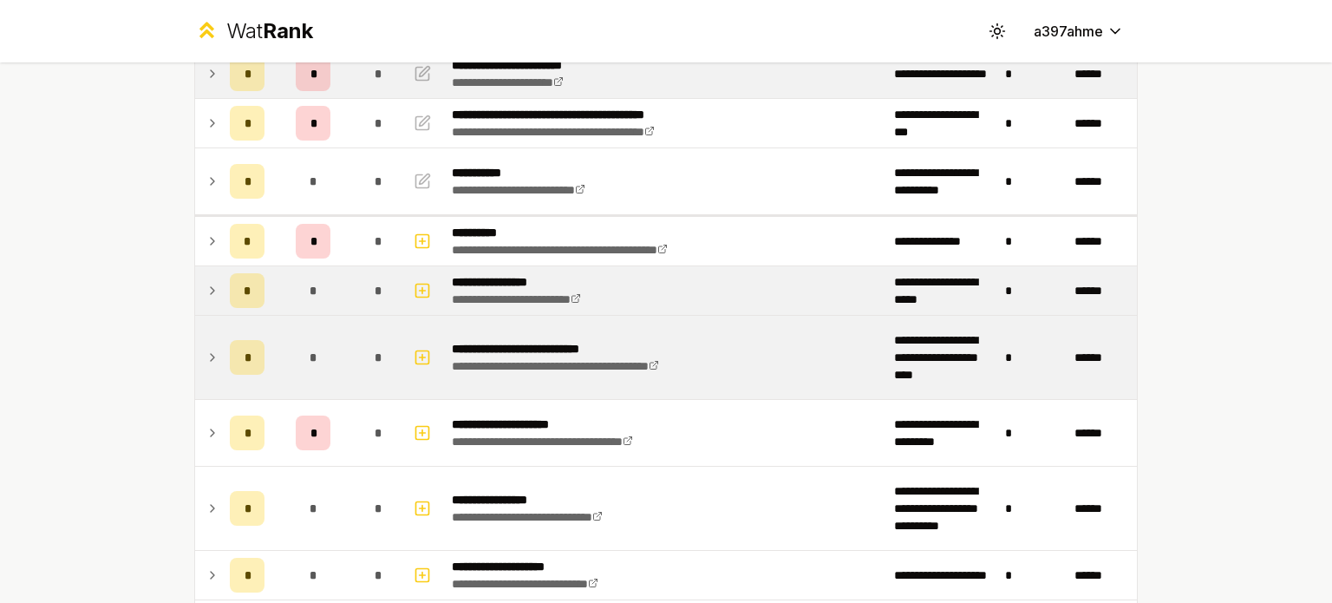
click at [212, 343] on td at bounding box center [209, 357] width 28 height 83
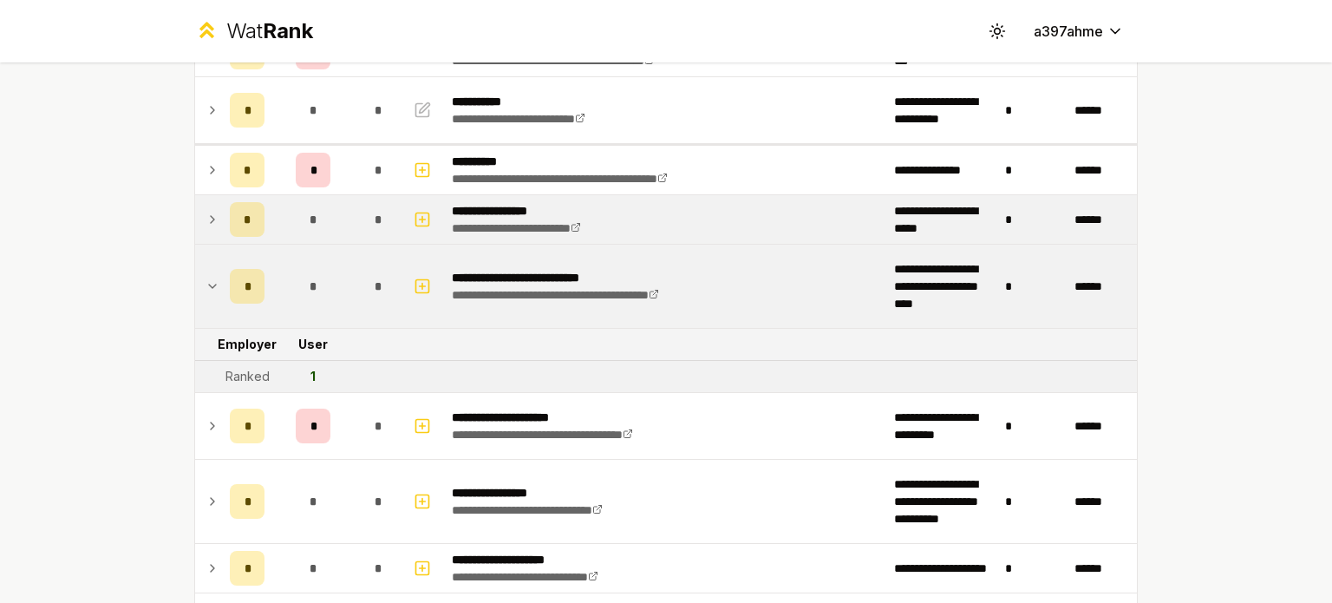
scroll to position [547, 0]
click at [206, 278] on icon at bounding box center [213, 285] width 14 height 21
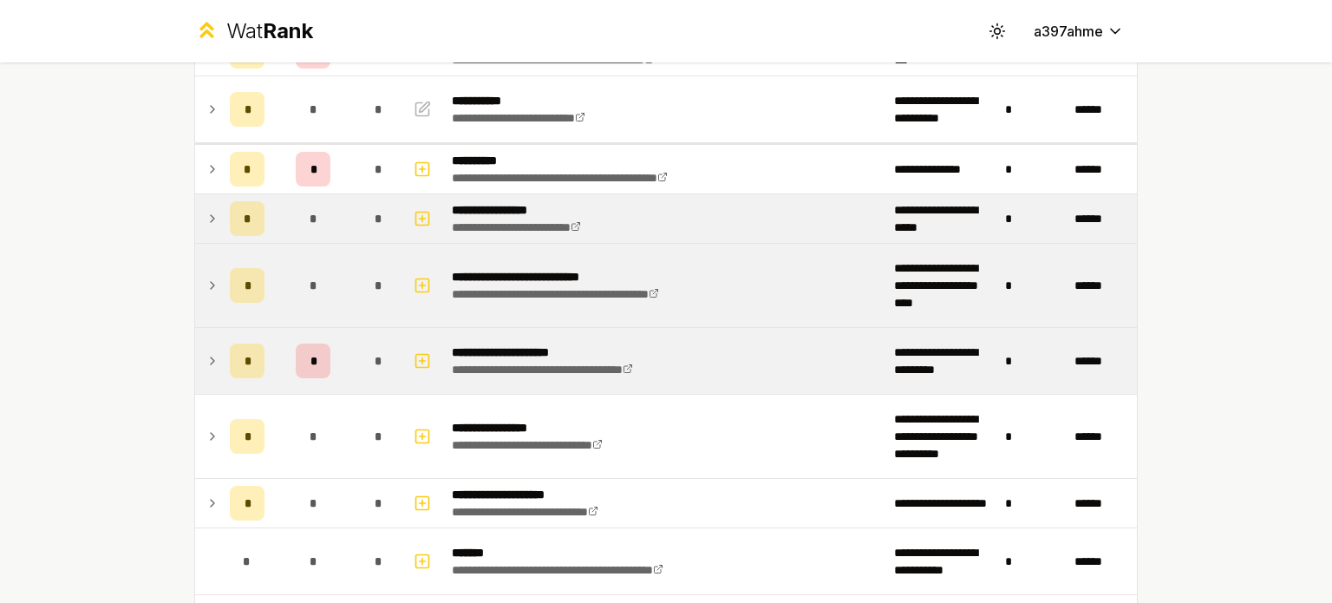
click at [206, 353] on icon at bounding box center [213, 360] width 14 height 21
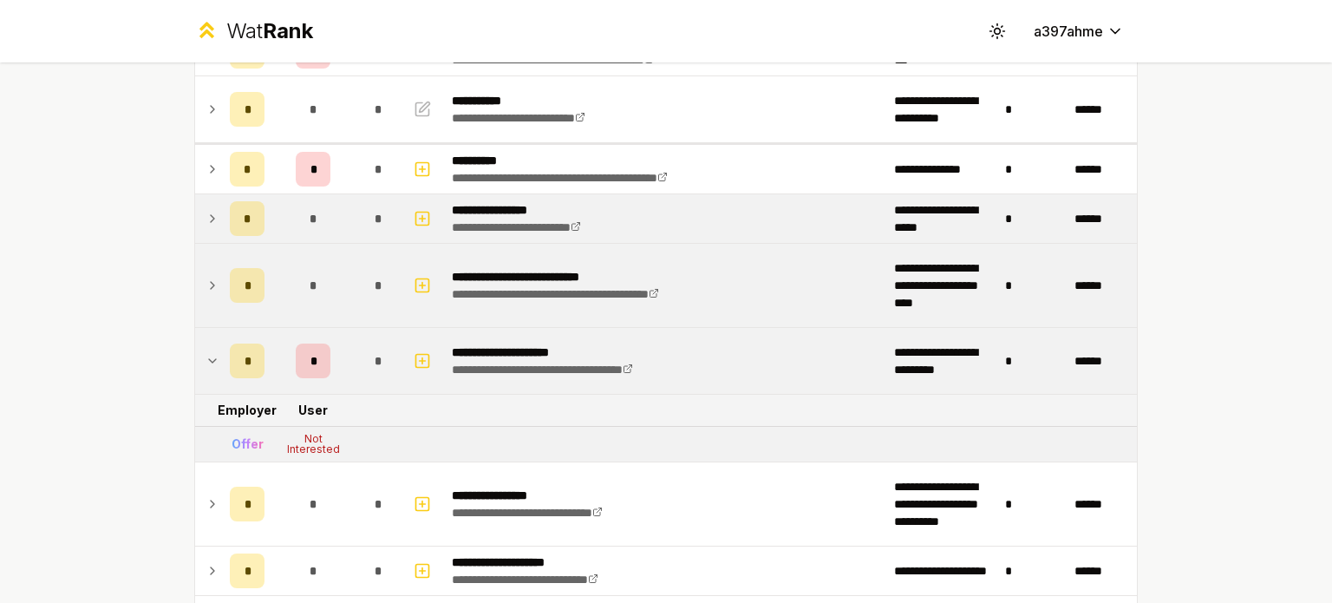
click at [206, 353] on icon at bounding box center [213, 360] width 14 height 21
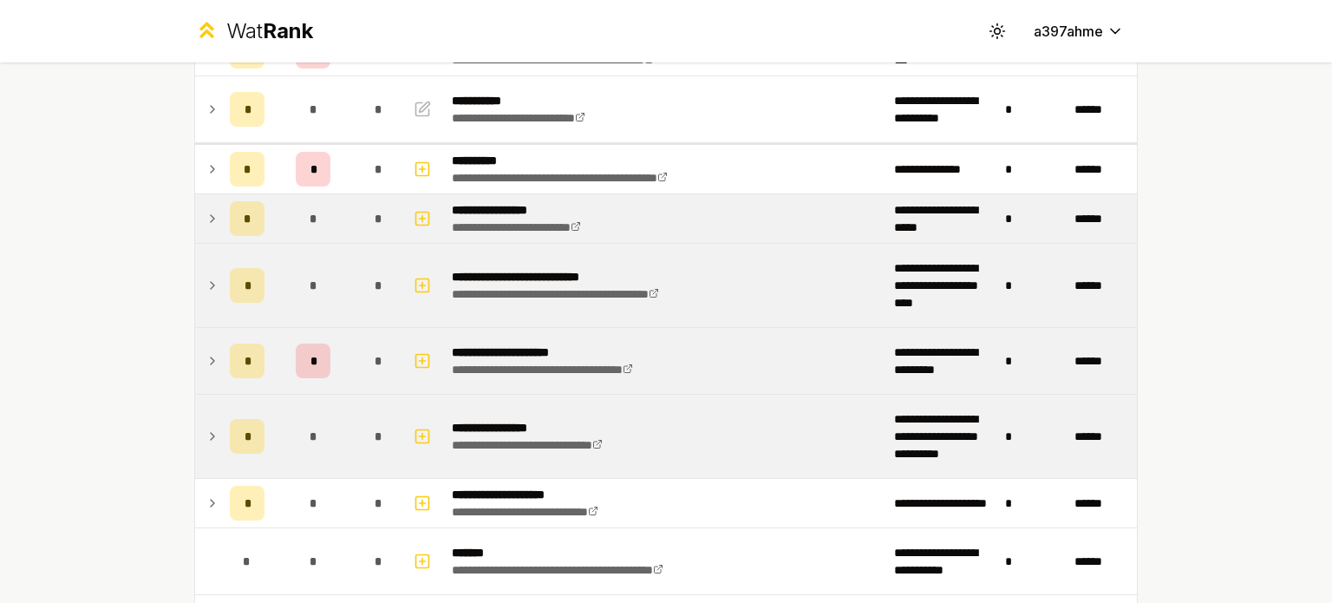
click at [211, 433] on icon at bounding box center [212, 436] width 3 height 7
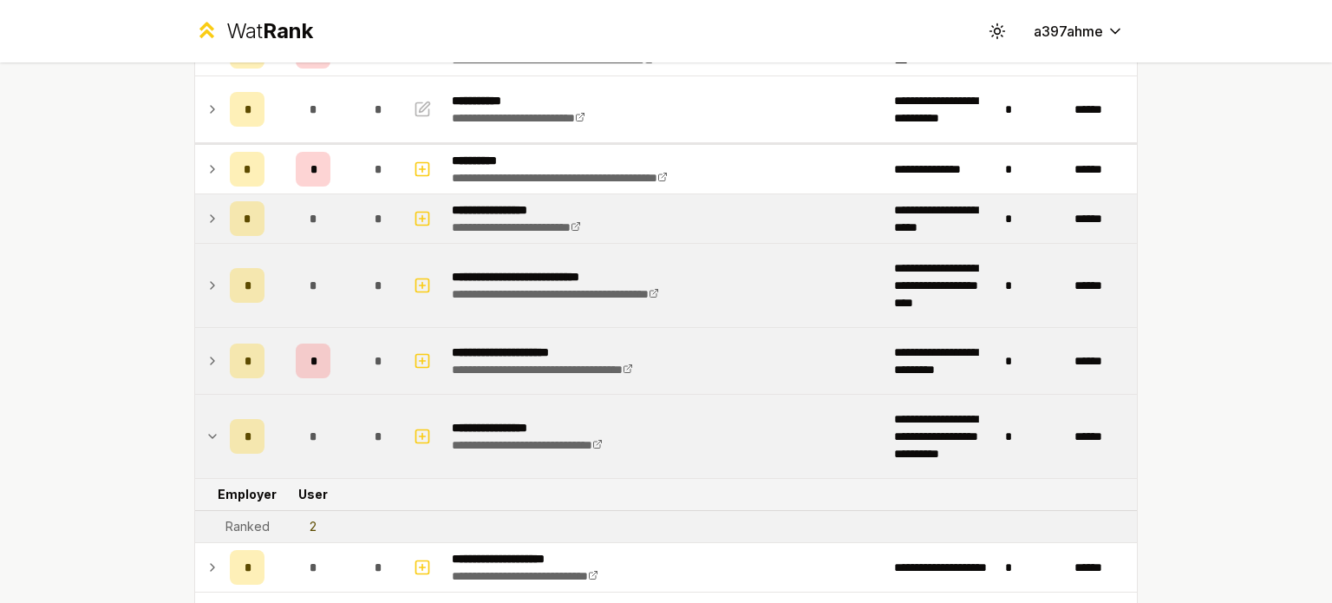
click at [206, 432] on icon at bounding box center [213, 436] width 14 height 21
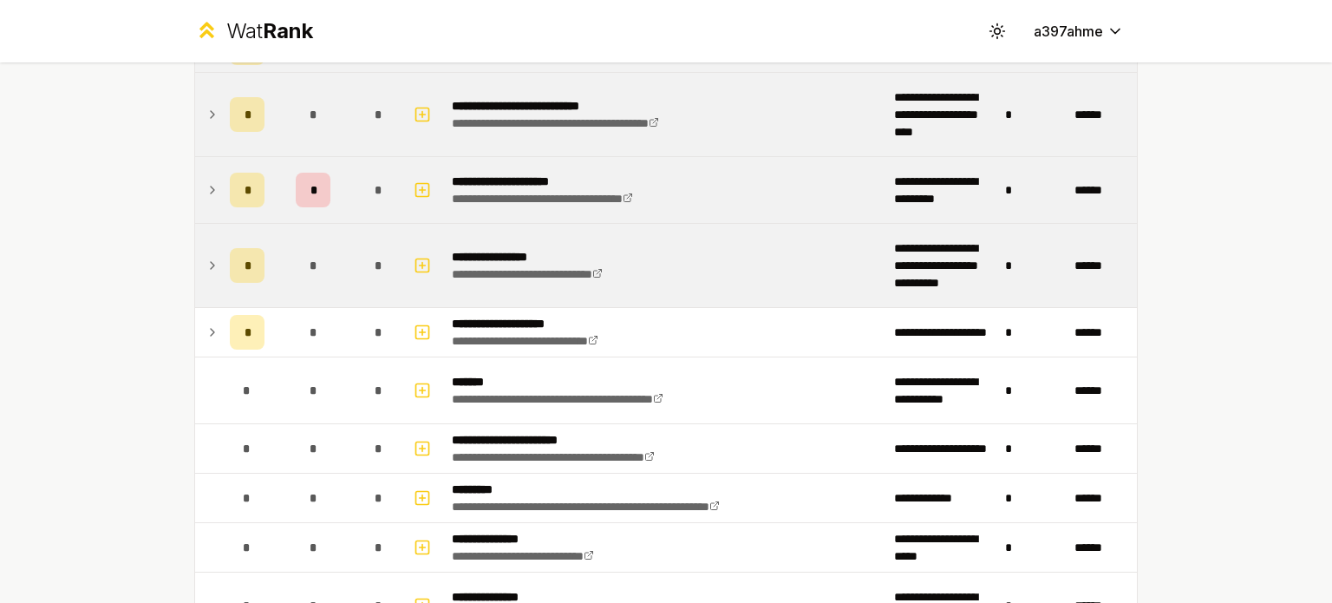
scroll to position [720, 0]
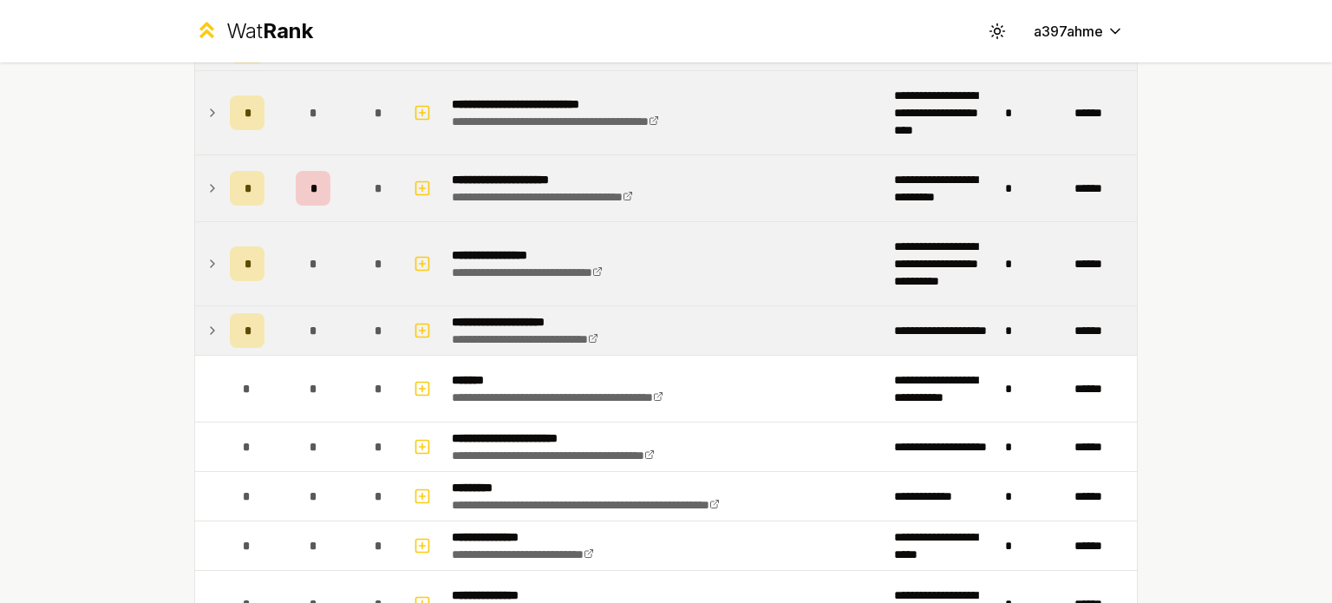
click at [195, 331] on td at bounding box center [209, 330] width 28 height 49
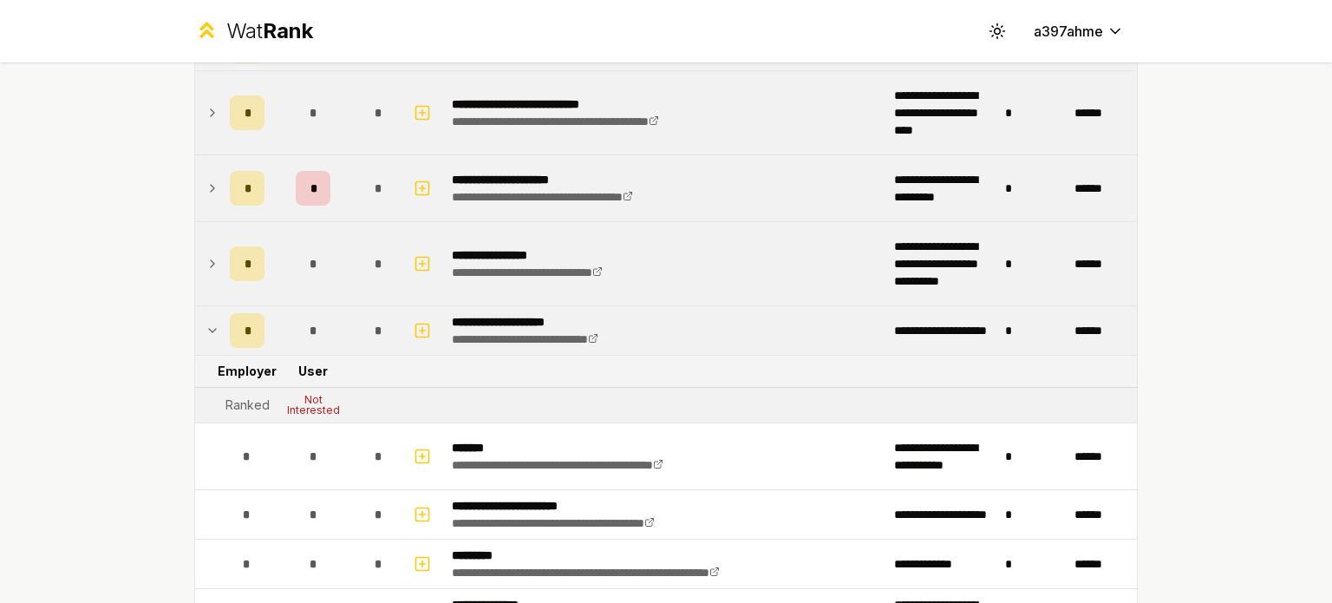
click at [206, 332] on icon at bounding box center [213, 330] width 14 height 21
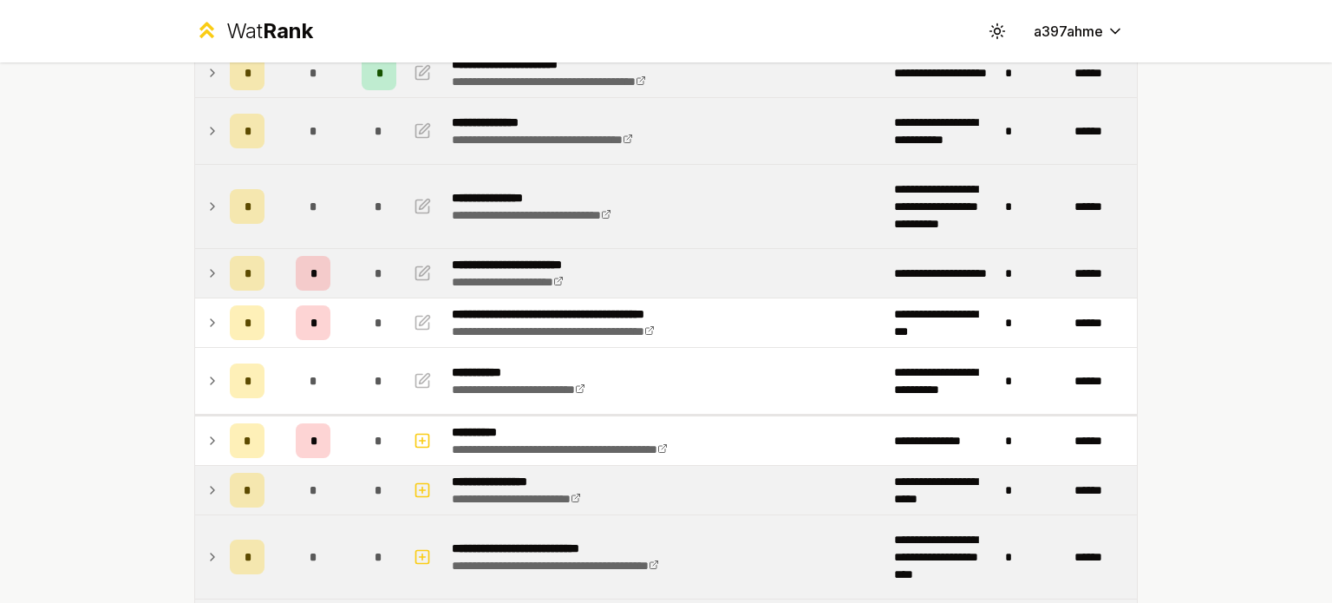
scroll to position [0, 0]
